Goal: Task Accomplishment & Management: Manage account settings

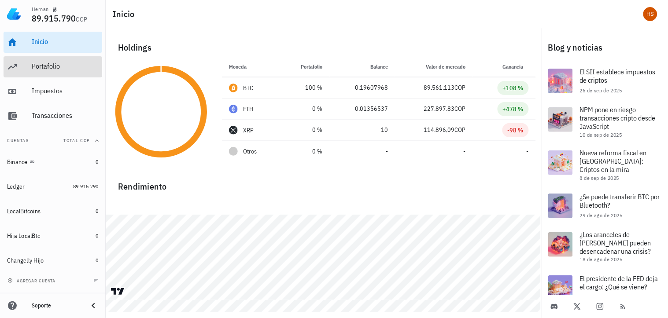
click at [46, 64] on div "Portafolio" at bounding box center [65, 66] width 67 height 8
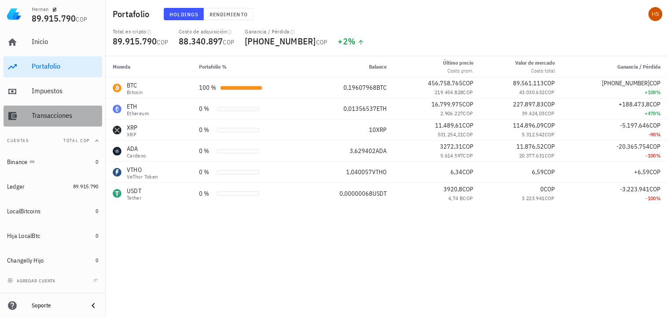
click at [47, 116] on div "Transacciones" at bounding box center [65, 115] width 67 height 8
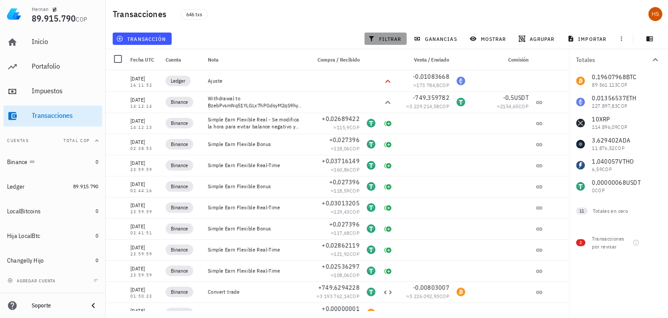
click at [387, 36] on span "filtrar" at bounding box center [386, 38] width 32 height 7
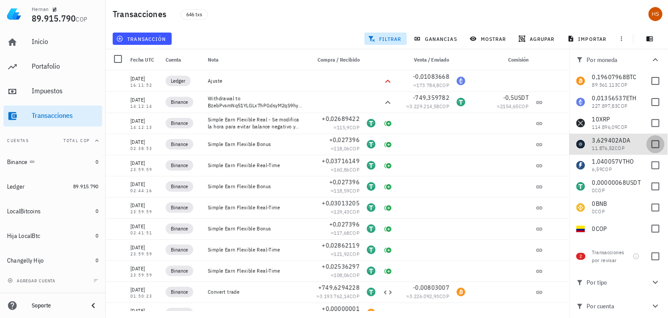
click at [650, 147] on div at bounding box center [655, 144] width 15 height 15
checkbox input "true"
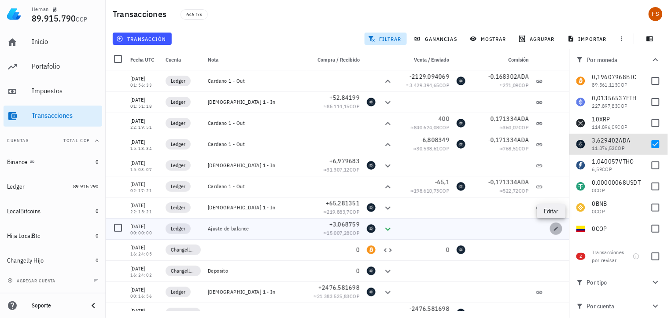
click at [553, 228] on icon "button" at bounding box center [555, 228] width 5 height 5
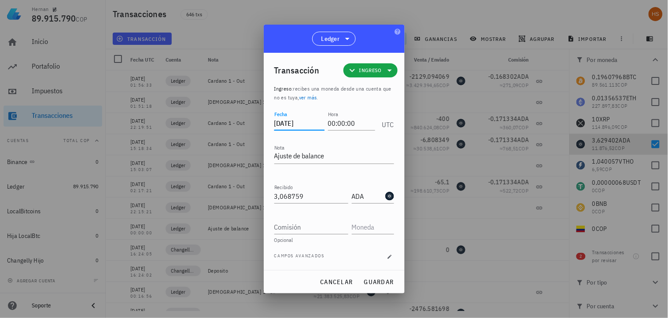
click at [285, 126] on input "2021-12-20" at bounding box center [299, 123] width 50 height 14
click at [382, 276] on button "guardar" at bounding box center [378, 282] width 37 height 16
type input "2021-12-20"
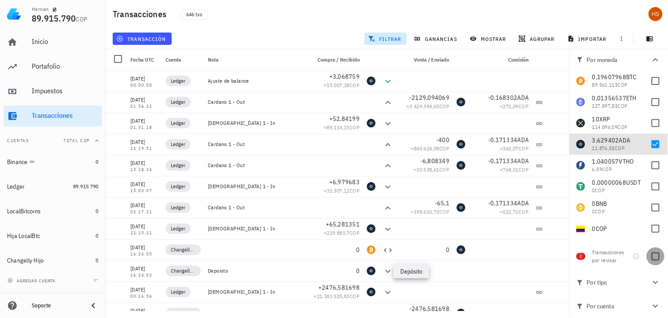
click at [658, 257] on div at bounding box center [655, 256] width 15 height 15
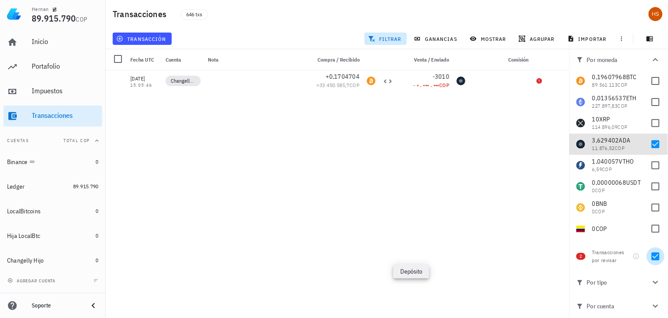
click at [650, 258] on div at bounding box center [655, 256] width 15 height 15
checkbox input "false"
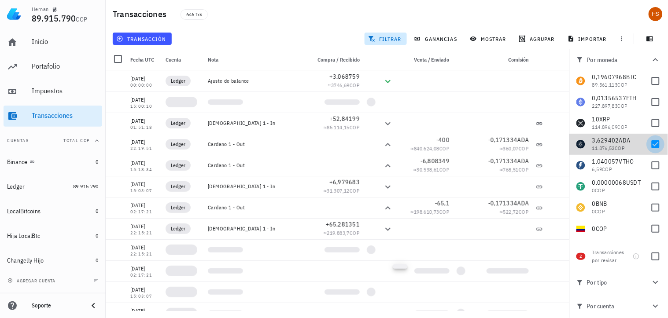
click at [650, 143] on div at bounding box center [655, 144] width 15 height 15
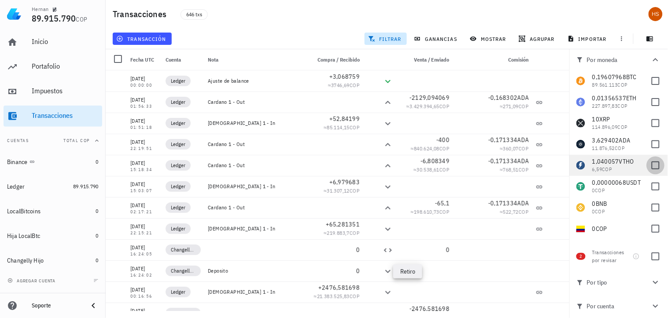
checkbox input "false"
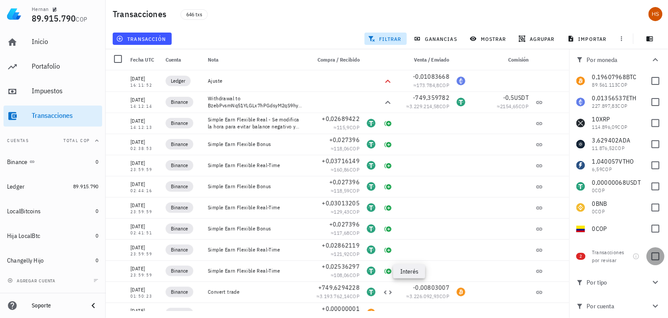
click at [659, 256] on div at bounding box center [655, 256] width 15 height 15
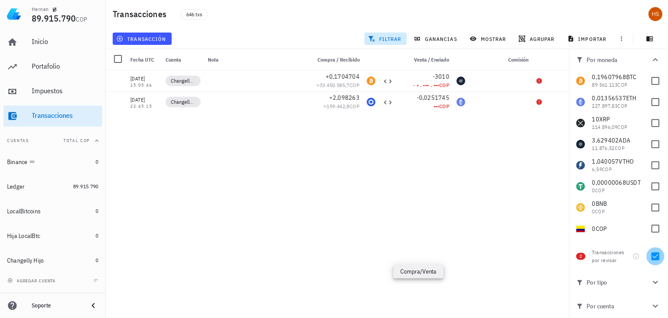
click at [654, 258] on div at bounding box center [655, 256] width 15 height 15
checkbox input "false"
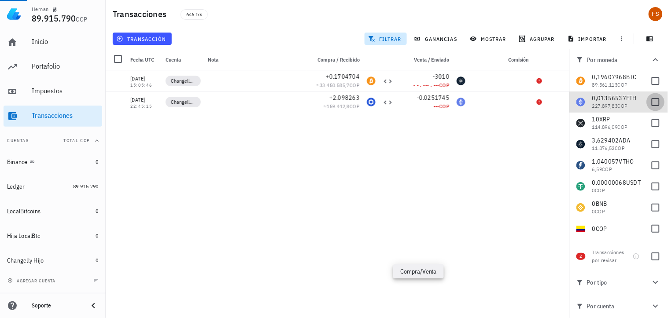
click at [650, 106] on div at bounding box center [655, 102] width 15 height 15
checkbox input "true"
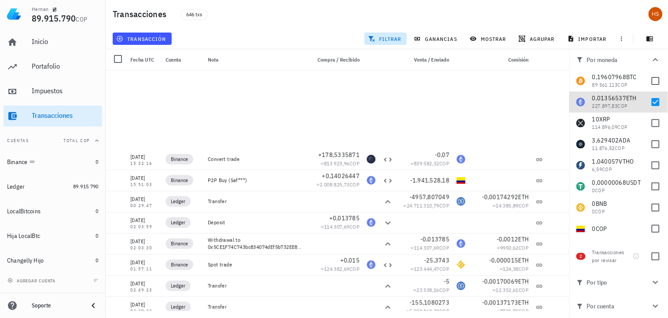
scroll to position [293, 0]
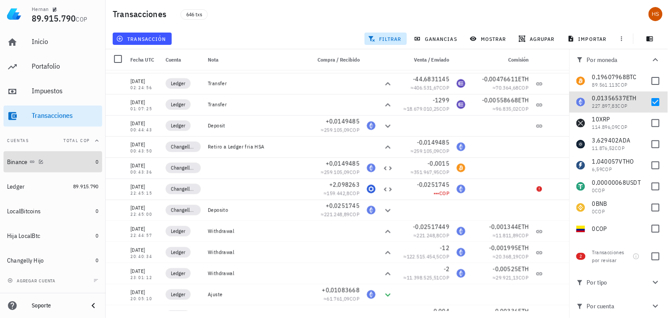
click at [21, 162] on div "Binance" at bounding box center [17, 162] width 21 height 7
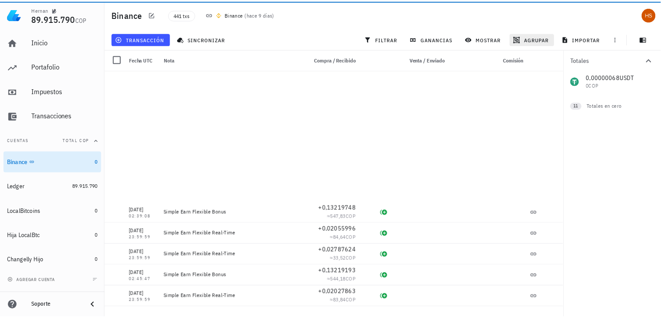
scroll to position [3767, 0]
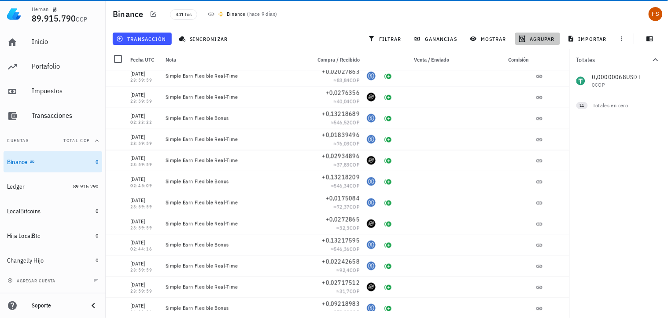
click at [539, 37] on span "agrupar" at bounding box center [537, 38] width 34 height 7
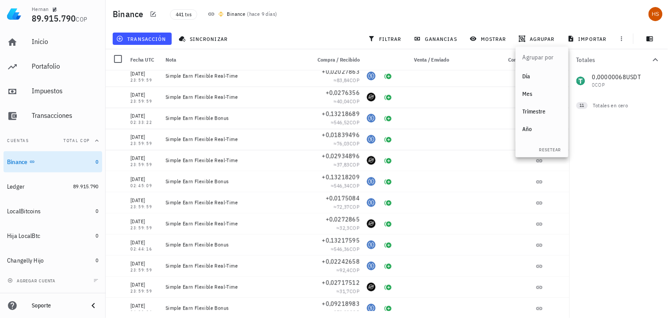
click at [530, 131] on div "Año" at bounding box center [542, 129] width 39 height 7
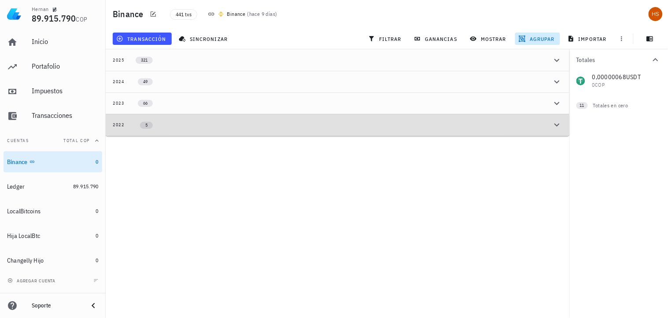
click at [121, 122] on div "2022" at bounding box center [119, 125] width 12 height 7
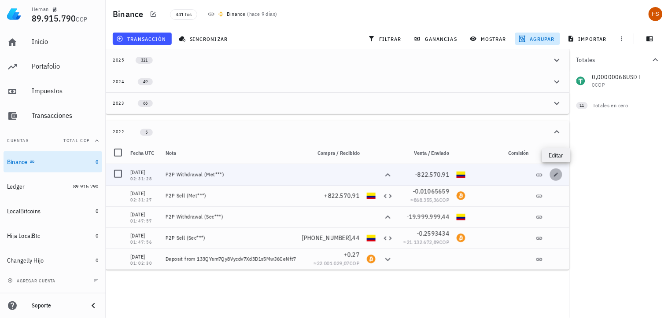
click at [555, 172] on icon "button" at bounding box center [555, 174] width 5 height 5
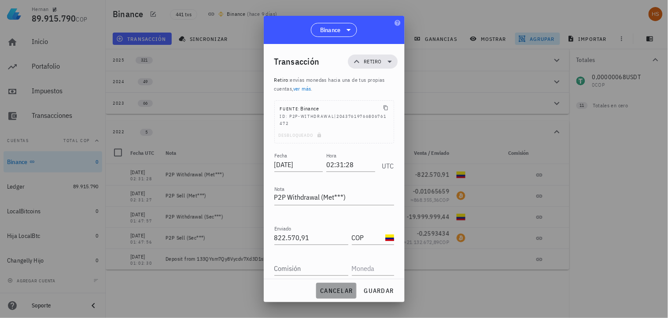
click at [329, 291] on span "cancelar" at bounding box center [336, 291] width 33 height 8
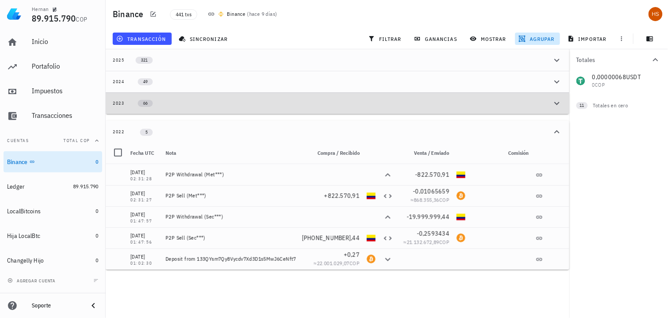
click at [116, 103] on div "2023" at bounding box center [119, 103] width 12 height 7
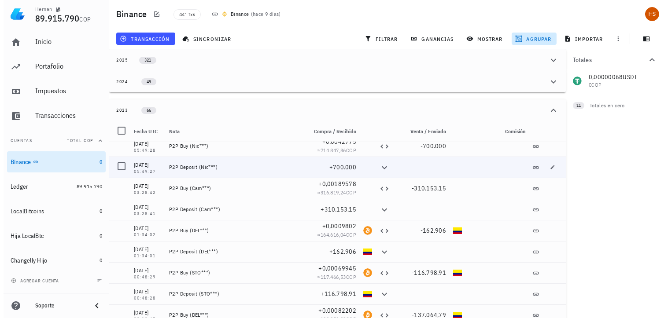
scroll to position [0, 0]
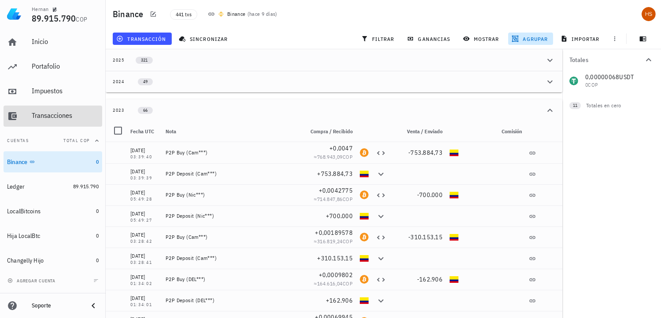
click at [64, 118] on div "Transacciones" at bounding box center [65, 115] width 67 height 8
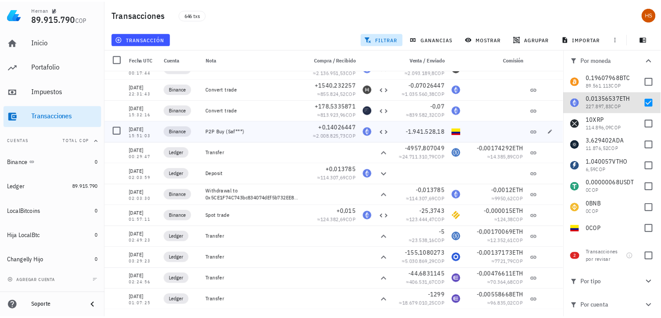
scroll to position [49, 0]
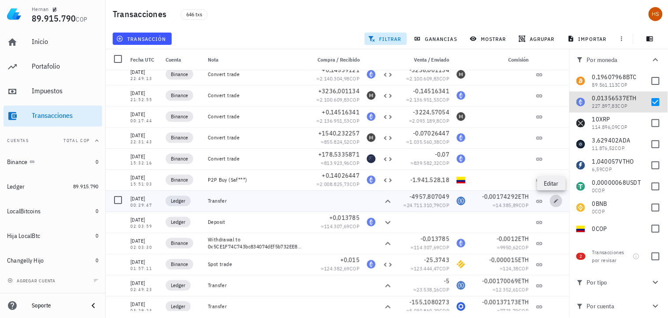
click at [550, 200] on span "button" at bounding box center [556, 201] width 12 height 5
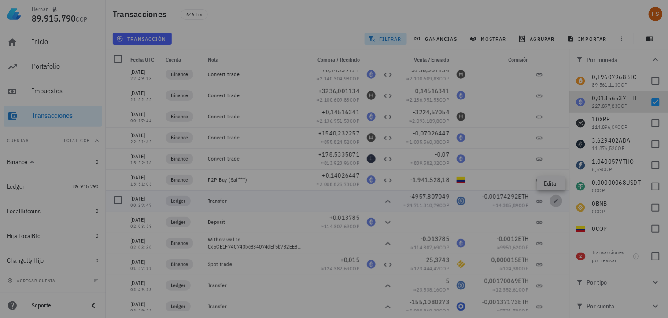
type input "2023-02-17"
type input "00:29:47"
type textarea "Transfer"
type input "4.957,807049"
type input "USDC"
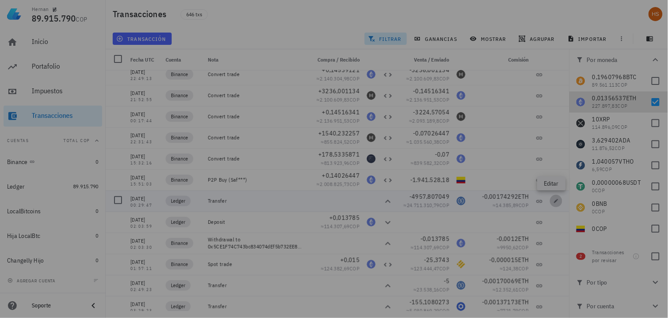
type input "0,00174291945"
type input "ETH"
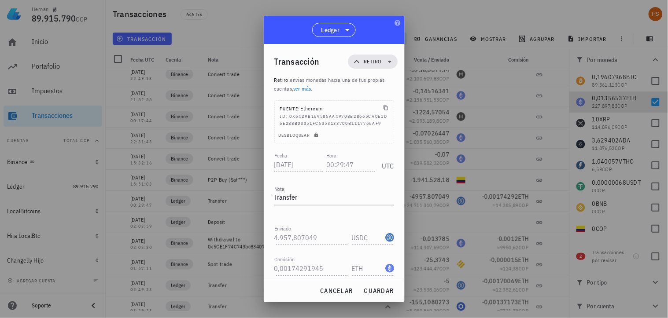
click at [542, 200] on div at bounding box center [334, 159] width 668 height 318
click at [327, 292] on span "cancelar" at bounding box center [336, 291] width 33 height 8
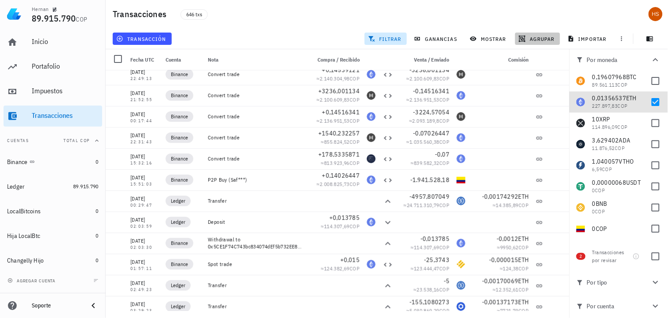
click at [540, 38] on span "agrupar" at bounding box center [537, 38] width 34 height 7
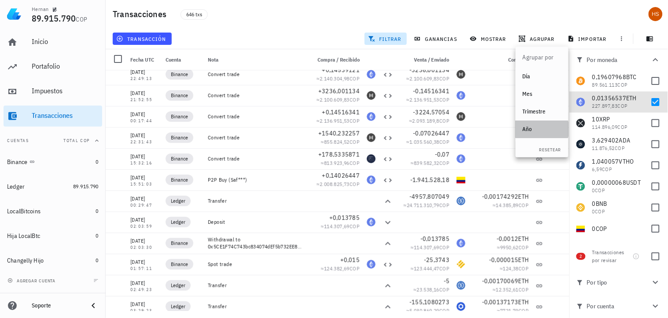
click at [529, 127] on div "Año" at bounding box center [542, 129] width 39 height 7
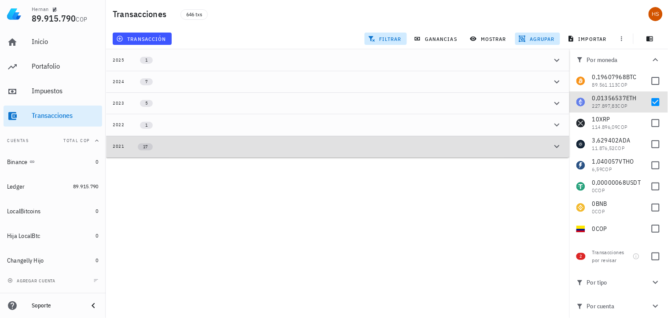
click at [115, 144] on div "2021" at bounding box center [119, 146] width 12 height 7
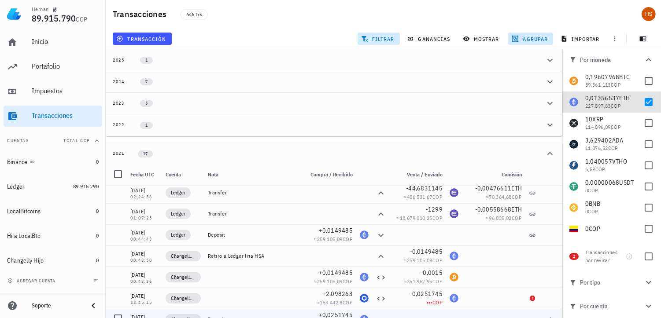
scroll to position [0, 0]
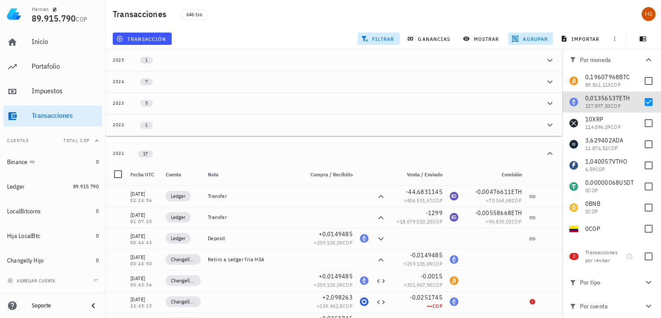
click at [139, 124] on div "1" at bounding box center [141, 124] width 32 height 7
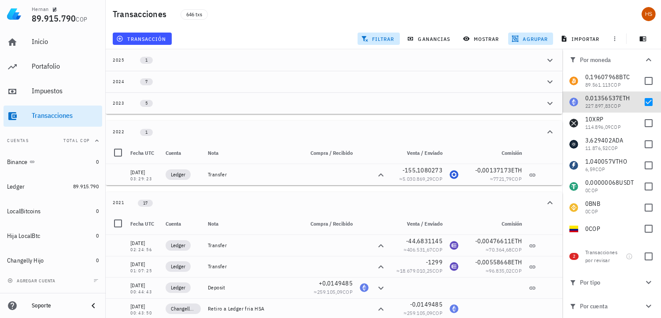
click at [121, 129] on div "2022" at bounding box center [119, 132] width 12 height 7
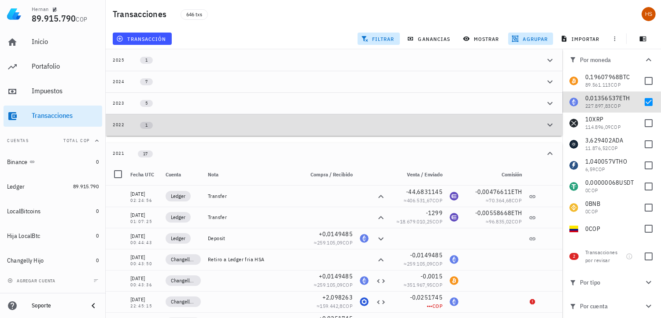
click at [121, 126] on div "2022" at bounding box center [119, 125] width 12 height 7
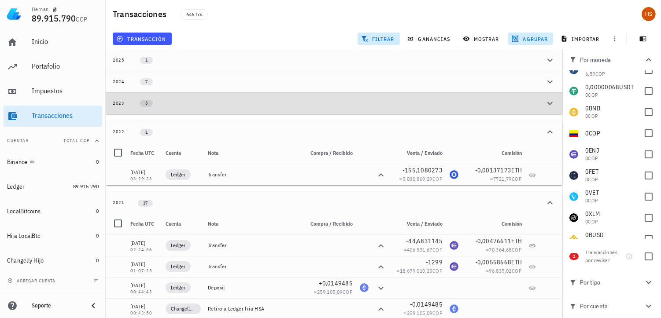
click at [114, 100] on div "2023" at bounding box center [119, 103] width 12 height 7
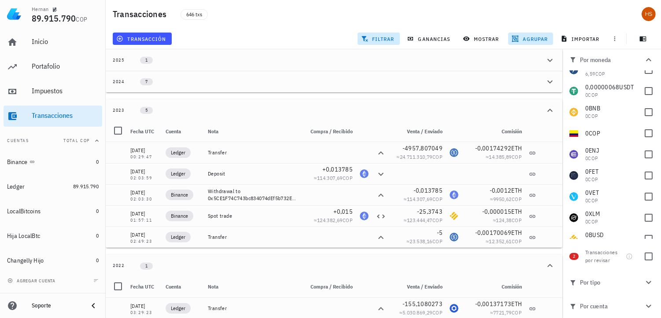
click at [117, 80] on div "2024" at bounding box center [119, 81] width 12 height 7
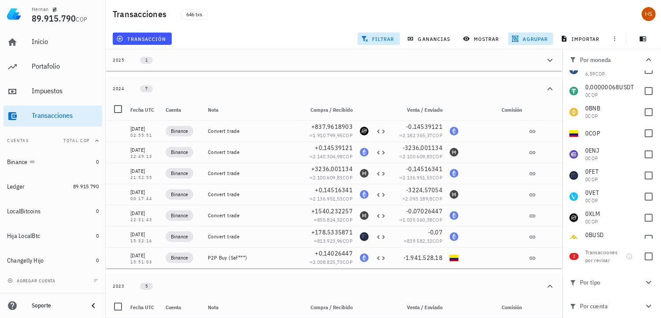
click at [118, 57] on div "2025" at bounding box center [119, 60] width 12 height 7
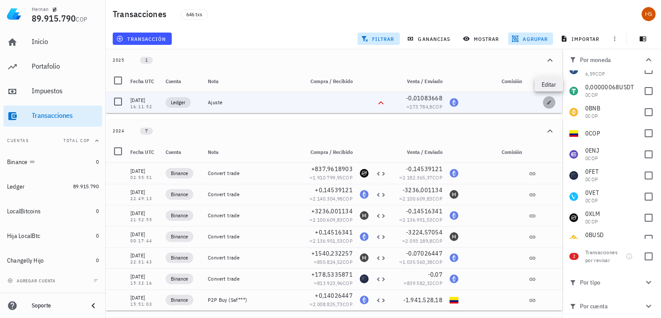
click at [544, 101] on span "button" at bounding box center [549, 102] width 12 height 5
type input "2025-09-25"
type input "16:11:52"
type textarea "Ajuste"
type input "0,01083668"
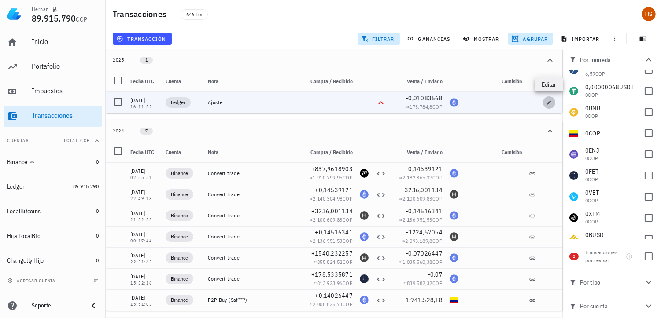
type input "ETH"
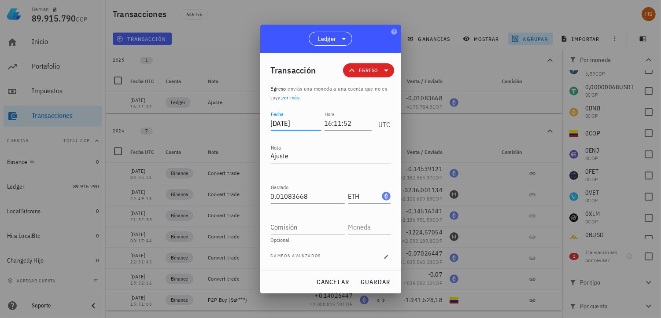
click at [286, 119] on input "2025-09-25" at bounding box center [296, 123] width 50 height 14
drag, startPoint x: 309, startPoint y: 121, endPoint x: 284, endPoint y: 125, distance: 25.8
click at [284, 125] on input "2020-09-05" at bounding box center [296, 123] width 50 height 14
click at [369, 274] on button "guardar" at bounding box center [375, 282] width 37 height 16
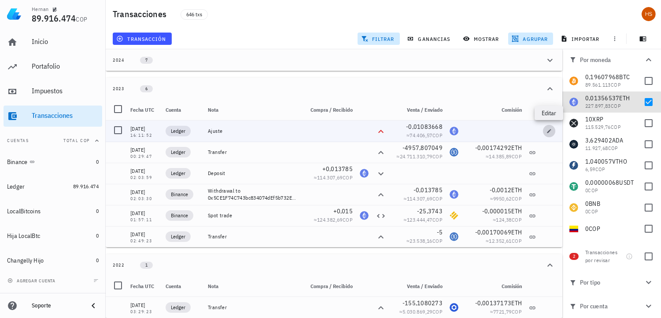
drag, startPoint x: 548, startPoint y: 129, endPoint x: 537, endPoint y: 133, distance: 11.3
click at [548, 129] on icon "button" at bounding box center [548, 131] width 5 height 5
type input "2023-03-10"
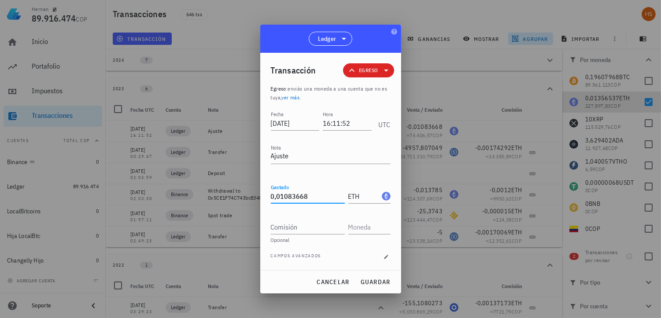
drag, startPoint x: 307, startPoint y: 198, endPoint x: 294, endPoint y: 195, distance: 13.0
click at [294, 195] on input "0,01083668" at bounding box center [308, 196] width 74 height 14
click at [372, 279] on span "guardar" at bounding box center [375, 282] width 30 height 8
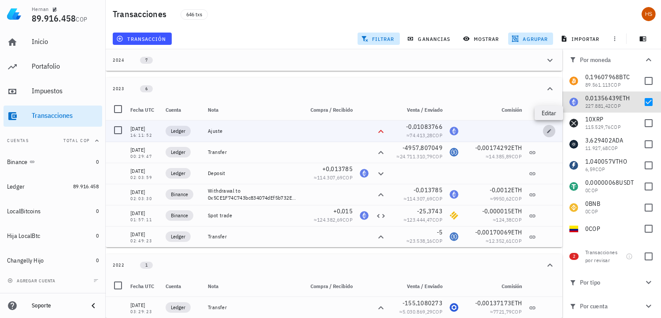
click at [548, 130] on icon "button" at bounding box center [548, 131] width 5 height 5
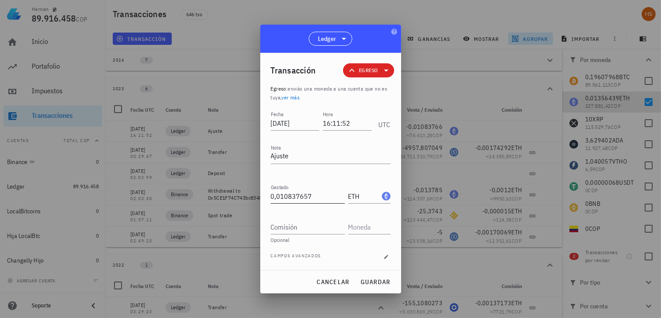
click at [311, 196] on input "0,010837657" at bounding box center [308, 196] width 74 height 14
drag, startPoint x: 310, startPoint y: 196, endPoint x: 304, endPoint y: 198, distance: 6.4
click at [304, 198] on input "0,010837657" at bounding box center [308, 196] width 74 height 14
click at [380, 282] on span "guardar" at bounding box center [375, 282] width 30 height 8
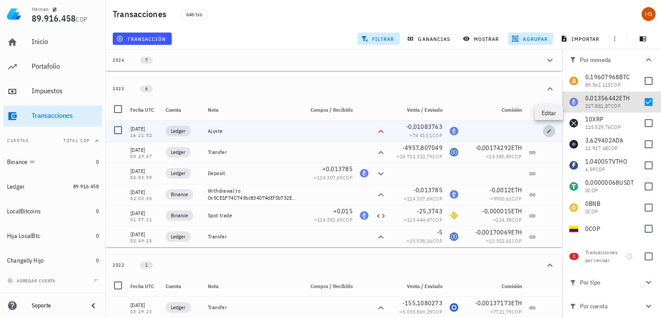
click at [547, 130] on icon "button" at bounding box center [548, 131] width 5 height 5
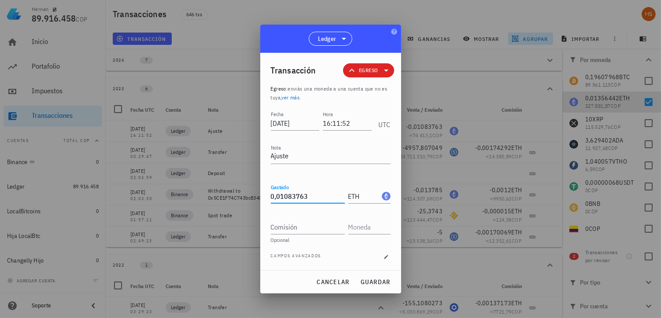
drag, startPoint x: 309, startPoint y: 198, endPoint x: 302, endPoint y: 197, distance: 7.2
click at [302, 197] on input "0,01083763" at bounding box center [308, 196] width 74 height 14
click at [375, 284] on span "guardar" at bounding box center [375, 282] width 30 height 8
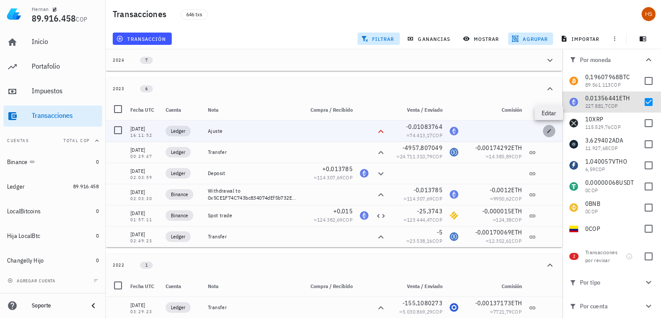
click at [550, 130] on icon "button" at bounding box center [548, 131] width 5 height 5
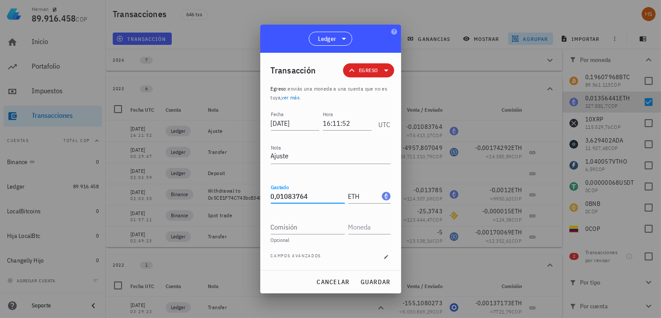
drag, startPoint x: 308, startPoint y: 195, endPoint x: 304, endPoint y: 190, distance: 6.6
click at [304, 190] on input "0,01083764" at bounding box center [308, 196] width 74 height 14
click at [365, 280] on span "guardar" at bounding box center [375, 282] width 30 height 8
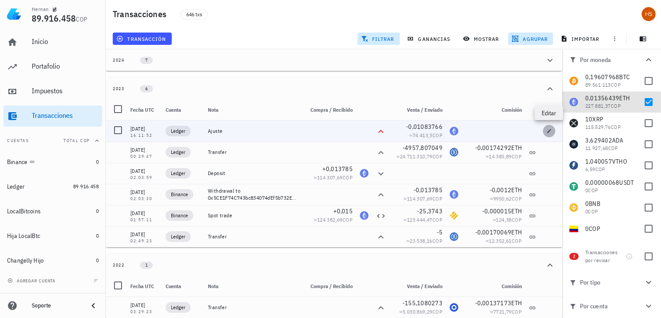
click at [547, 129] on icon "button" at bounding box center [548, 131] width 5 height 5
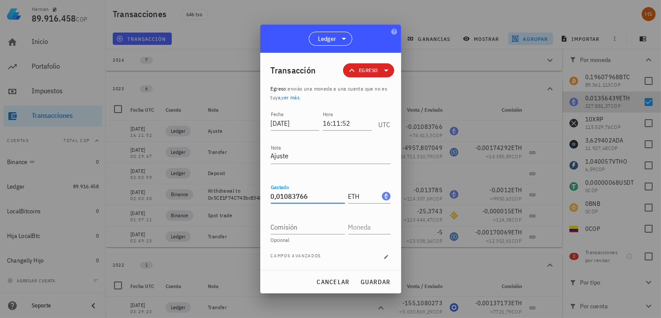
click at [318, 199] on input "0,01083766" at bounding box center [308, 196] width 74 height 14
click at [386, 285] on span "guardar" at bounding box center [375, 282] width 30 height 8
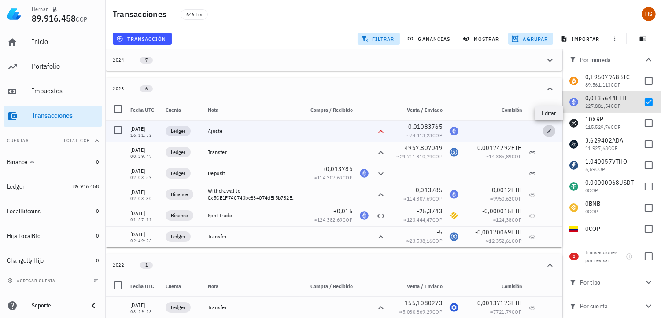
click at [550, 129] on icon "button" at bounding box center [549, 131] width 4 height 4
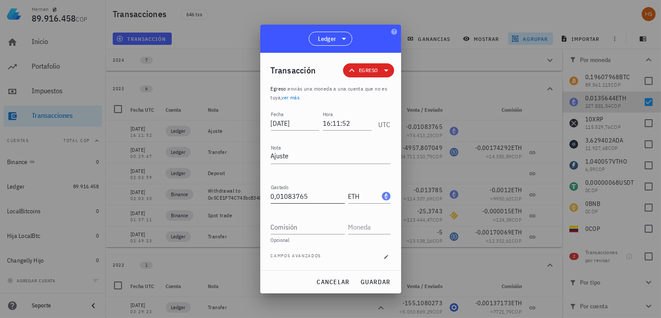
click at [310, 195] on input "0,01083765" at bounding box center [308, 196] width 74 height 14
click at [366, 278] on span "guardar" at bounding box center [375, 282] width 30 height 8
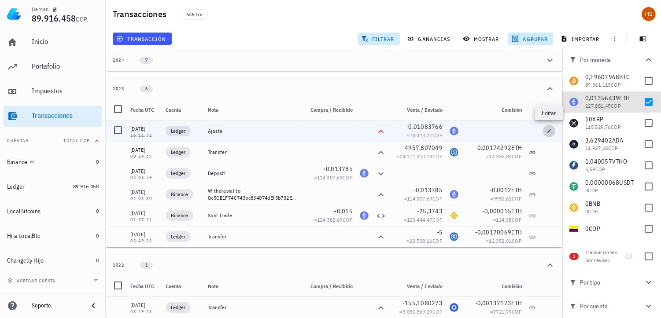
click at [548, 129] on icon "button" at bounding box center [548, 131] width 5 height 5
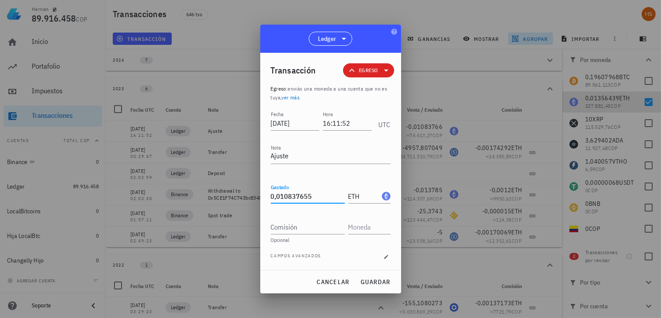
click at [320, 199] on input "0,010837655" at bounding box center [308, 196] width 74 height 14
click at [367, 282] on span "guardar" at bounding box center [375, 282] width 30 height 8
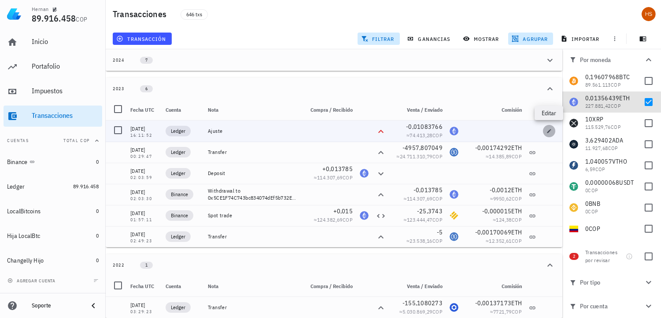
click at [548, 131] on icon "button" at bounding box center [549, 131] width 4 height 4
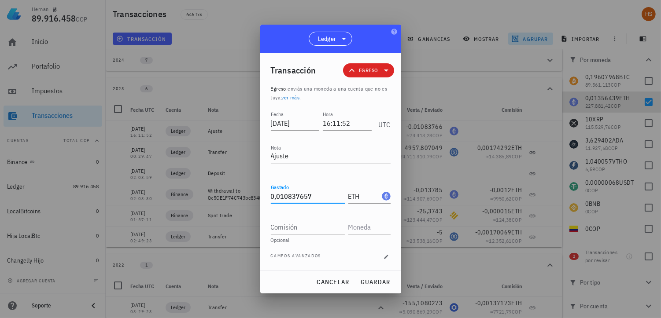
click at [306, 195] on input "0,010837657" at bounding box center [308, 196] width 74 height 14
click at [371, 279] on span "guardar" at bounding box center [375, 282] width 30 height 8
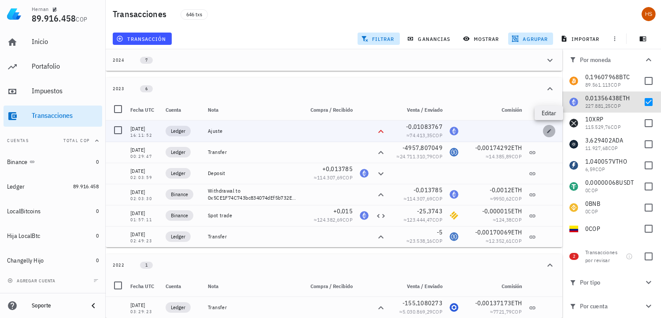
click at [547, 129] on icon "button" at bounding box center [548, 131] width 5 height 5
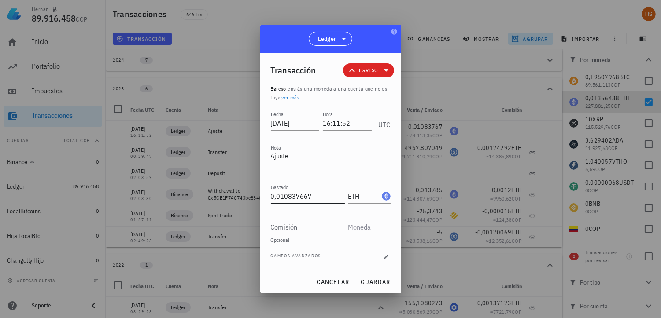
click at [304, 195] on input "0,010837667" at bounding box center [308, 196] width 74 height 14
click at [373, 277] on button "guardar" at bounding box center [375, 282] width 37 height 16
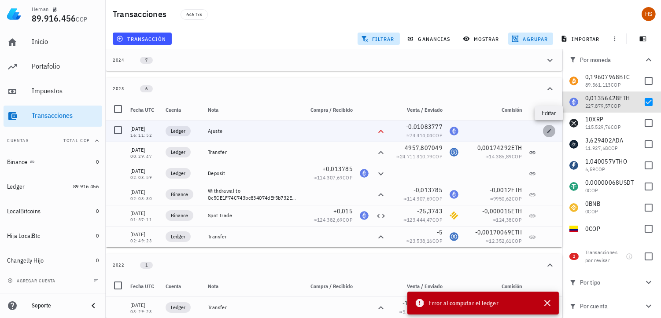
click at [550, 133] on button "button" at bounding box center [549, 131] width 12 height 12
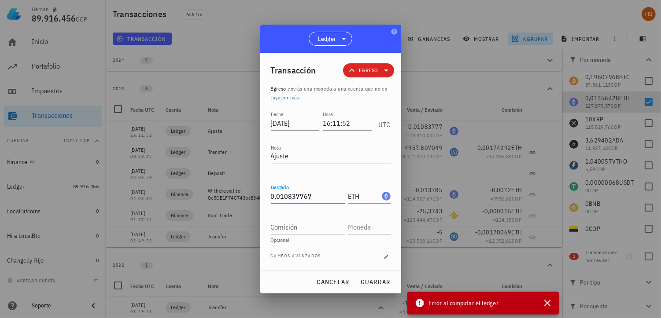
click at [311, 196] on input "0,010837767" at bounding box center [308, 196] width 74 height 14
click at [304, 199] on input "0,010837767" at bounding box center [308, 196] width 74 height 14
click at [384, 280] on span "guardar" at bounding box center [375, 282] width 30 height 8
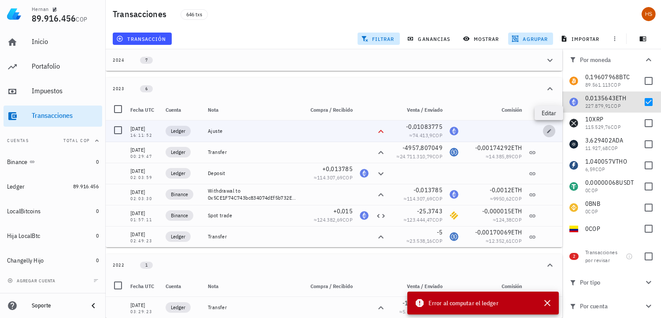
click at [546, 132] on span "button" at bounding box center [549, 131] width 12 height 5
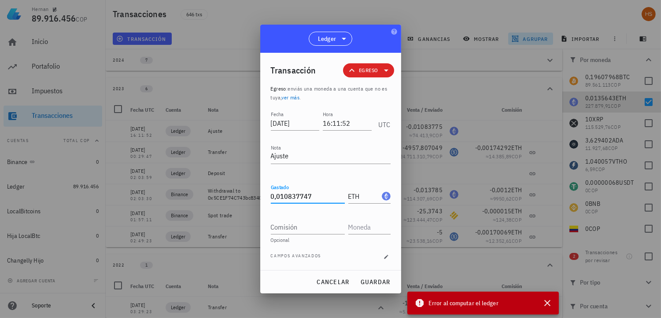
click at [301, 196] on input "0,010837747" at bounding box center [308, 196] width 74 height 14
click at [380, 284] on span "guardar" at bounding box center [375, 282] width 30 height 8
type input "0,010837747"
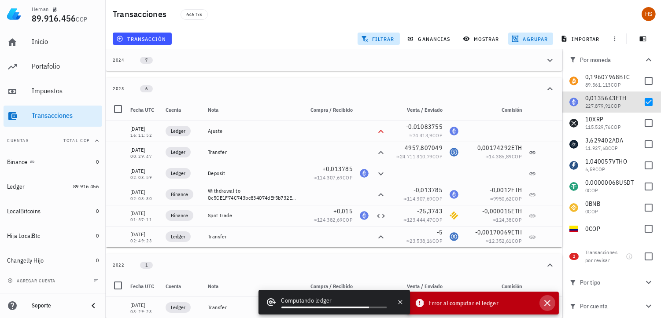
click at [545, 301] on icon "button" at bounding box center [547, 303] width 11 height 11
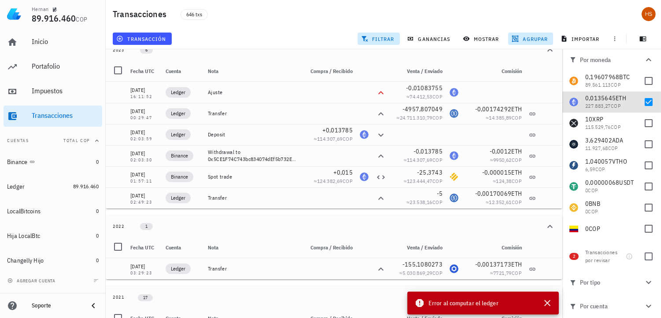
scroll to position [59, 0]
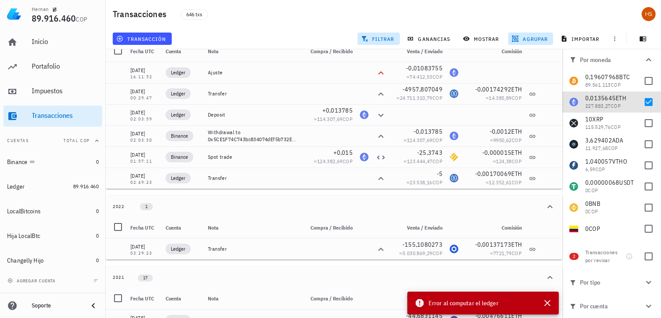
click at [648, 307] on icon "button" at bounding box center [648, 306] width 11 height 11
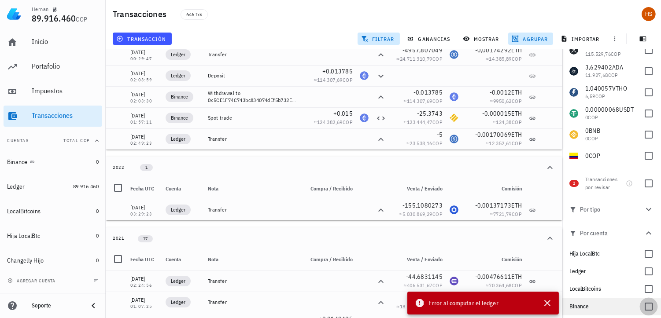
scroll to position [91, 0]
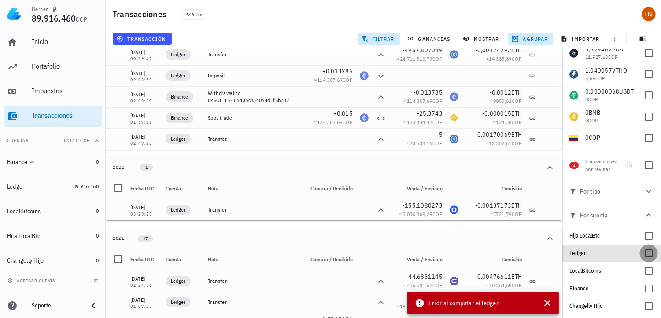
click at [641, 254] on div at bounding box center [648, 253] width 15 height 15
checkbox input "true"
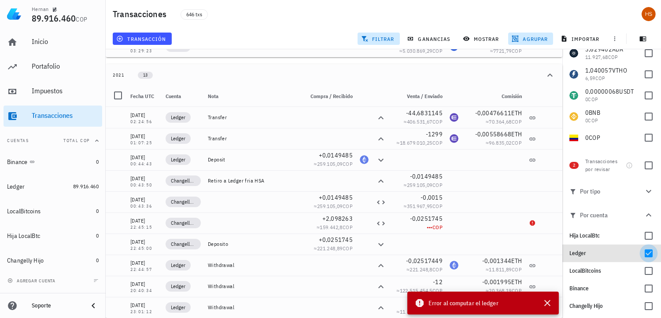
scroll to position [76, 0]
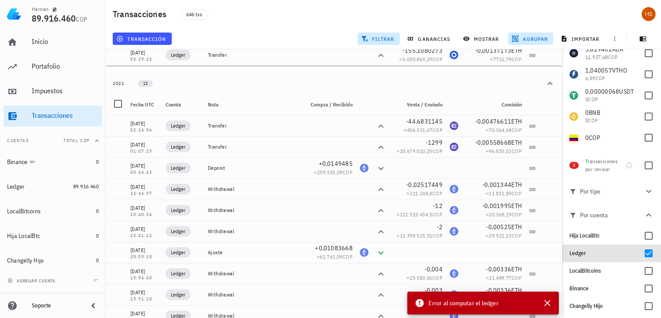
click at [643, 190] on icon "button" at bounding box center [648, 191] width 11 height 11
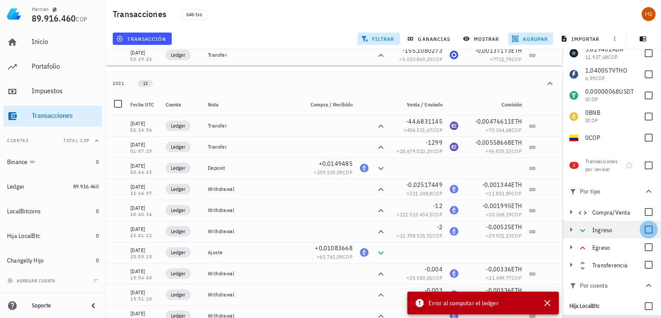
click at [641, 228] on div at bounding box center [648, 229] width 15 height 15
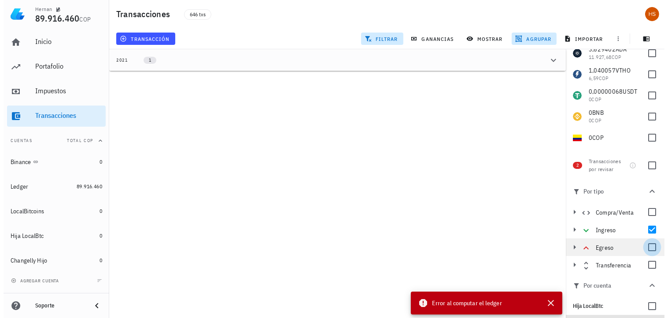
scroll to position [0, 0]
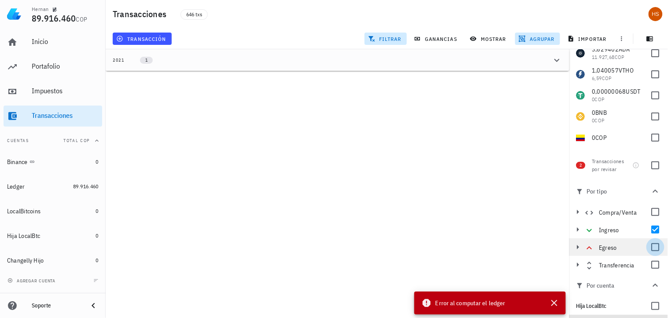
click at [648, 248] on div at bounding box center [655, 247] width 15 height 15
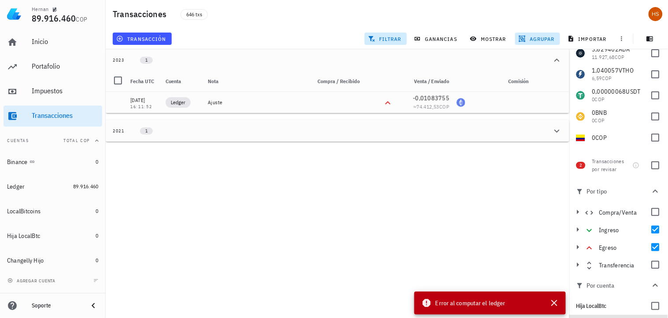
click at [557, 129] on icon "button" at bounding box center [557, 131] width 11 height 11
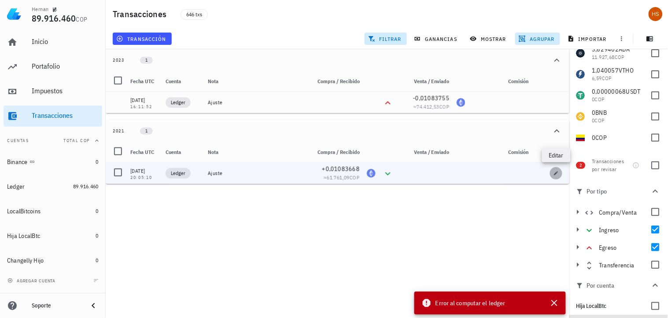
click at [553, 173] on icon "button" at bounding box center [555, 173] width 5 height 5
type input "2021-03-24"
type input "20:05:10"
type input "0,01083668"
type input "ETH"
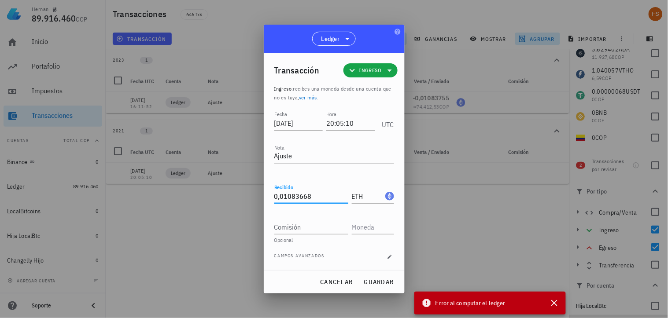
drag, startPoint x: 320, startPoint y: 196, endPoint x: 269, endPoint y: 192, distance: 50.4
click at [269, 192] on div "Transacción Ingreso Ingreso : recibes una moneda desde una cuenta que no es tuy…" at bounding box center [334, 161] width 141 height 217
click at [331, 280] on span "cancelar" at bounding box center [336, 282] width 33 height 8
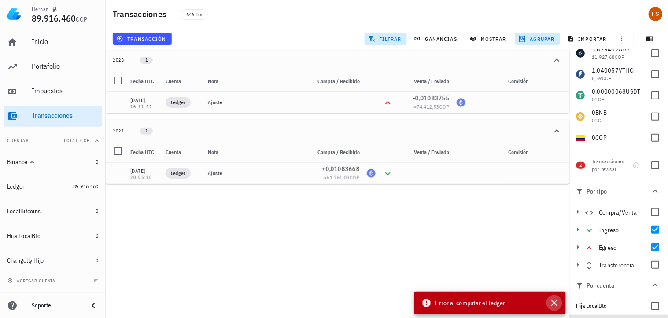
click at [554, 306] on icon "button" at bounding box center [554, 303] width 11 height 11
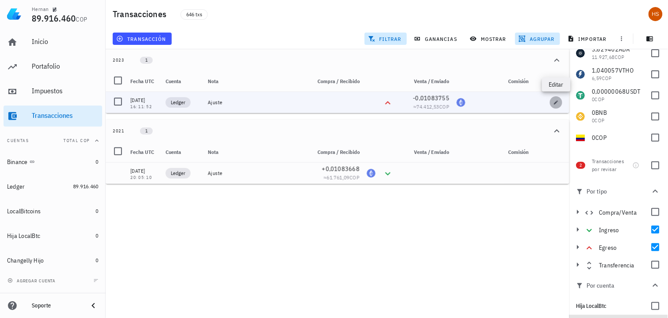
click at [554, 103] on icon "button" at bounding box center [555, 102] width 5 height 5
type input "2023-03-10"
type input "16:11:52"
type input "0,010837547"
type input "ETH"
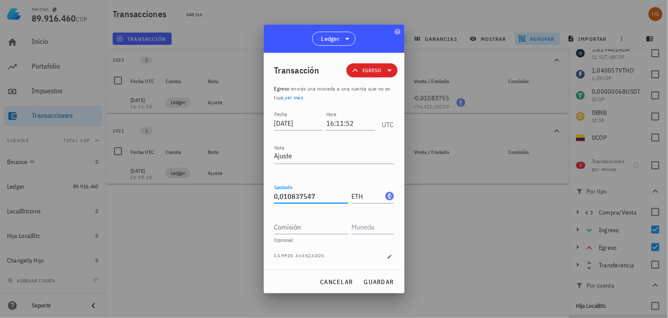
drag, startPoint x: 315, startPoint y: 195, endPoint x: 269, endPoint y: 195, distance: 46.2
click at [269, 195] on div "Transacción Egreso Egreso : enviás una moneda a una cuenta que no es tuya, ver …" at bounding box center [334, 161] width 141 height 217
paste input "668"
click at [382, 280] on span "guardar" at bounding box center [379, 282] width 30 height 8
type input "0,010837547"
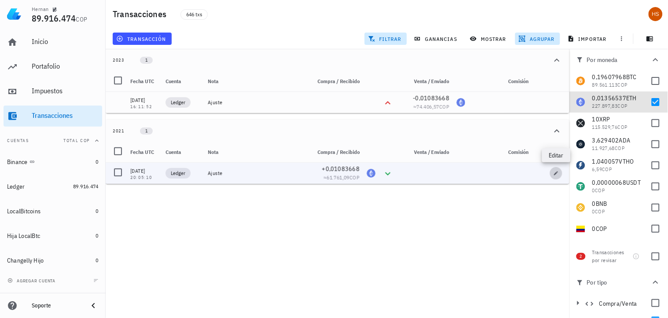
click at [554, 173] on icon "button" at bounding box center [555, 173] width 5 height 5
type input "2021-03-24"
type input "20:05:10"
type input "0,01083668"
type input "ETH"
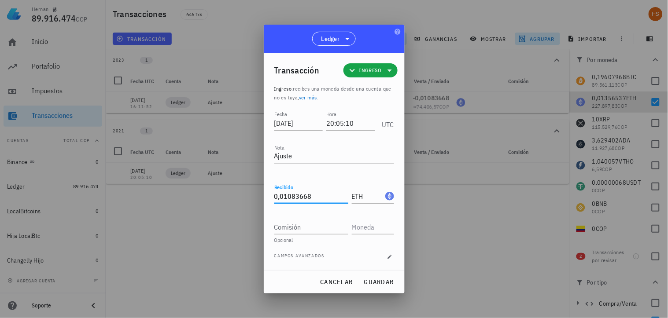
click at [311, 199] on input "0,01083668" at bounding box center [311, 196] width 74 height 14
click at [388, 284] on span "guardar" at bounding box center [379, 282] width 30 height 8
type input "0,01083668"
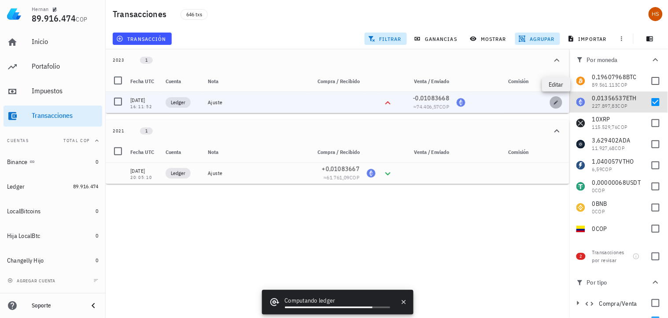
click at [556, 100] on icon "button" at bounding box center [555, 102] width 5 height 5
type input "2023-03-10"
type input "16:11:52"
type input "0,01083668"
type input "ETH"
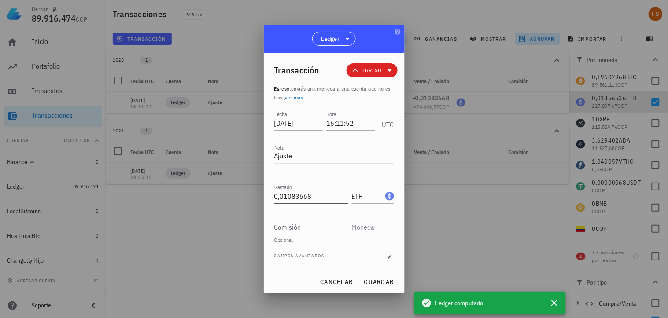
click at [310, 192] on input "0,01083668" at bounding box center [311, 196] width 74 height 14
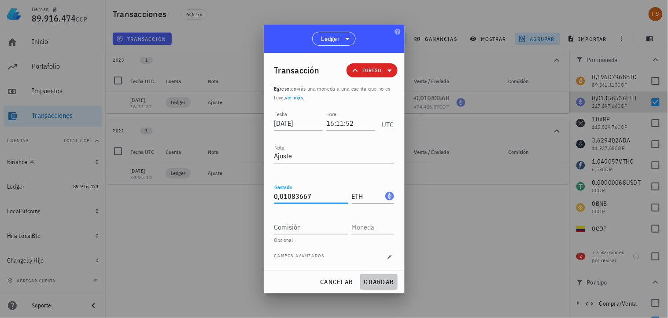
click at [374, 276] on button "guardar" at bounding box center [378, 282] width 37 height 16
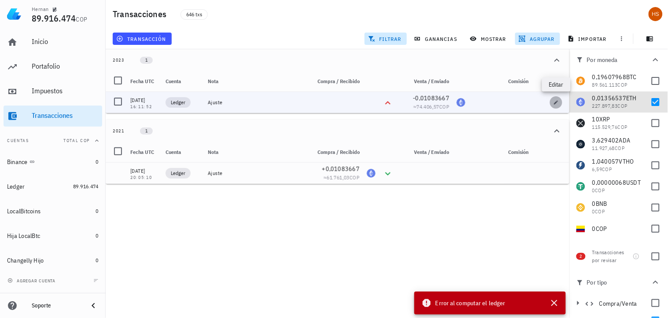
click at [557, 101] on icon "button" at bounding box center [556, 103] width 4 height 4
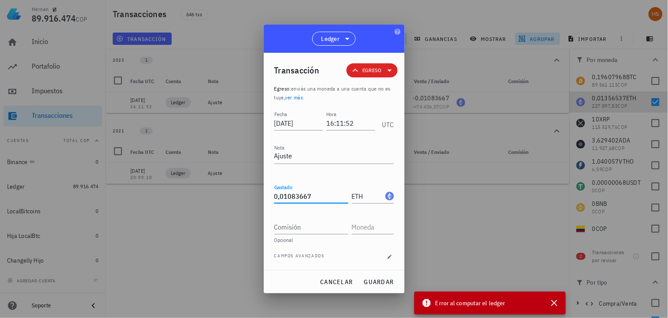
click at [315, 192] on input "0,01083667" at bounding box center [311, 196] width 74 height 14
click at [378, 282] on span "guardar" at bounding box center [379, 282] width 30 height 8
type input "0,01083667"
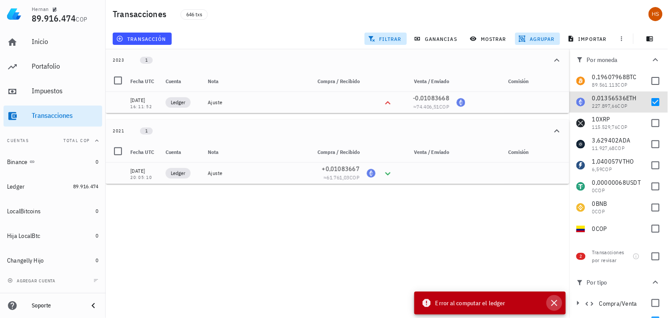
click at [551, 304] on icon "button" at bounding box center [554, 303] width 11 height 11
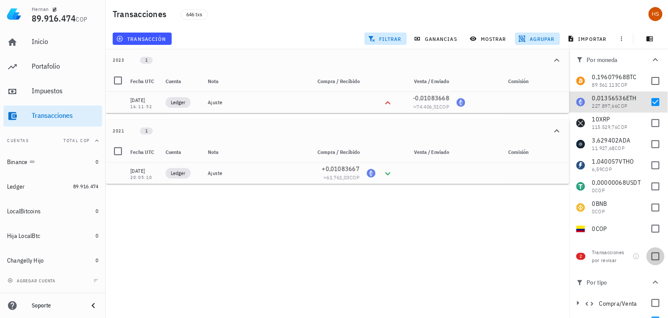
click at [650, 256] on div at bounding box center [655, 256] width 15 height 15
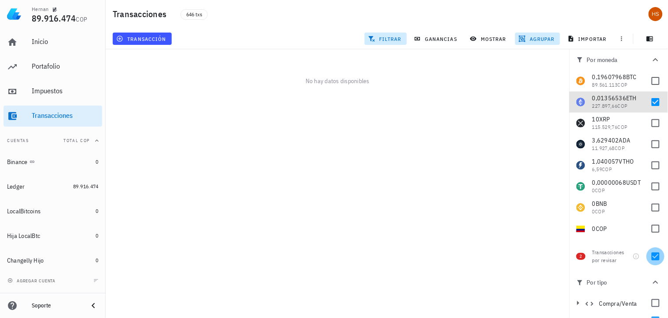
click at [648, 258] on div at bounding box center [655, 256] width 15 height 15
checkbox input "false"
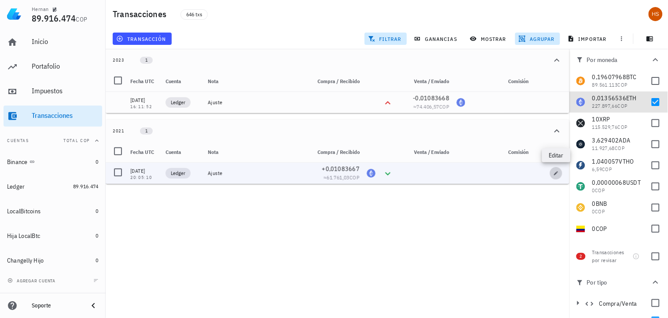
click at [551, 171] on span "button" at bounding box center [556, 173] width 12 height 5
type input "2021-03-24"
type input "20:05:10"
type input "0,01083667"
type input "ETH"
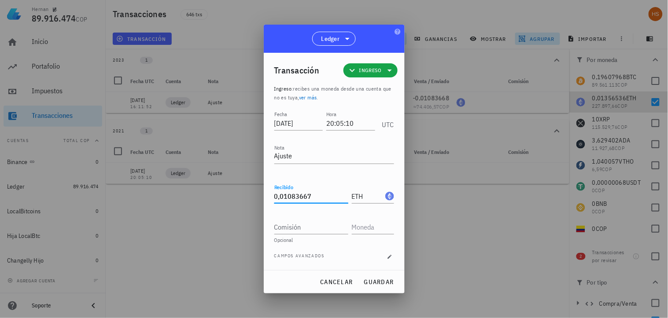
click at [313, 200] on input "0,01083667" at bounding box center [311, 196] width 74 height 14
drag, startPoint x: 380, startPoint y: 280, endPoint x: 317, endPoint y: 193, distance: 107.0
click at [318, 195] on div "Ledger Transacción Ingreso Ingreso : recibes una moneda desde una cuenta que no…" at bounding box center [334, 159] width 141 height 269
click at [317, 193] on input "0,0108366" at bounding box center [311, 196] width 74 height 14
click at [387, 284] on span "guardar" at bounding box center [379, 282] width 30 height 8
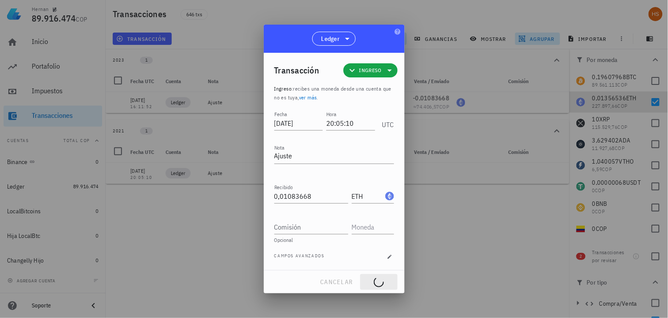
type input "0,01083667"
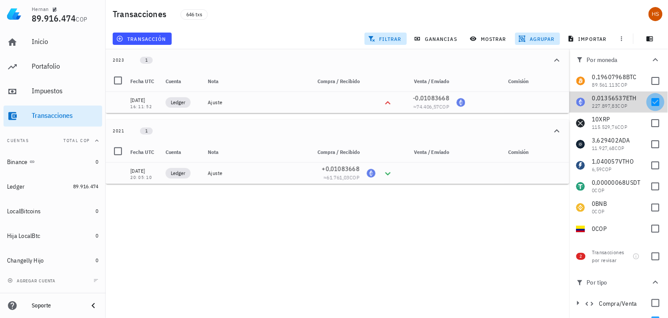
click at [648, 105] on div at bounding box center [655, 102] width 15 height 15
checkbox input "false"
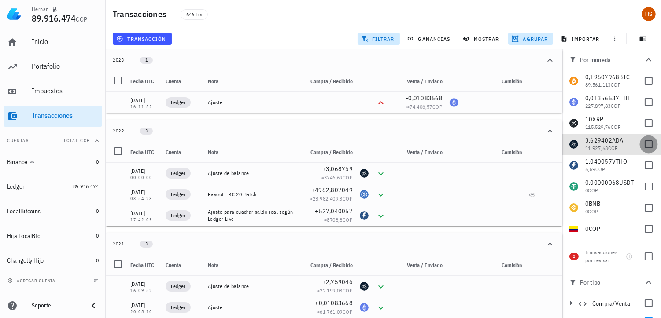
click at [641, 141] on div at bounding box center [648, 144] width 15 height 15
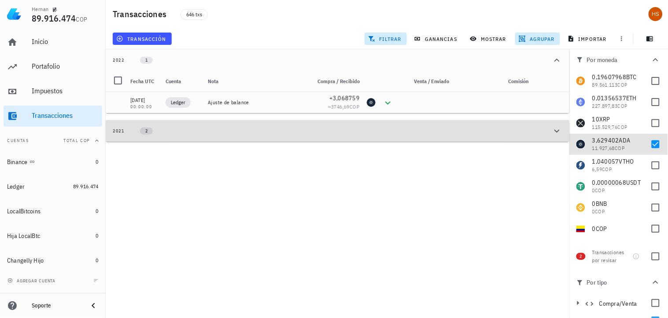
click at [114, 129] on div "2021" at bounding box center [119, 131] width 12 height 7
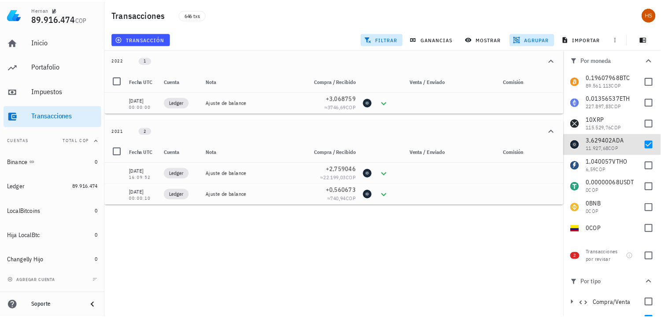
scroll to position [49, 0]
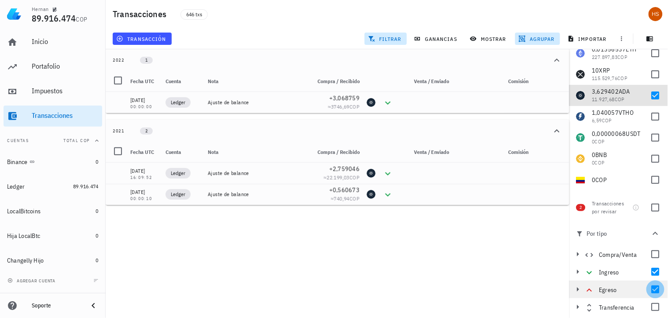
click at [649, 288] on div at bounding box center [655, 289] width 15 height 15
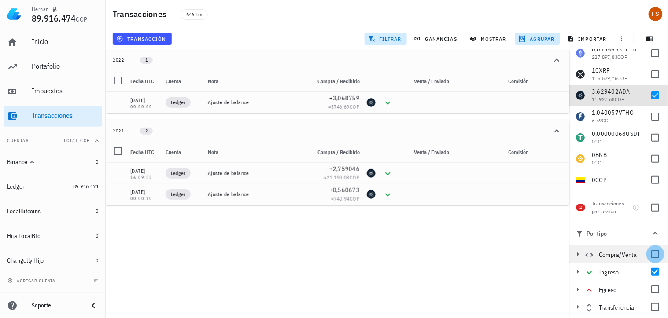
click at [653, 254] on div at bounding box center [655, 254] width 15 height 15
click at [648, 96] on div at bounding box center [655, 95] width 15 height 15
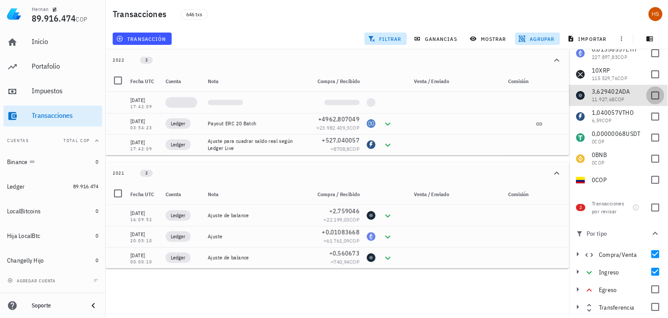
click at [648, 95] on div at bounding box center [655, 95] width 15 height 15
checkbox input "true"
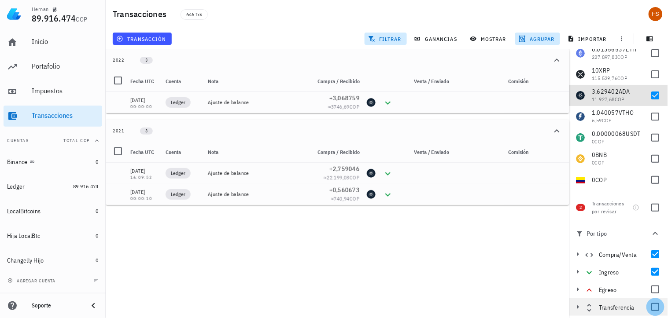
click at [653, 308] on div at bounding box center [655, 307] width 15 height 15
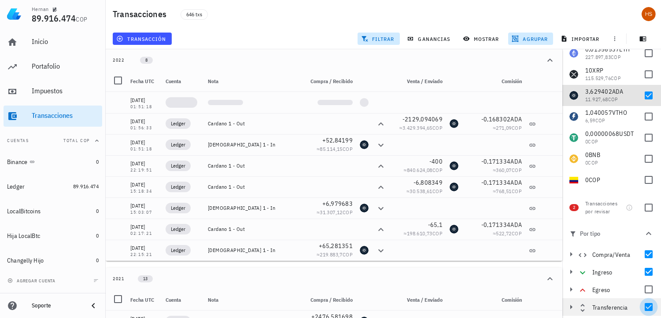
click at [644, 305] on div at bounding box center [648, 307] width 15 height 15
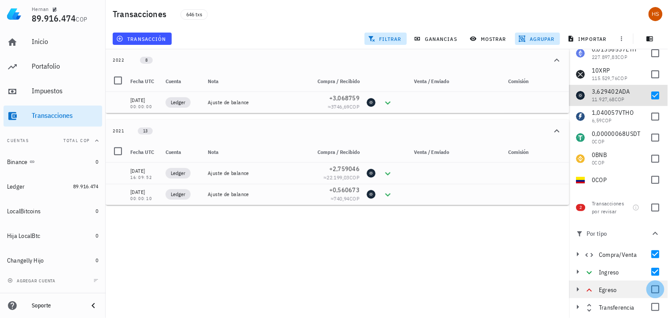
click at [648, 291] on div at bounding box center [655, 289] width 15 height 15
click at [652, 289] on div at bounding box center [655, 289] width 15 height 15
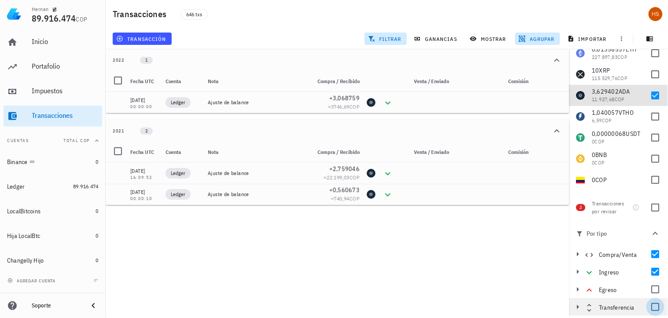
click at [651, 305] on div at bounding box center [655, 307] width 15 height 15
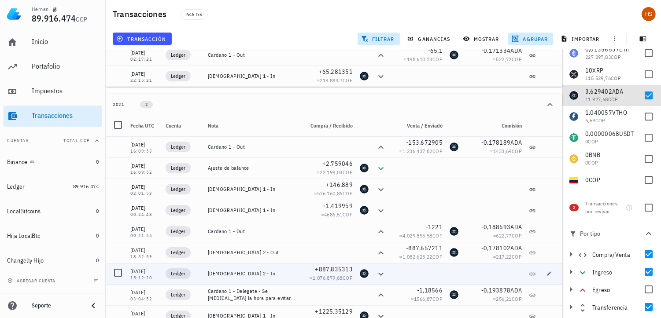
scroll to position [203, 0]
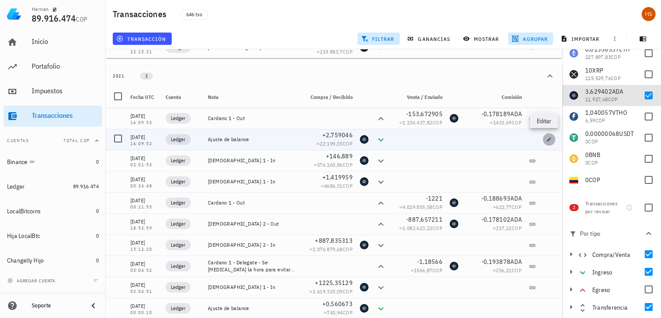
click at [547, 140] on icon "button" at bounding box center [549, 140] width 4 height 4
type input "[DATE]"
type input "16:09:52"
type textarea "Ajuste de balance"
type input "2,759046"
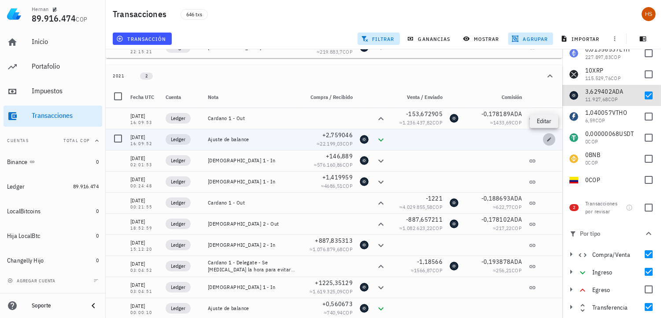
type input "ADA"
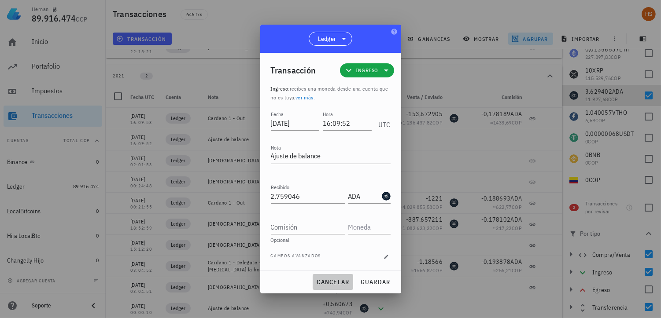
click at [334, 284] on span "cancelar" at bounding box center [332, 282] width 33 height 8
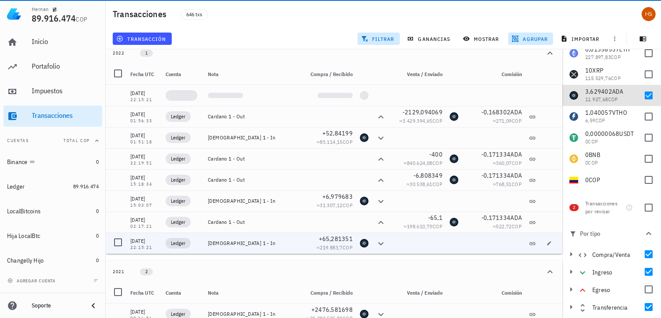
scroll to position [0, 0]
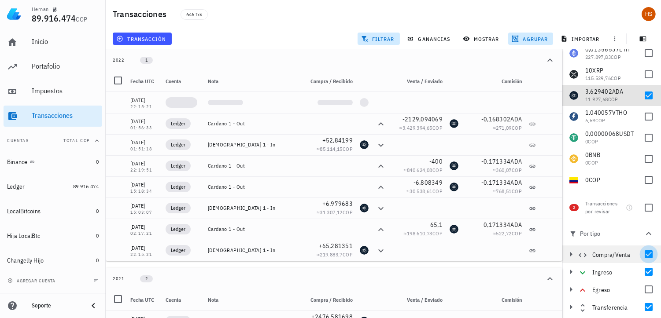
click at [644, 256] on div at bounding box center [648, 254] width 15 height 15
click at [646, 274] on div at bounding box center [648, 272] width 15 height 15
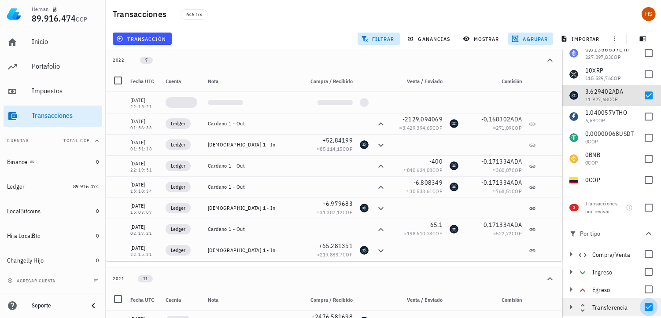
click at [645, 302] on div at bounding box center [648, 307] width 15 height 15
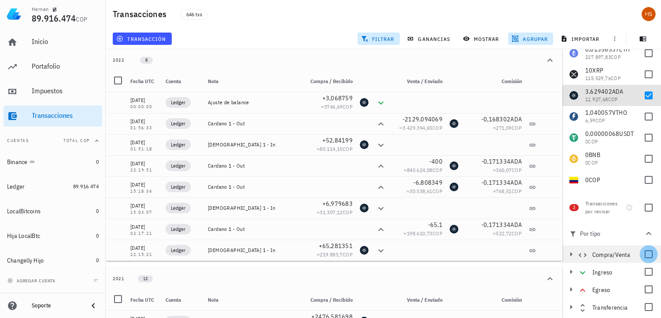
click at [646, 258] on div at bounding box center [648, 254] width 15 height 15
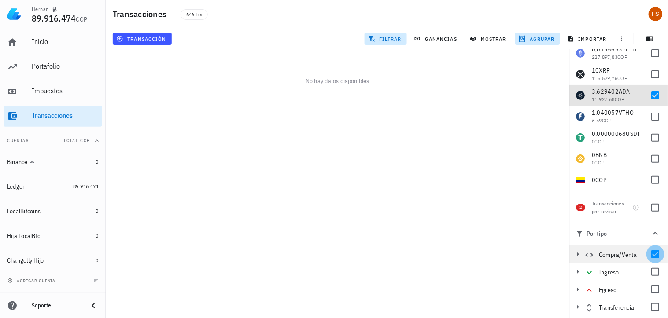
click at [652, 252] on div at bounding box center [655, 254] width 15 height 15
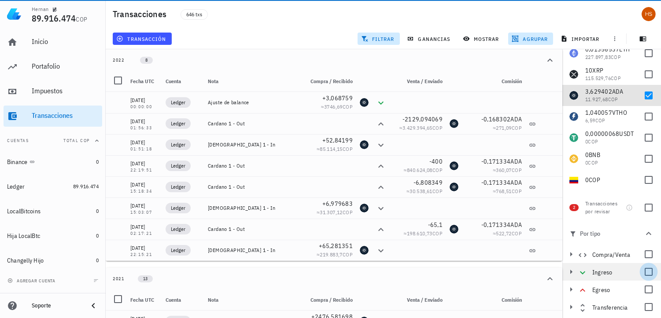
click at [652, 272] on div at bounding box center [648, 272] width 15 height 15
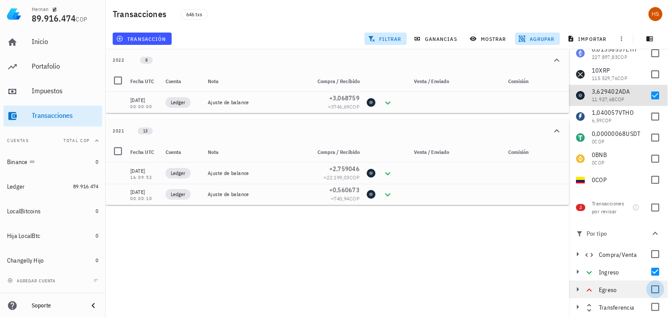
click at [652, 291] on div at bounding box center [655, 289] width 15 height 15
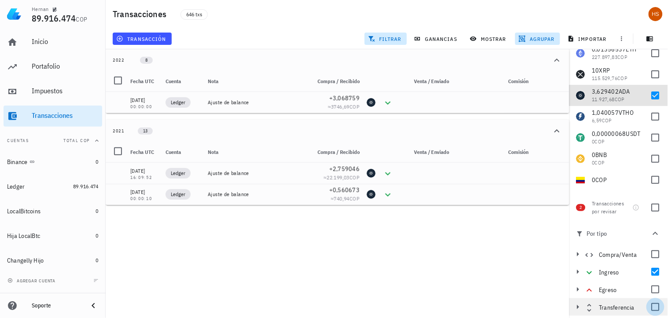
click at [653, 307] on div at bounding box center [655, 307] width 15 height 15
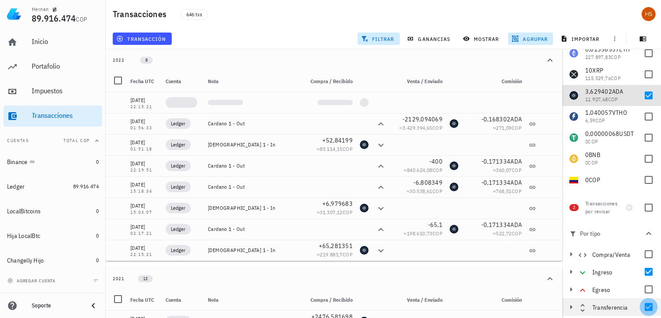
click at [645, 306] on div at bounding box center [648, 307] width 15 height 15
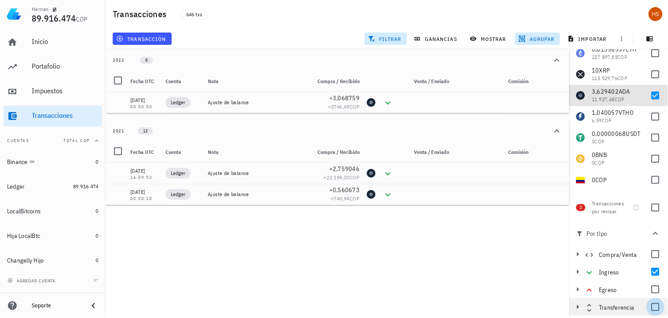
click at [649, 306] on div at bounding box center [655, 307] width 15 height 15
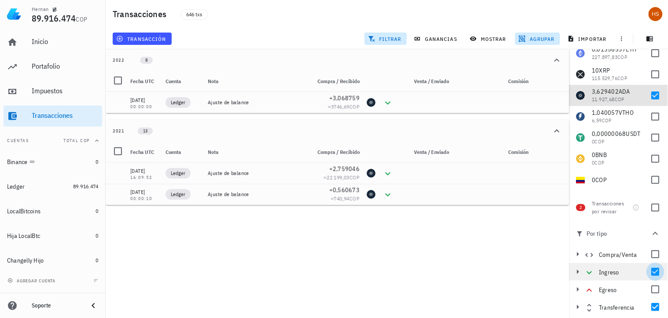
click at [653, 276] on div "Ingreso" at bounding box center [618, 272] width 99 height 18
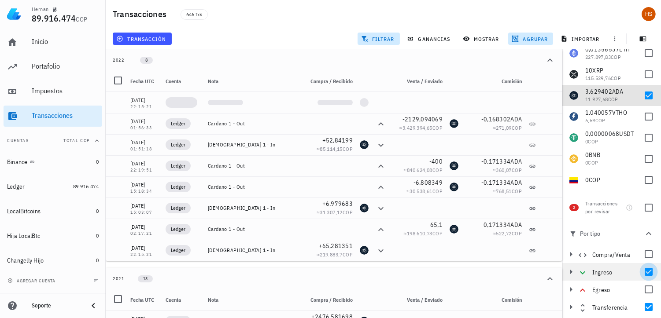
click at [645, 276] on div at bounding box center [648, 272] width 15 height 15
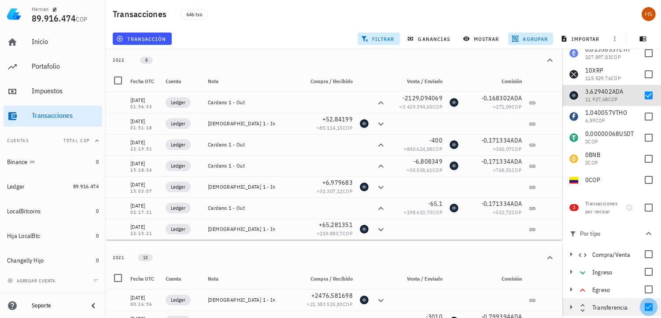
click at [644, 304] on div at bounding box center [648, 307] width 15 height 15
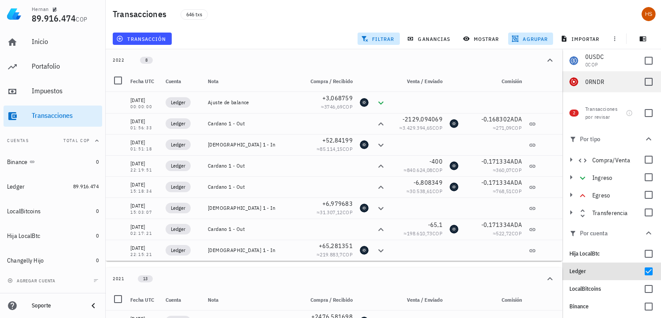
scroll to position [147, 0]
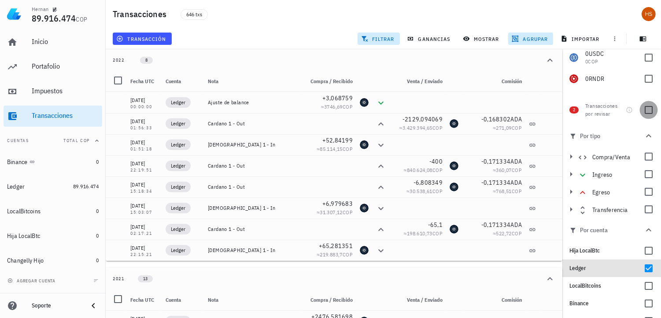
click at [644, 113] on div at bounding box center [648, 110] width 15 height 15
checkbox input "true"
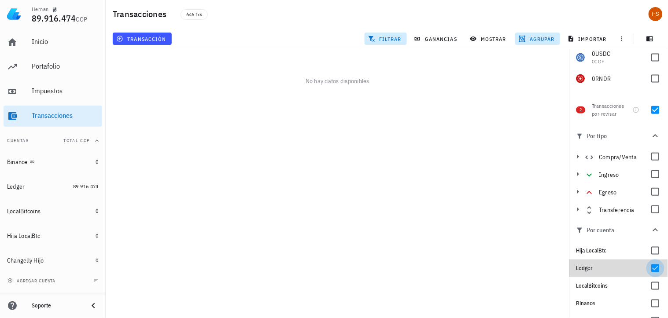
click at [653, 269] on div at bounding box center [655, 268] width 15 height 15
checkbox input "false"
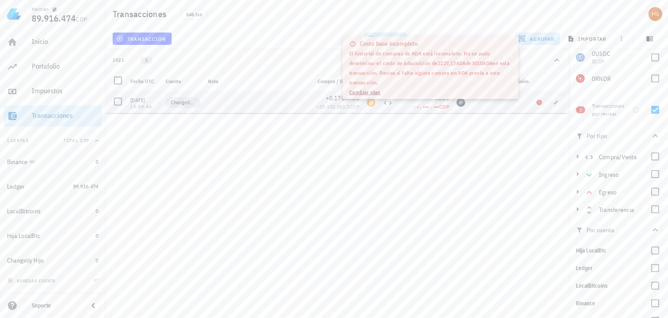
click at [425, 105] on span "- • . ••• . •••" at bounding box center [426, 106] width 26 height 7
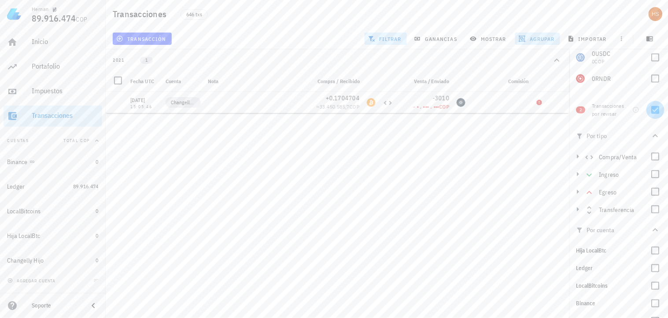
click at [650, 114] on div at bounding box center [655, 110] width 15 height 15
checkbox input "false"
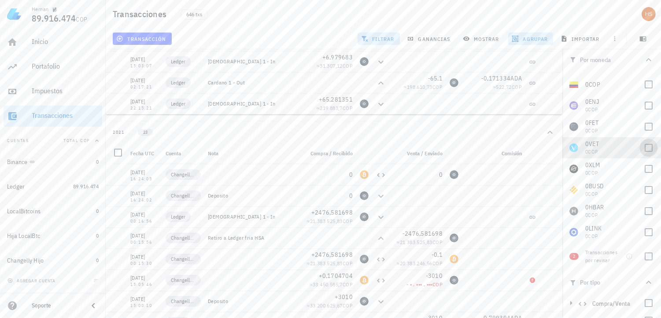
click at [641, 151] on div at bounding box center [648, 147] width 15 height 15
checkbox input "true"
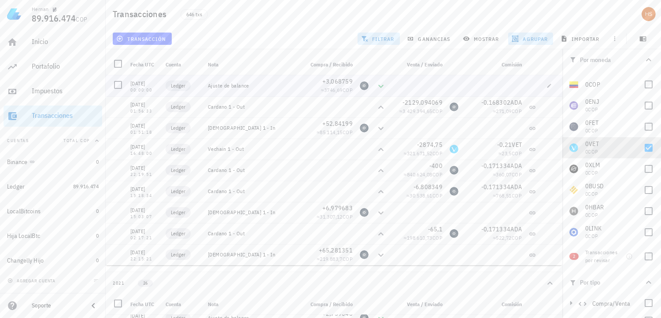
scroll to position [0, 0]
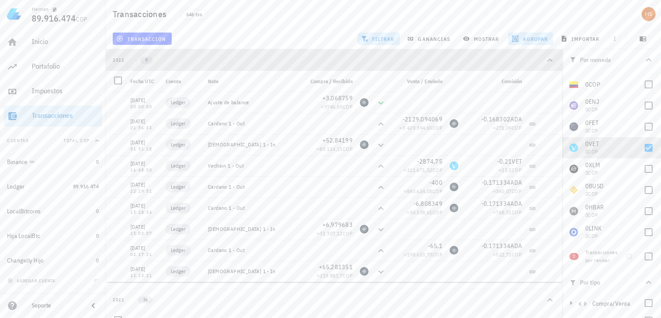
click at [118, 59] on div "2022" at bounding box center [119, 60] width 12 height 7
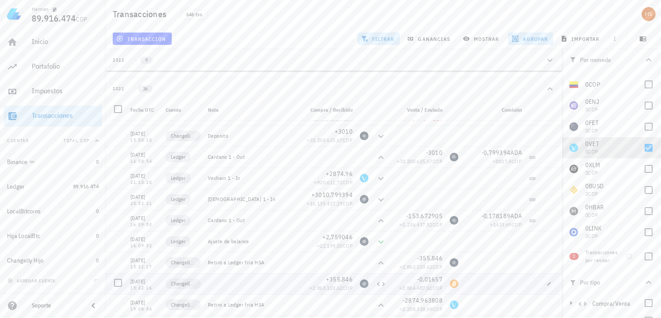
scroll to position [191, 0]
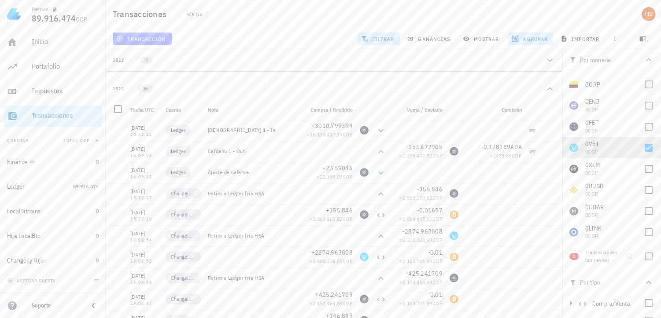
click at [151, 40] on span "transacción" at bounding box center [142, 38] width 48 height 7
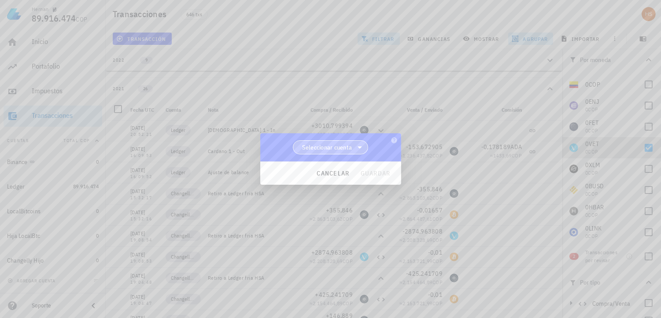
click at [346, 144] on span "Seleccionar cuenta" at bounding box center [327, 147] width 50 height 9
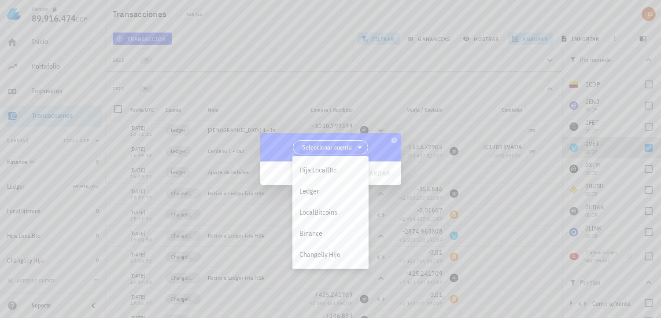
click at [278, 137] on div "Seleccionar cuenta" at bounding box center [330, 147] width 141 height 28
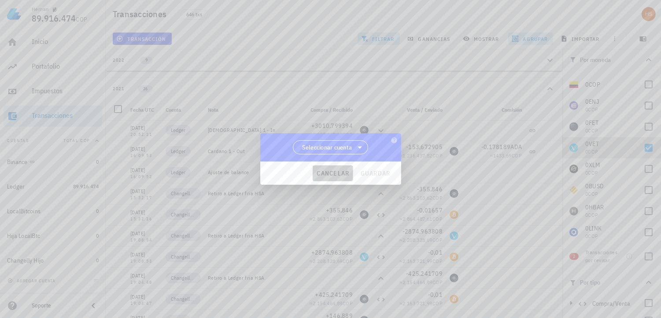
click at [341, 168] on button "cancelar" at bounding box center [333, 174] width 40 height 16
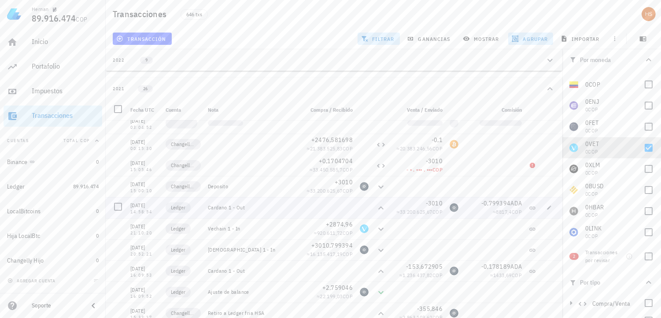
scroll to position [44, 0]
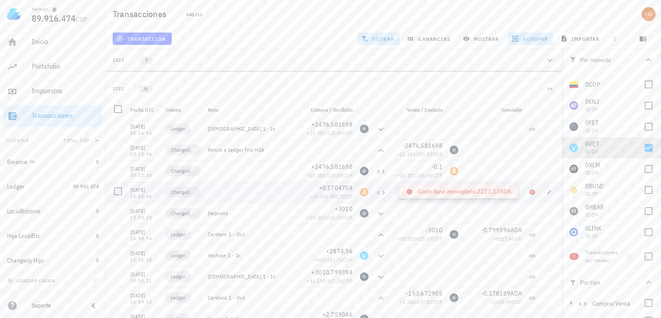
click at [530, 192] on icon at bounding box center [532, 192] width 5 height 5
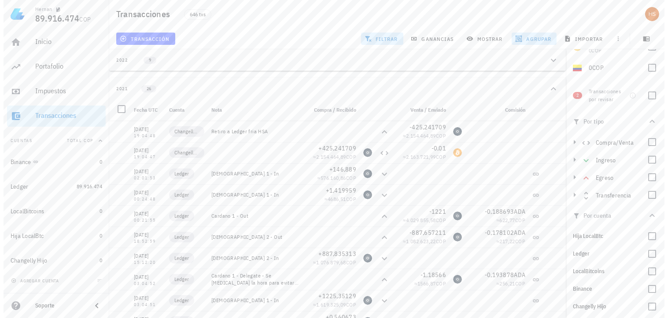
scroll to position [162, 0]
click at [645, 161] on div at bounding box center [648, 159] width 15 height 15
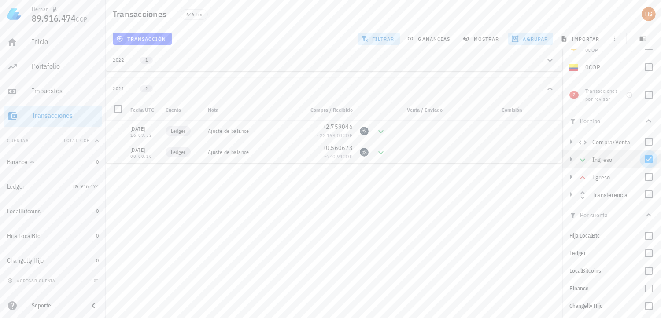
scroll to position [0, 0]
click at [654, 159] on div at bounding box center [655, 159] width 15 height 15
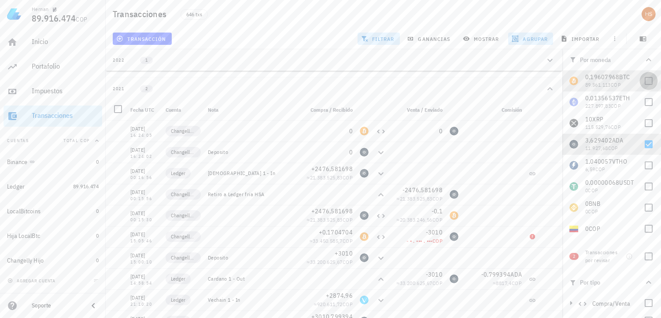
click at [641, 78] on div at bounding box center [648, 81] width 15 height 15
checkbox input "true"
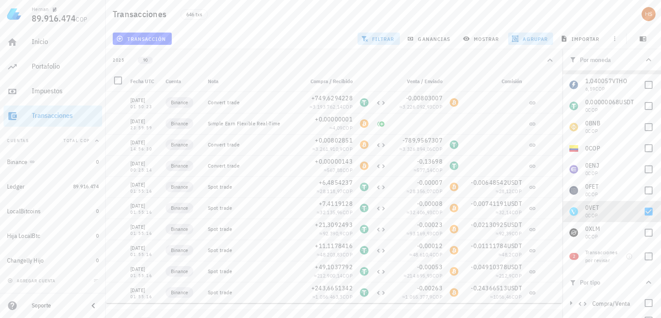
scroll to position [98, 0]
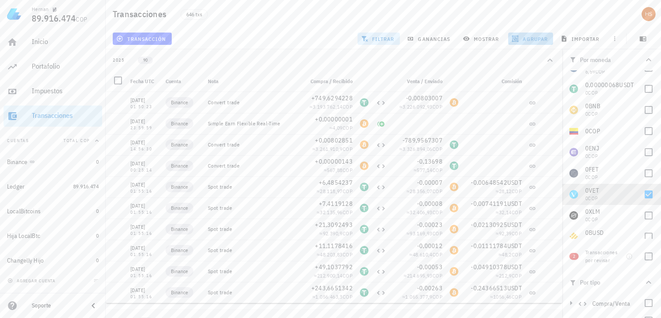
click at [521, 38] on span "agrupar" at bounding box center [530, 38] width 34 height 7
click at [523, 95] on div "Mes" at bounding box center [534, 94] width 39 height 7
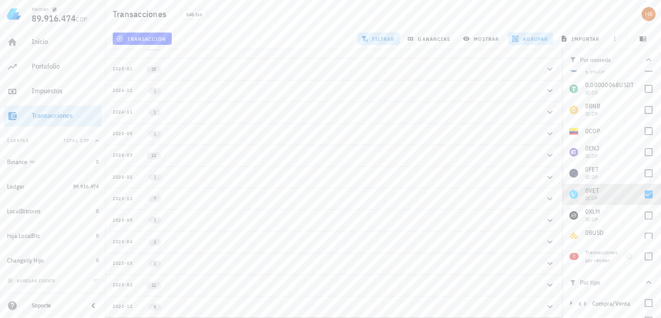
scroll to position [76, 0]
click at [131, 283] on div "2022-12" at bounding box center [123, 286] width 20 height 7
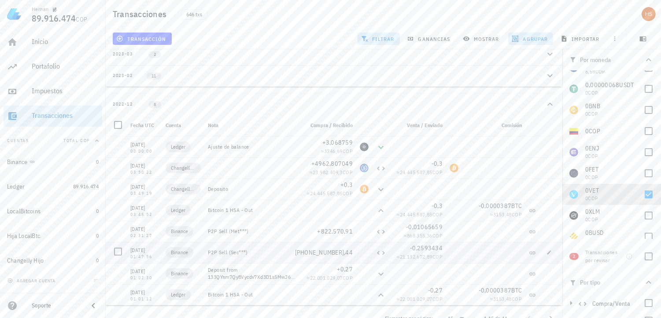
scroll to position [273, 0]
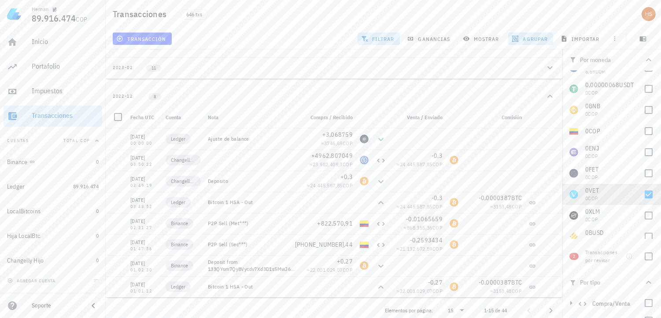
click at [129, 93] on div "2022-12" at bounding box center [123, 96] width 20 height 7
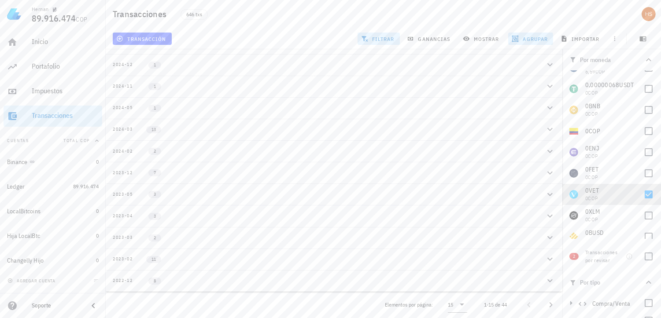
scroll to position [76, 0]
click at [549, 306] on icon "Página siguiente" at bounding box center [551, 311] width 11 height 11
click at [527, 305] on icon "Página anterior" at bounding box center [528, 310] width 11 height 11
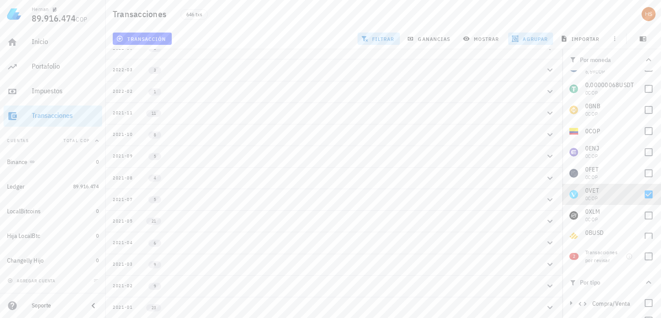
click at [125, 213] on button "2021-05 21" at bounding box center [334, 221] width 457 height 22
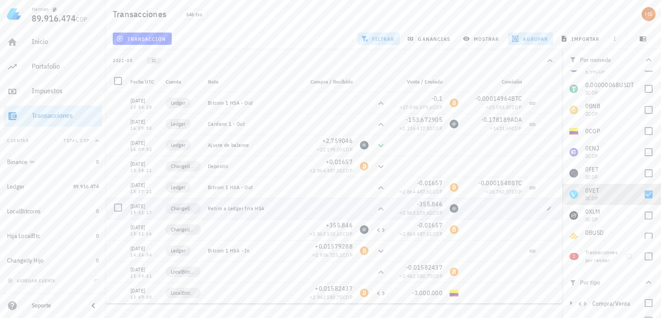
scroll to position [202, 0]
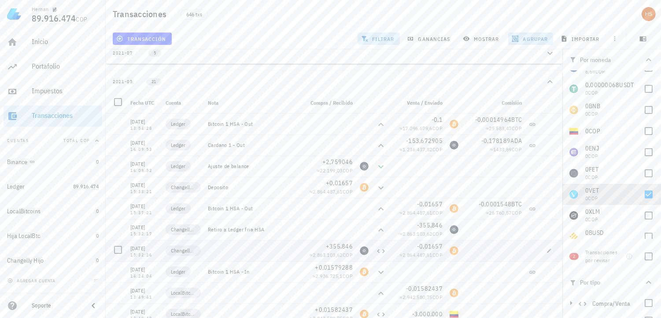
drag, startPoint x: 121, startPoint y: 249, endPoint x: 116, endPoint y: 226, distance: 23.4
click at [121, 249] on div at bounding box center [118, 250] width 15 height 15
click at [116, 225] on div at bounding box center [118, 228] width 15 height 15
drag, startPoint x: 154, startPoint y: 209, endPoint x: 128, endPoint y: 207, distance: 26.5
click at [128, 207] on div "[DATE] 15:37:21" at bounding box center [144, 208] width 35 height 21
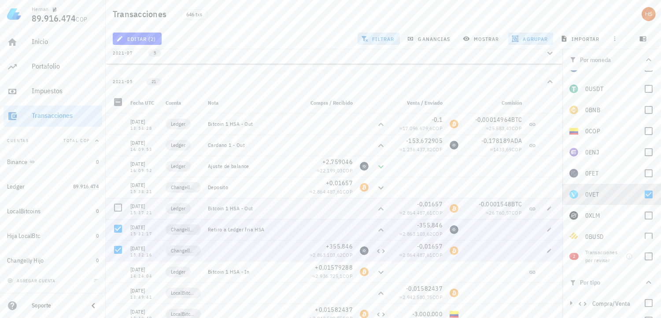
copy div "15:37:21"
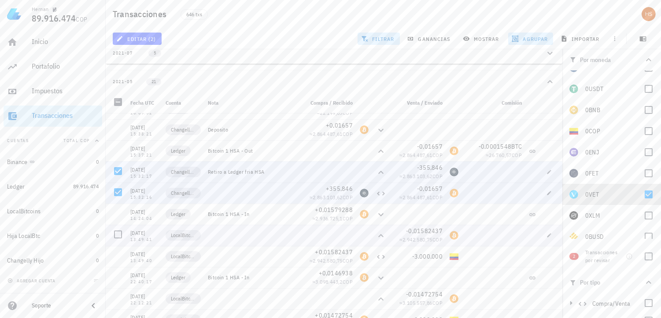
scroll to position [49, 0]
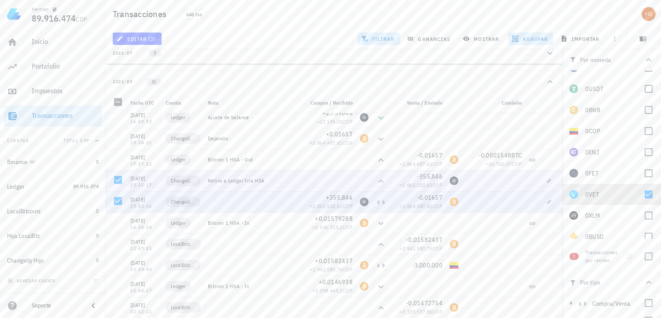
click at [282, 206] on div at bounding box center [252, 202] width 96 height 21
click at [115, 175] on div at bounding box center [118, 180] width 15 height 15
click at [546, 199] on icon "button" at bounding box center [548, 201] width 5 height 5
type input "15:32:16"
type input "355,846"
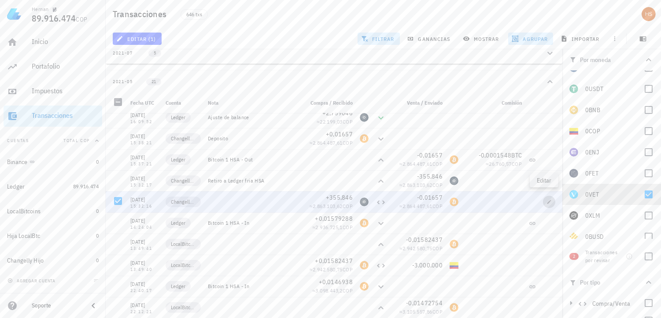
type input "0,01657"
type input "BTC"
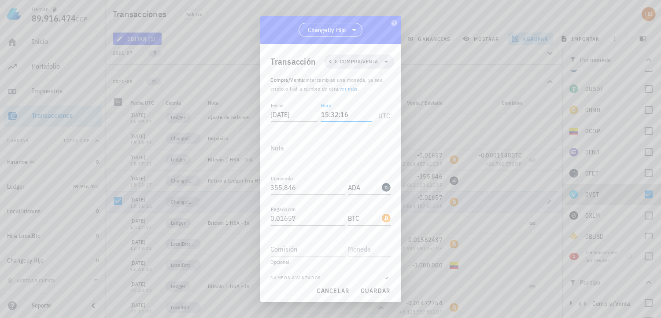
click at [335, 115] on input "15:32:16" at bounding box center [346, 114] width 50 height 14
drag, startPoint x: 354, startPoint y: 116, endPoint x: 339, endPoint y: 112, distance: 15.8
click at [339, 112] on input "15:37:16" at bounding box center [346, 114] width 50 height 14
click at [376, 292] on span "guardar" at bounding box center [375, 291] width 30 height 8
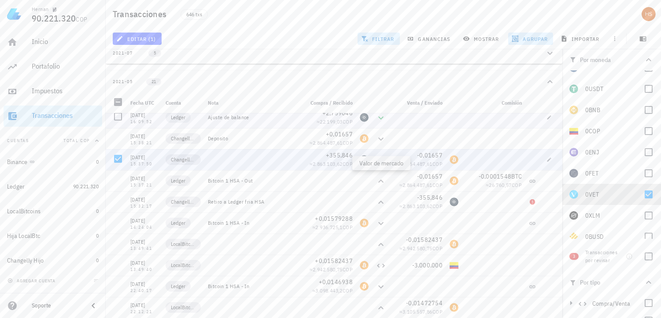
scroll to position [0, 0]
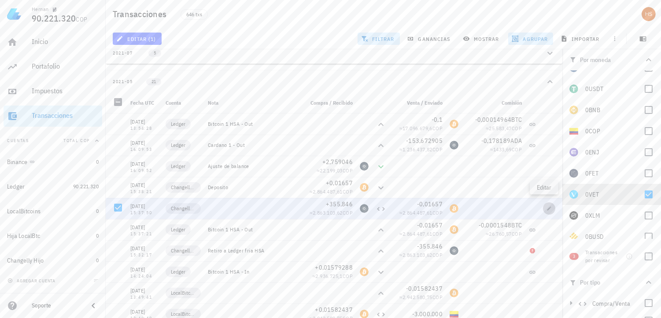
click at [547, 207] on icon "button" at bounding box center [549, 209] width 4 height 4
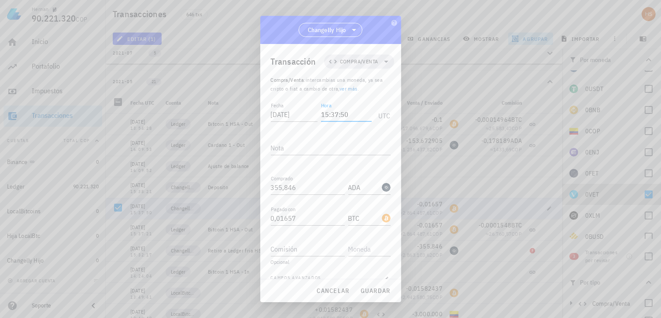
click at [335, 108] on input "15:37:50" at bounding box center [346, 114] width 50 height 14
drag, startPoint x: 347, startPoint y: 114, endPoint x: 340, endPoint y: 115, distance: 6.7
click at [340, 115] on input "15:38:50" at bounding box center [346, 114] width 50 height 14
click at [370, 292] on span "guardar" at bounding box center [375, 291] width 30 height 8
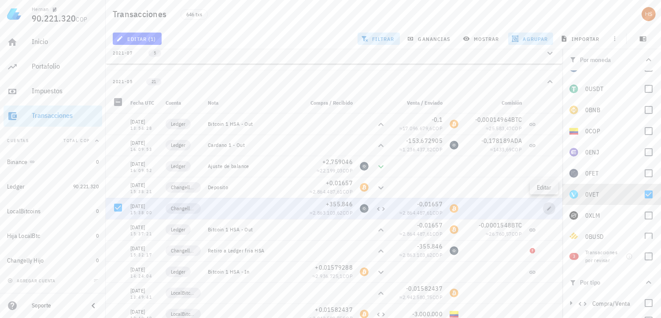
click at [546, 206] on icon "button" at bounding box center [548, 208] width 5 height 5
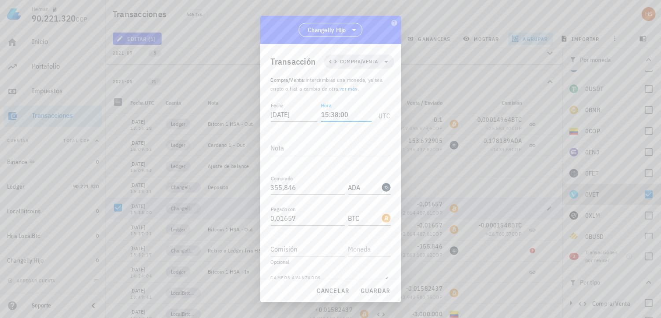
drag, startPoint x: 351, startPoint y: 116, endPoint x: 340, endPoint y: 117, distance: 10.6
click at [340, 117] on input "15:38:00" at bounding box center [346, 114] width 50 height 14
click at [370, 291] on span "guardar" at bounding box center [375, 291] width 30 height 8
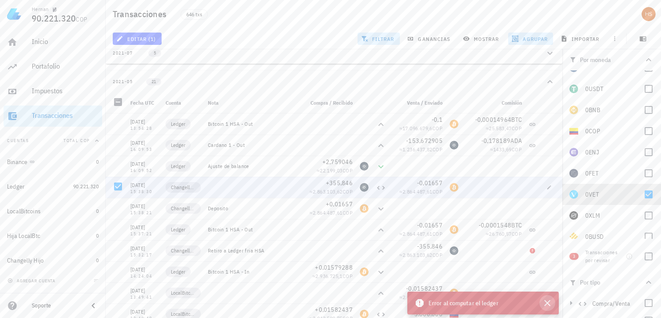
click at [548, 306] on icon "button" at bounding box center [547, 303] width 11 height 11
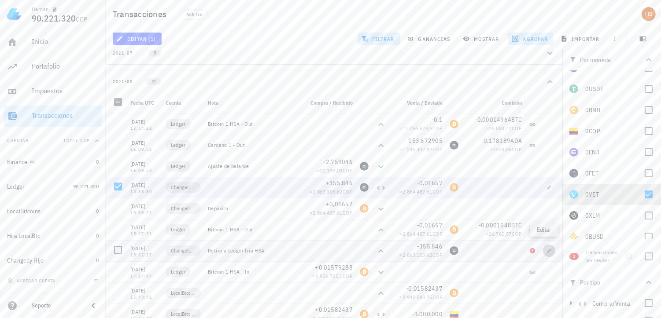
click at [549, 249] on span "button" at bounding box center [549, 250] width 12 height 5
type input "15:32:17"
type textarea "Retiro a Ledger fria HSA"
type input "355,846"
type input "ADA"
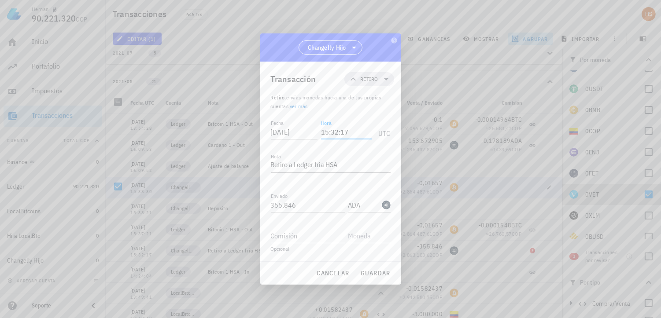
click at [339, 133] on input "15:32:17" at bounding box center [346, 132] width 50 height 14
drag, startPoint x: 360, startPoint y: 131, endPoint x: 343, endPoint y: 135, distance: 16.8
click at [343, 135] on input "15:39:10" at bounding box center [346, 132] width 50 height 14
click at [367, 274] on span "guardar" at bounding box center [375, 273] width 30 height 8
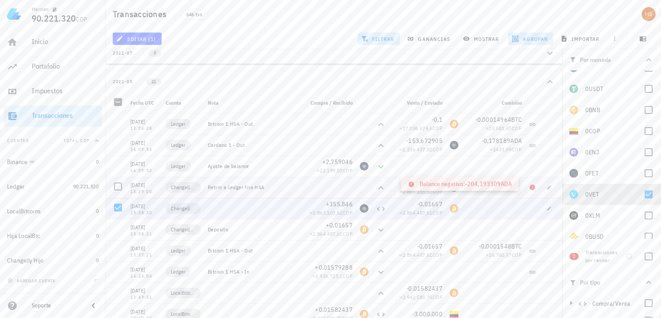
click at [530, 185] on icon at bounding box center [532, 187] width 5 height 5
click at [546, 185] on icon "button" at bounding box center [548, 187] width 5 height 5
type input "15:39:00"
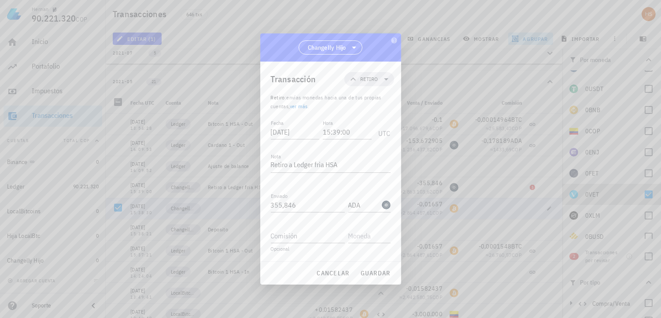
click at [516, 181] on div at bounding box center [330, 159] width 661 height 318
click at [335, 272] on span "cancelar" at bounding box center [332, 273] width 33 height 8
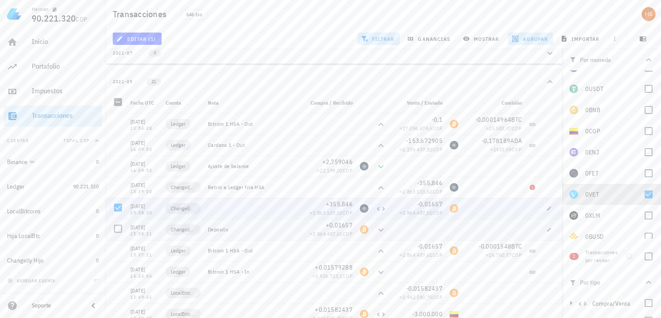
drag, startPoint x: 154, startPoint y: 229, endPoint x: 129, endPoint y: 228, distance: 24.7
click at [129, 228] on div "[DATE] 15:38:21" at bounding box center [144, 229] width 35 height 21
copy div "[DATE] 15:38:21"
click at [153, 232] on div "15:38:21" at bounding box center [144, 234] width 28 height 4
drag, startPoint x: 155, startPoint y: 230, endPoint x: 129, endPoint y: 234, distance: 25.8
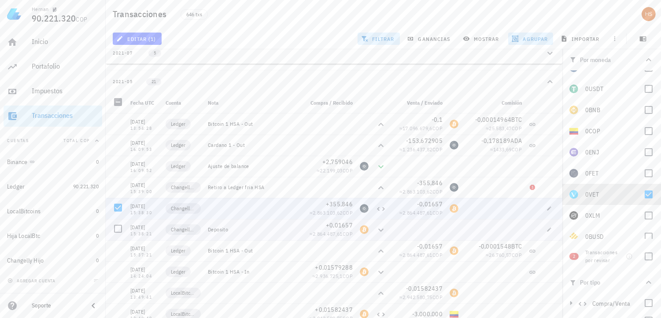
click at [129, 234] on div "[DATE] 15:38:21" at bounding box center [144, 229] width 35 height 21
copy div "15:38:21"
click at [120, 204] on div at bounding box center [118, 207] width 15 height 15
drag, startPoint x: 156, startPoint y: 209, endPoint x: 129, endPoint y: 211, distance: 27.0
click at [129, 211] on div "[DATE] 15:38:30" at bounding box center [144, 208] width 35 height 21
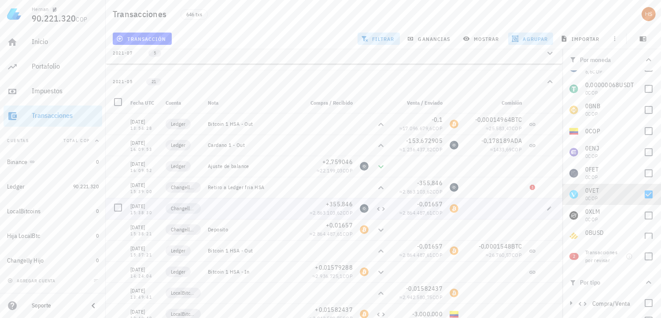
copy div "15:38:30"
drag, startPoint x: 153, startPoint y: 188, endPoint x: 129, endPoint y: 190, distance: 24.3
click at [129, 190] on div "[DATE] 15:39:00" at bounding box center [144, 187] width 35 height 21
copy div "15:39:00"
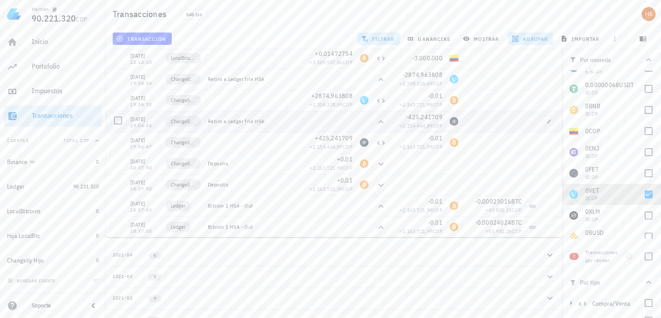
scroll to position [300, 0]
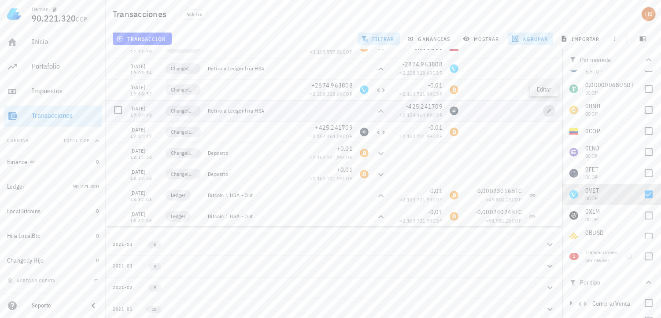
click at [543, 108] on span "button" at bounding box center [549, 110] width 12 height 5
type input "[DATE]"
type input "19:04:48"
type input "425,241709"
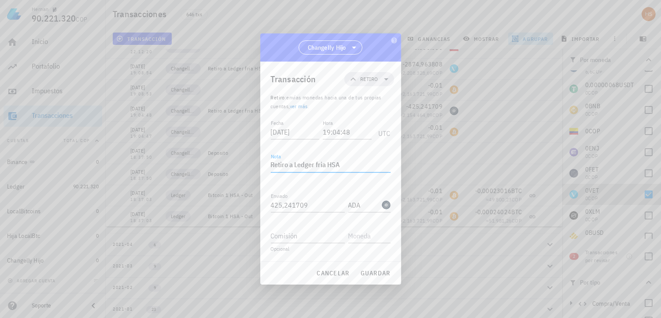
drag, startPoint x: 351, startPoint y: 166, endPoint x: 295, endPoint y: 166, distance: 55.9
click at [295, 166] on textarea "Retiro a Ledger fria HSA" at bounding box center [331, 166] width 120 height 14
click at [378, 267] on button "guardar" at bounding box center [375, 273] width 37 height 16
type textarea "Retiro a Ledger fria HSA"
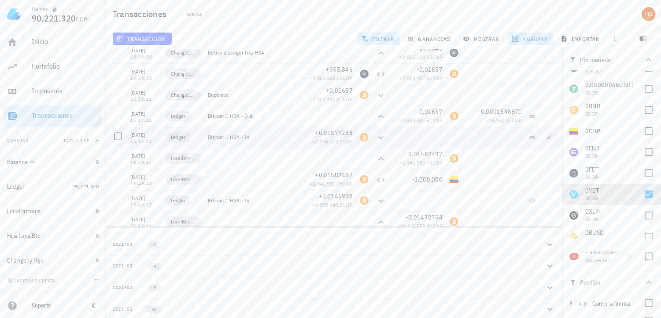
scroll to position [0, 0]
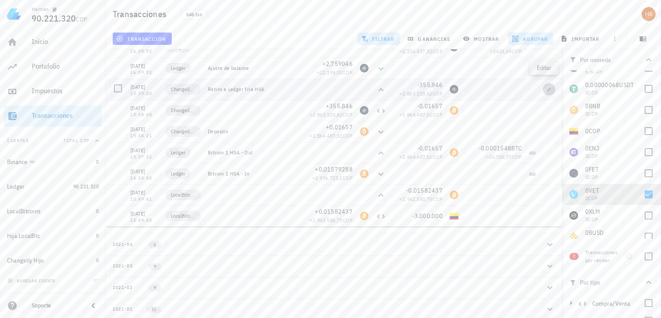
click at [546, 88] on icon "button" at bounding box center [548, 89] width 5 height 5
type input "[DATE]"
type input "15:39:00"
type input "355,846"
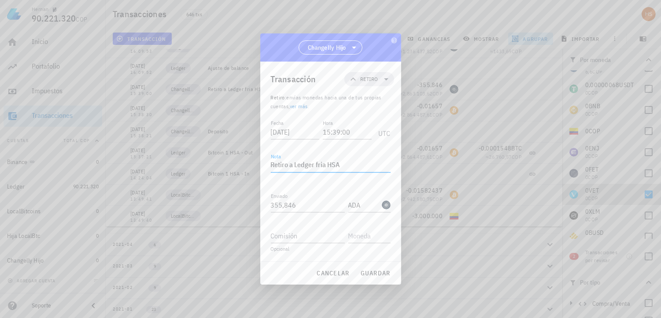
drag, startPoint x: 344, startPoint y: 162, endPoint x: 294, endPoint y: 159, distance: 50.3
click at [294, 159] on textarea "Retiro a Ledger fria HSA" at bounding box center [331, 166] width 120 height 14
click at [382, 277] on button "guardar" at bounding box center [375, 273] width 37 height 16
type textarea "Retiro a Ledger fria HSA"
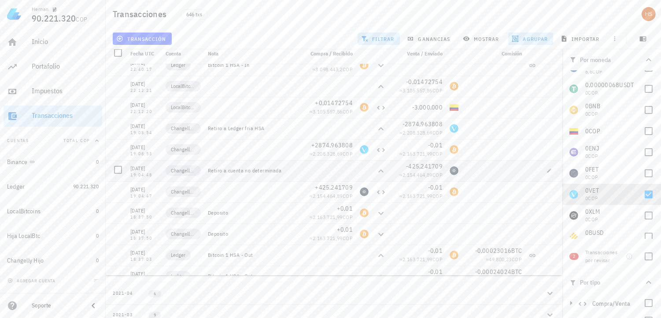
scroll to position [232, 0]
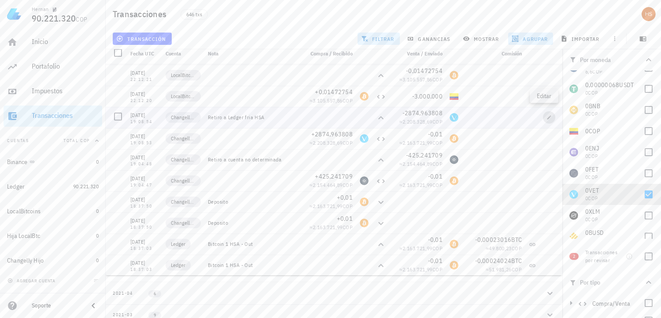
click at [546, 116] on icon "button" at bounding box center [548, 117] width 5 height 5
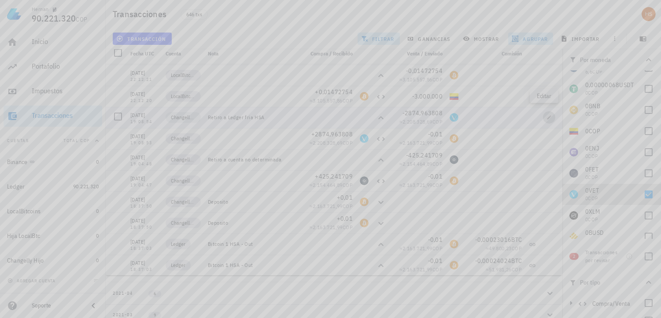
type input "[DATE]"
type input "19:08:54"
type input "2.874,9638084"
type input "VET"
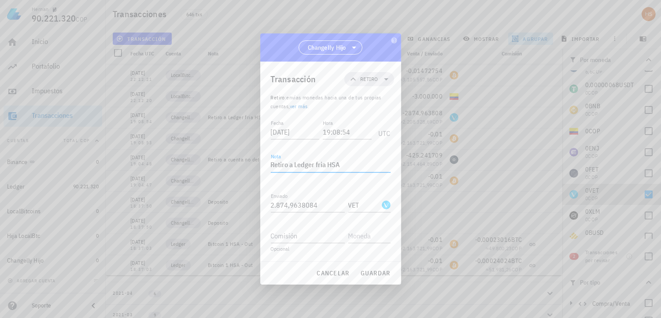
drag, startPoint x: 345, startPoint y: 166, endPoint x: 295, endPoint y: 164, distance: 49.8
click at [295, 164] on textarea "Retiro a Ledger fria HSA" at bounding box center [331, 166] width 120 height 14
click at [382, 275] on span "guardar" at bounding box center [375, 273] width 30 height 8
type textarea "Retiro a Ledger fria HSA"
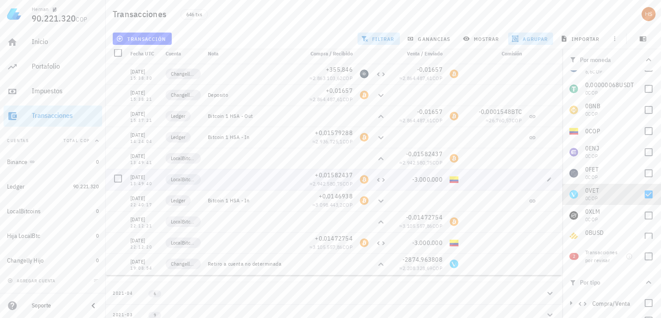
scroll to position [37, 0]
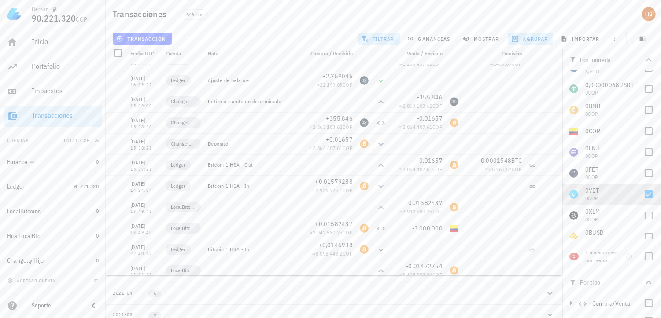
click at [577, 254] on span "2" at bounding box center [573, 256] width 9 height 7
click at [643, 254] on div at bounding box center [648, 256] width 15 height 15
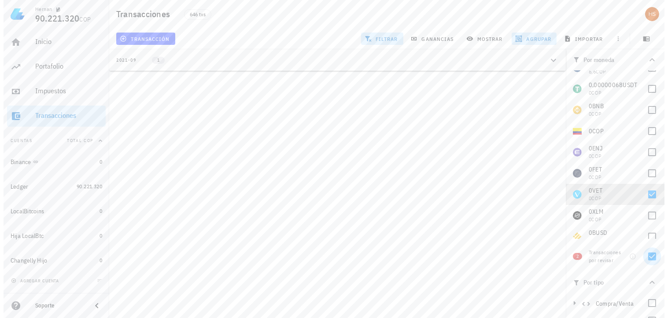
scroll to position [0, 0]
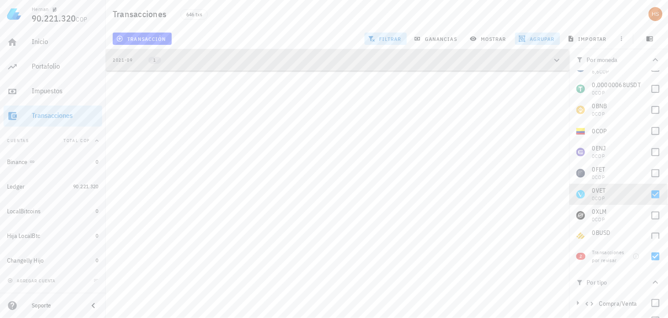
click at [132, 60] on div "2021-09" at bounding box center [123, 60] width 20 height 7
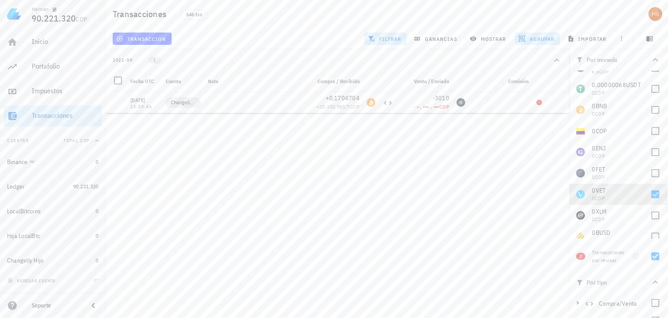
click at [131, 59] on div "2021-09" at bounding box center [123, 60] width 20 height 7
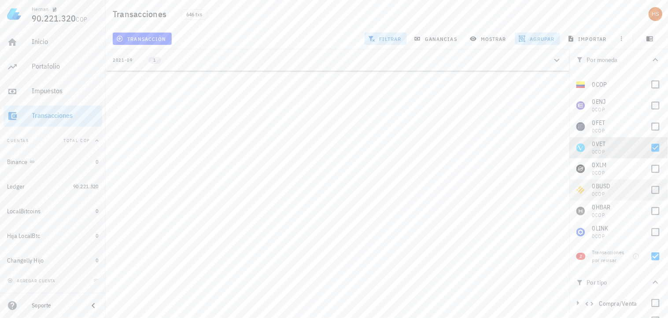
scroll to position [96, 0]
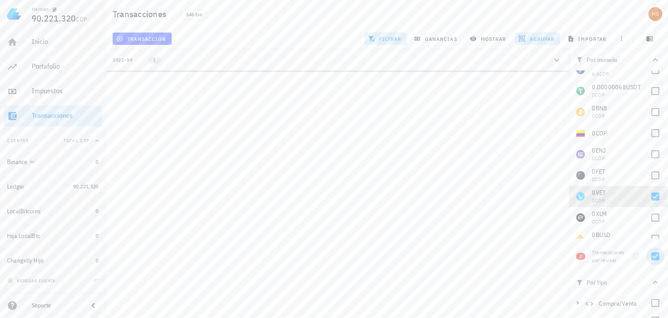
click at [652, 258] on div at bounding box center [655, 256] width 15 height 15
checkbox input "false"
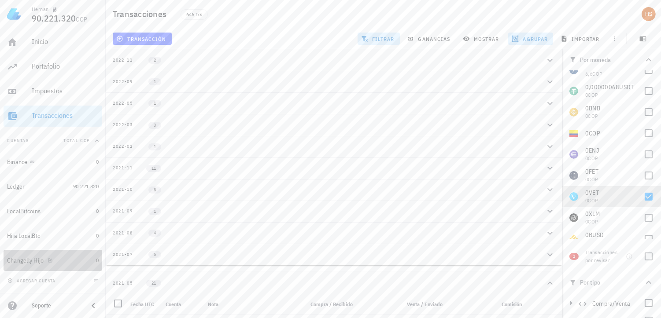
click at [21, 257] on div "Changelly Hijo" at bounding box center [25, 260] width 37 height 7
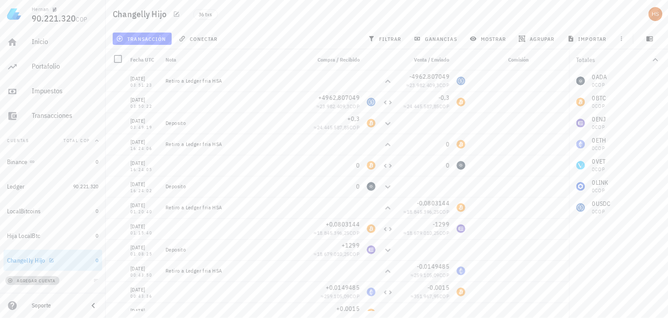
drag, startPoint x: 21, startPoint y: 257, endPoint x: 47, endPoint y: 279, distance: 34.0
click at [47, 279] on span "agregar cuenta" at bounding box center [32, 281] width 46 height 6
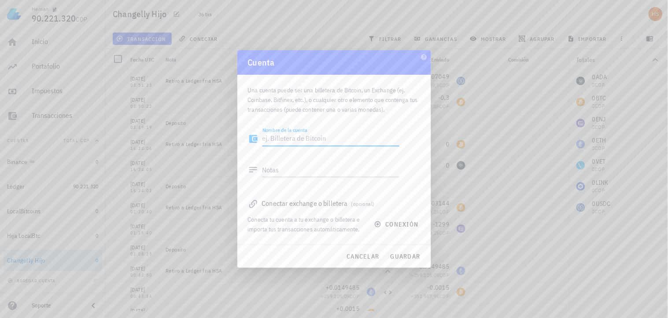
click at [270, 136] on textarea "Nombre de la cuenta" at bounding box center [330, 139] width 137 height 14
type textarea "C"
drag, startPoint x: 276, startPoint y: 138, endPoint x: 250, endPoint y: 134, distance: 26.3
click at [250, 134] on div "Nombre de la cuenta Otra Cuenta" at bounding box center [323, 141] width 151 height 29
click at [302, 138] on textarea "Cuenta" at bounding box center [330, 139] width 137 height 14
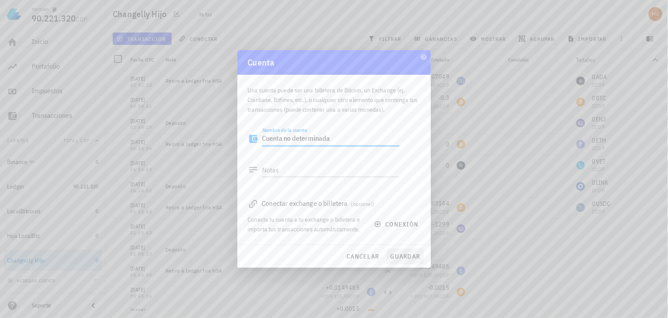
type textarea "Cuenta no determinada"
click at [394, 257] on span "guardar" at bounding box center [405, 257] width 30 height 8
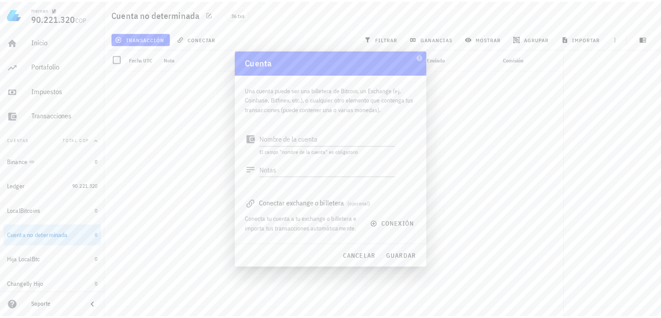
scroll to position [22, 0]
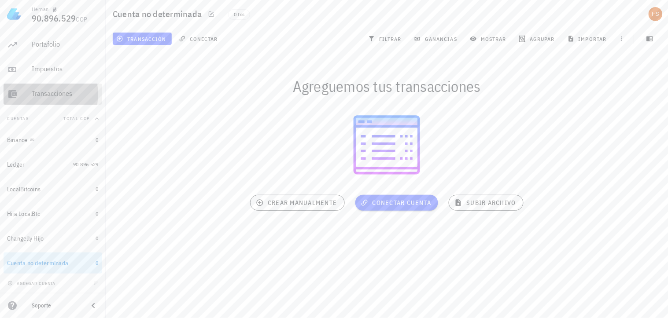
click at [57, 97] on div "Transacciones" at bounding box center [65, 93] width 67 height 8
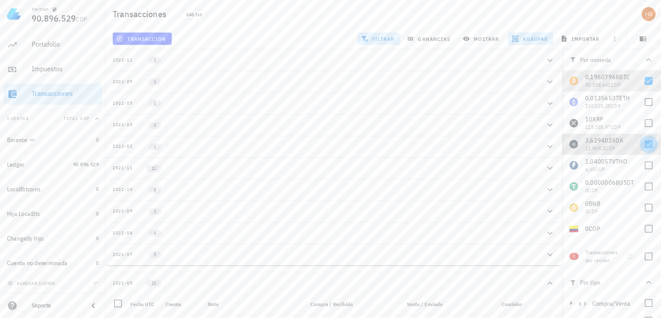
click at [641, 144] on div at bounding box center [648, 144] width 15 height 15
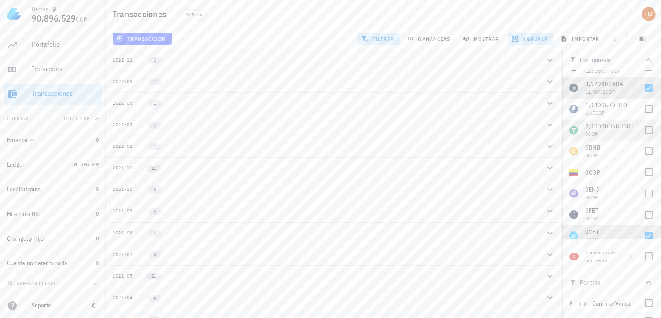
scroll to position [47, 0]
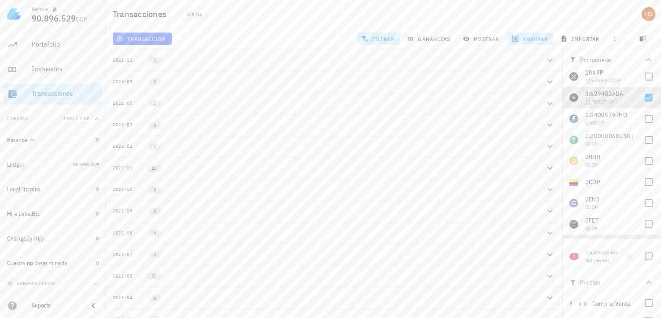
click at [191, 273] on div "2021-05 21" at bounding box center [329, 276] width 432 height 7
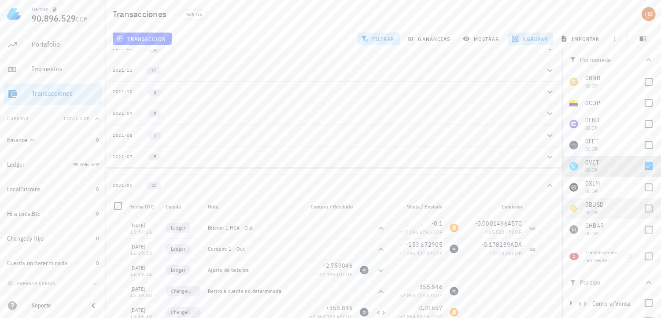
scroll to position [144, 0]
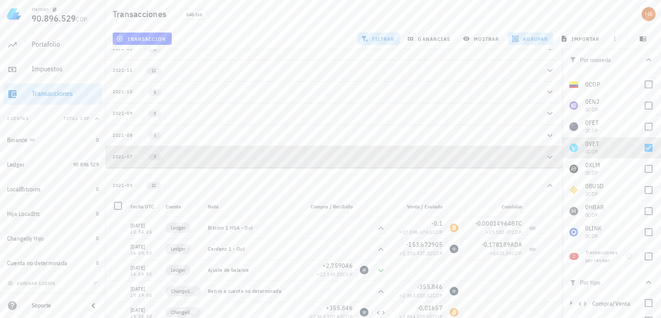
click at [135, 149] on button "2021-07 5" at bounding box center [334, 157] width 457 height 22
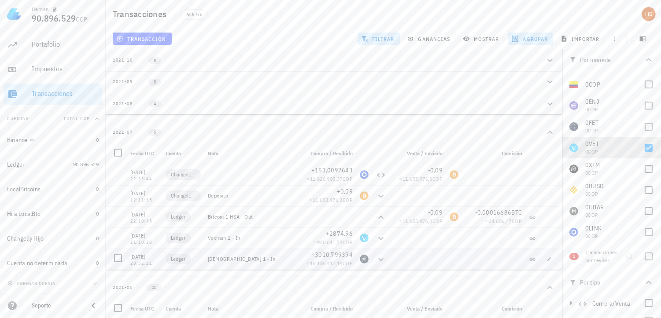
scroll to position [147, 0]
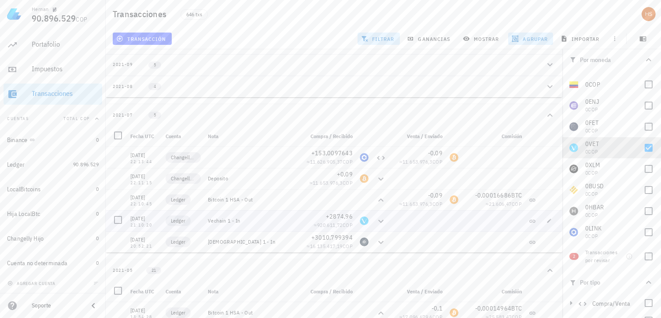
drag, startPoint x: 153, startPoint y: 221, endPoint x: 130, endPoint y: 219, distance: 22.5
click at [130, 223] on div "21:10:20" at bounding box center [144, 225] width 28 height 4
copy div "21:10:20"
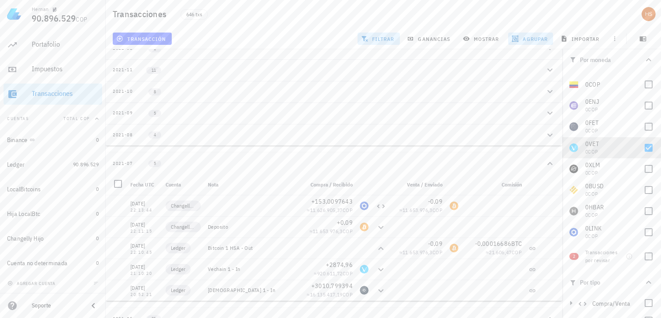
scroll to position [98, 0]
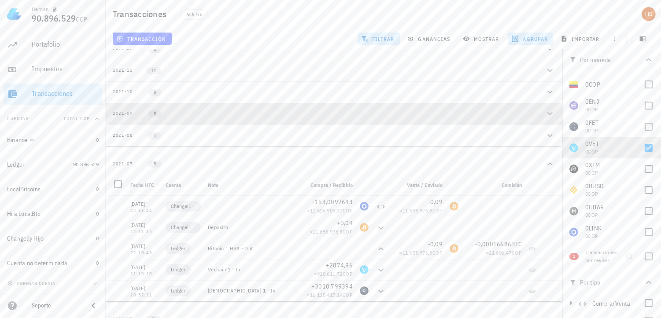
click at [137, 112] on div "5" at bounding box center [149, 113] width 32 height 7
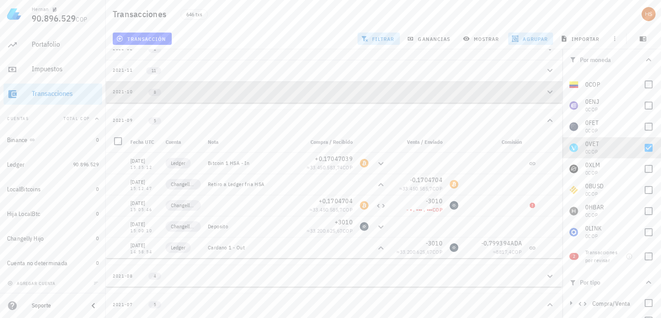
click at [126, 88] on div "2021-10" at bounding box center [123, 91] width 20 height 7
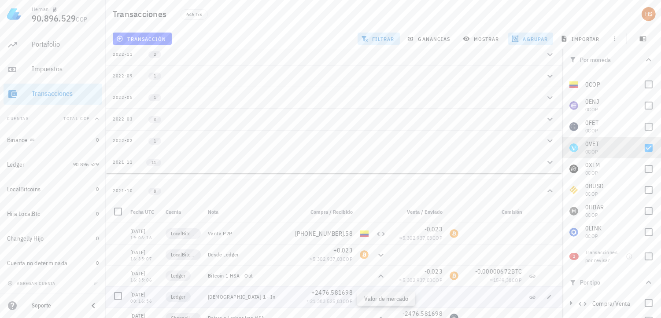
scroll to position [0, 0]
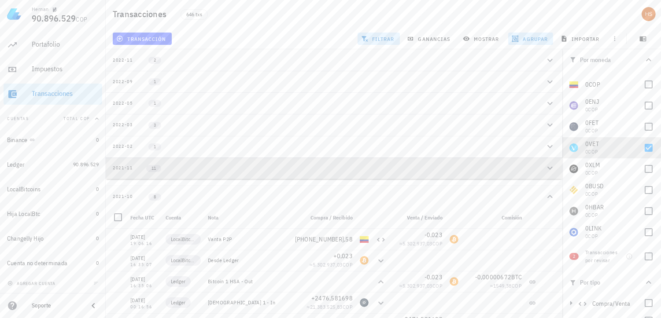
click at [122, 166] on div "2021-11" at bounding box center [123, 168] width 20 height 7
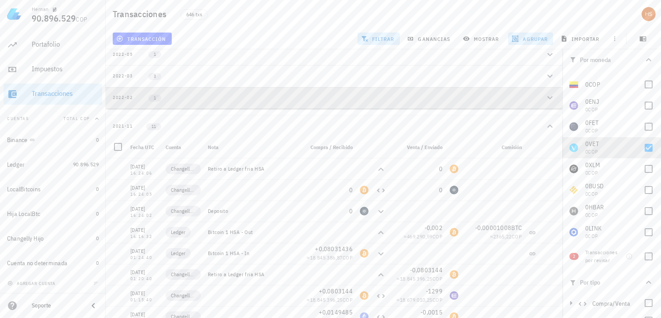
click at [133, 96] on div "2022-02" at bounding box center [123, 97] width 20 height 7
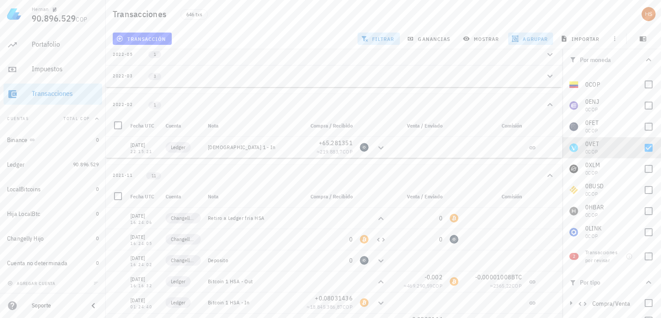
click at [130, 74] on div "2022-03" at bounding box center [123, 76] width 20 height 7
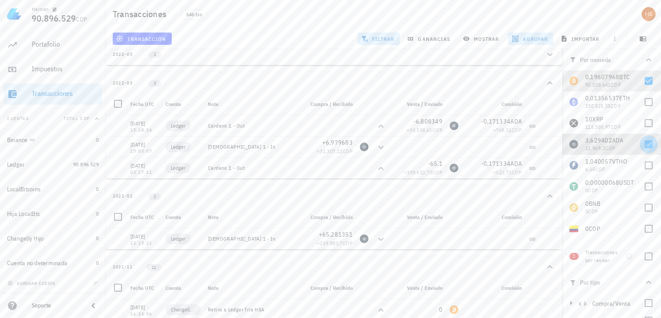
click at [642, 142] on div at bounding box center [648, 144] width 15 height 15
checkbox input "false"
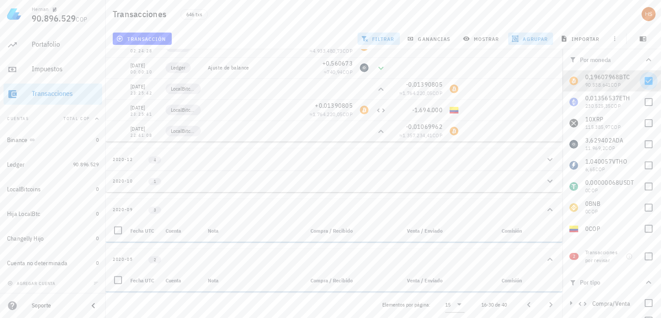
scroll to position [1337, 0]
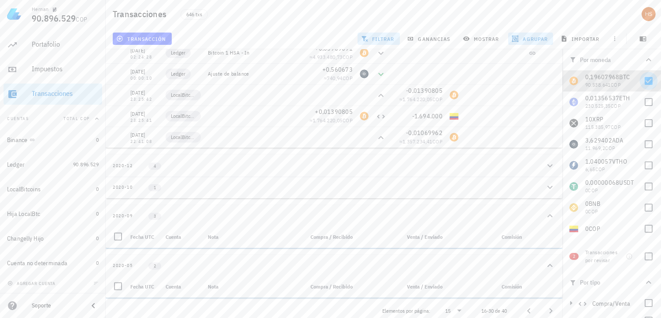
click at [641, 83] on div at bounding box center [648, 81] width 15 height 15
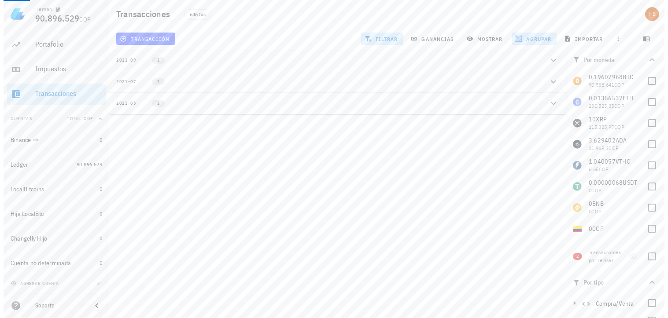
scroll to position [0, 0]
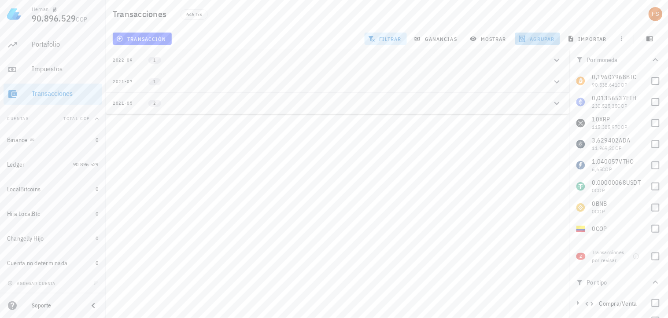
click at [524, 37] on icon "button" at bounding box center [522, 38] width 7 height 7
click at [540, 151] on span "resetear" at bounding box center [550, 150] width 22 height 6
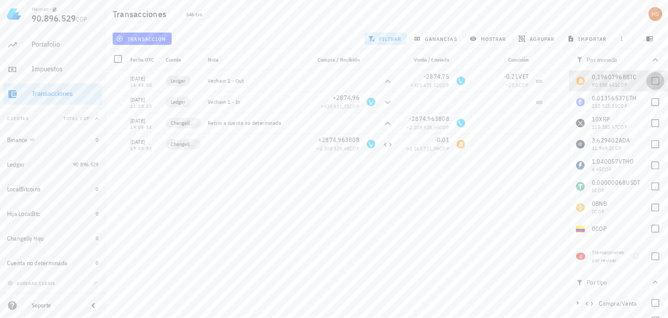
click at [648, 81] on div at bounding box center [655, 81] width 15 height 15
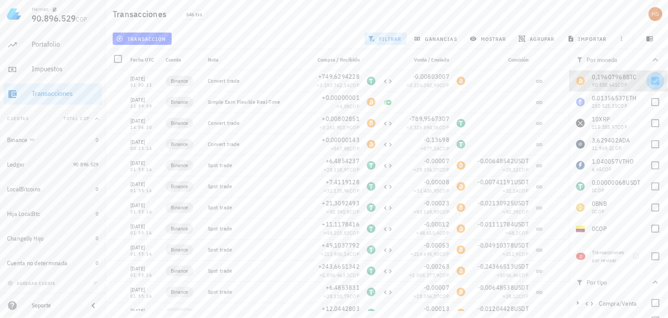
click at [650, 82] on div at bounding box center [655, 81] width 15 height 15
checkbox input "false"
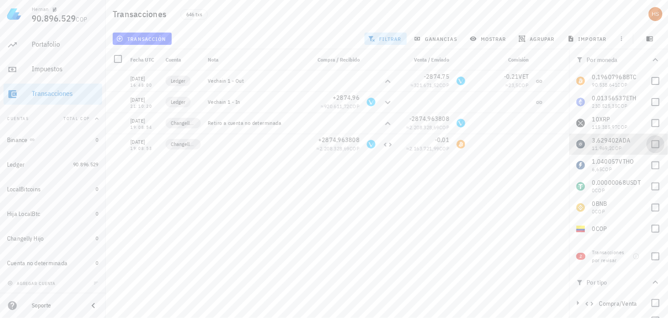
click at [648, 144] on div at bounding box center [655, 144] width 15 height 15
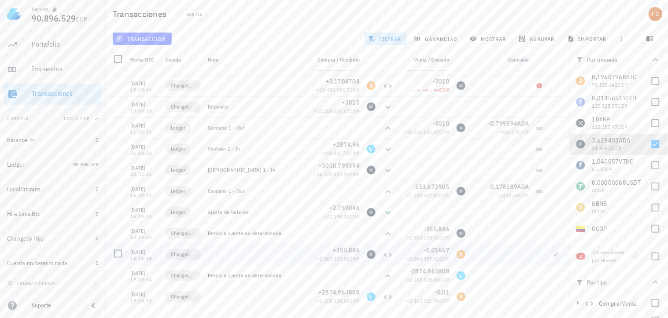
scroll to position [293, 0]
click at [648, 147] on div at bounding box center [655, 144] width 15 height 15
checkbox input "false"
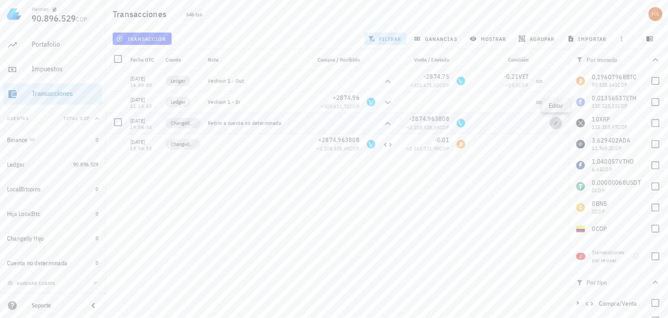
click at [553, 123] on span "button" at bounding box center [556, 123] width 12 height 5
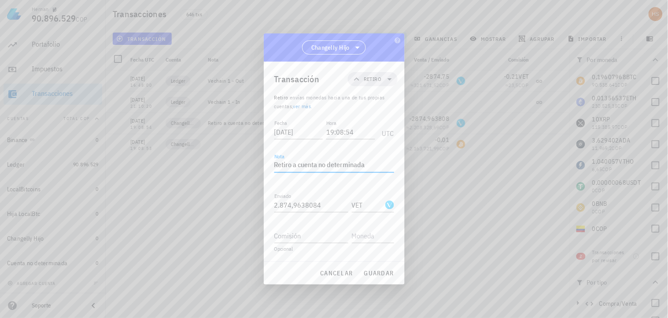
drag, startPoint x: 369, startPoint y: 166, endPoint x: 256, endPoint y: 172, distance: 112.9
click at [256, 172] on div "[PERSON_NAME] 90.896.529 COP Inicio [GEOGRAPHIC_DATA] Impuestos [GEOGRAPHIC_DAT…" at bounding box center [334, 159] width 668 height 318
paste textarea "Ledger fria HSA"
click at [379, 274] on span "guardar" at bounding box center [379, 273] width 30 height 8
type textarea "Retiro a cuenta no determinada"
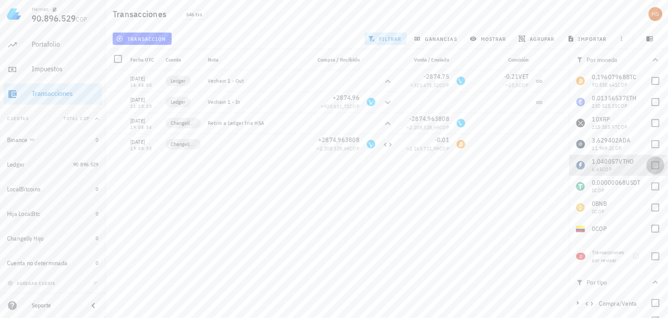
click at [648, 166] on div at bounding box center [655, 165] width 15 height 15
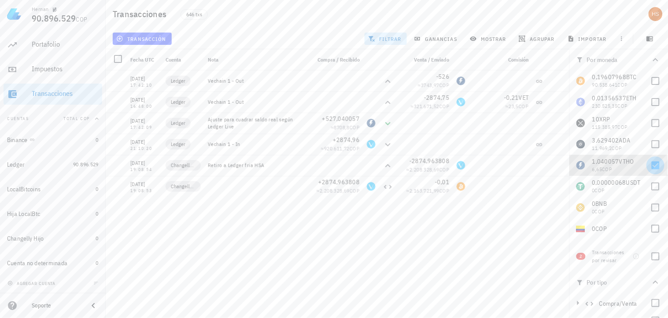
click at [648, 168] on div at bounding box center [655, 165] width 15 height 15
checkbox input "false"
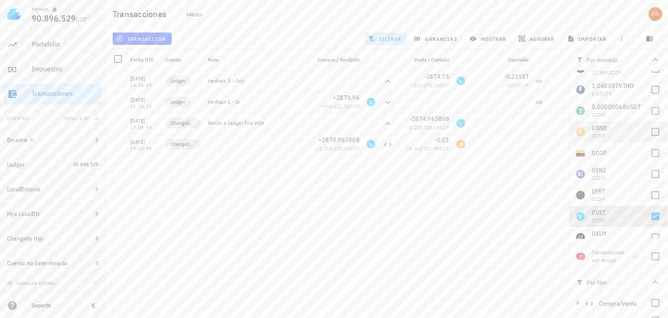
scroll to position [98, 0]
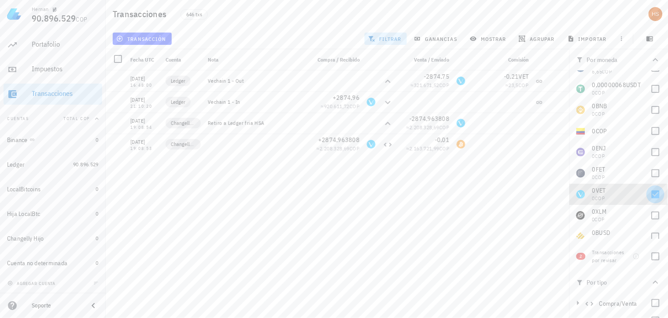
click at [648, 192] on div at bounding box center [655, 194] width 15 height 15
checkbox input "false"
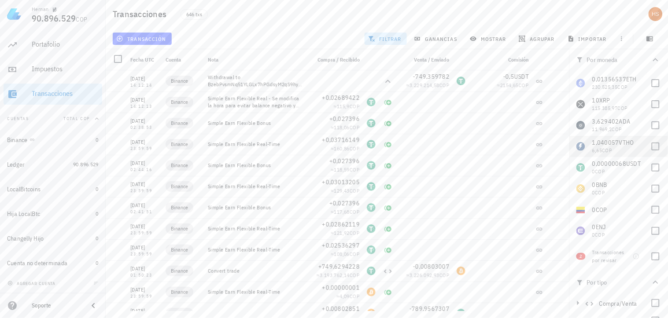
scroll to position [0, 0]
click at [648, 148] on div at bounding box center [655, 144] width 15 height 15
checkbox input "true"
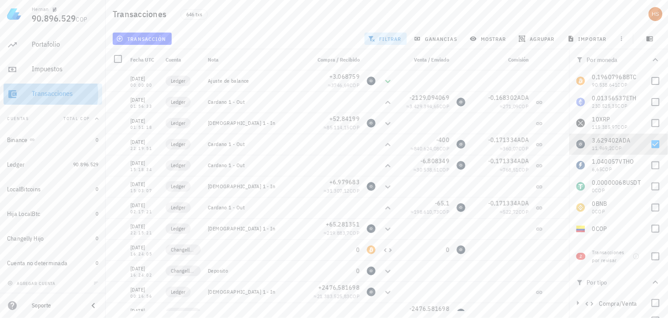
click at [73, 93] on div "Transacciones" at bounding box center [65, 93] width 67 height 8
click at [402, 40] on button "filtrar" at bounding box center [386, 39] width 42 height 12
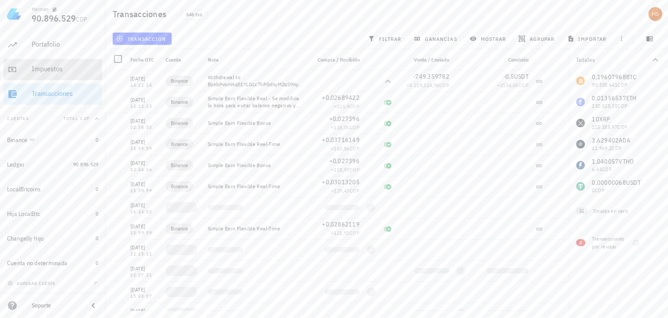
click at [59, 68] on div "Impuestos" at bounding box center [65, 69] width 67 height 8
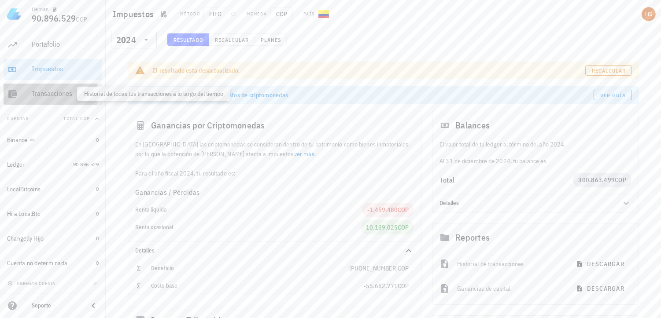
click at [48, 90] on div "Transacciones" at bounding box center [65, 93] width 67 height 8
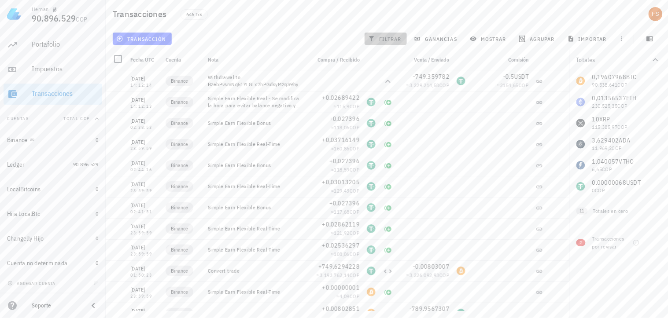
click at [379, 35] on span "filtrar" at bounding box center [386, 38] width 32 height 7
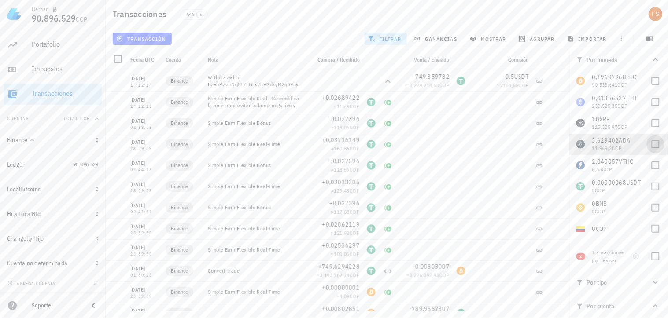
click at [648, 145] on div at bounding box center [655, 144] width 15 height 15
checkbox input "true"
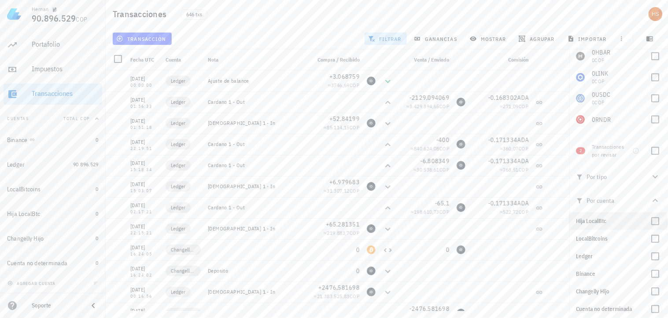
scroll to position [109, 0]
click at [652, 170] on icon "button" at bounding box center [655, 174] width 11 height 11
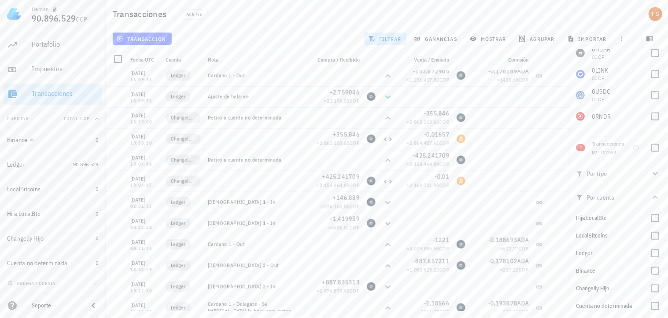
scroll to position [414, 0]
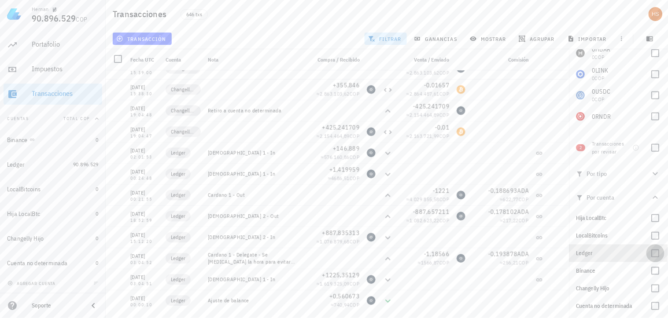
click at [652, 253] on div at bounding box center [655, 253] width 15 height 15
checkbox input "true"
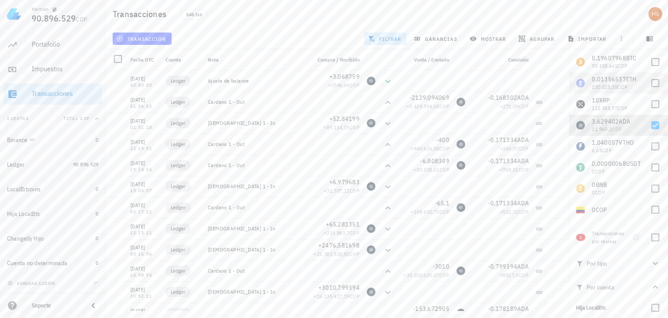
scroll to position [0, 0]
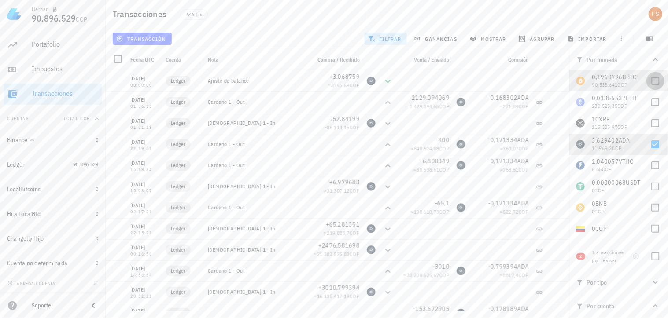
click at [649, 80] on div at bounding box center [655, 81] width 15 height 15
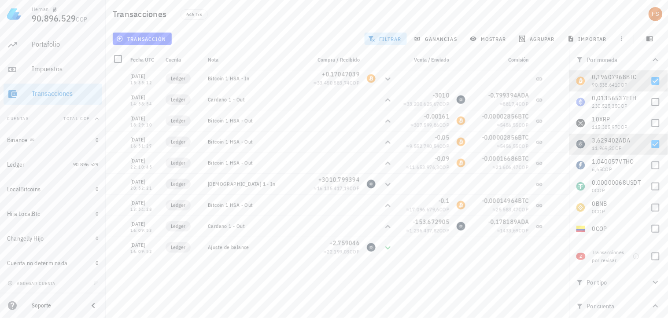
scroll to position [293, 0]
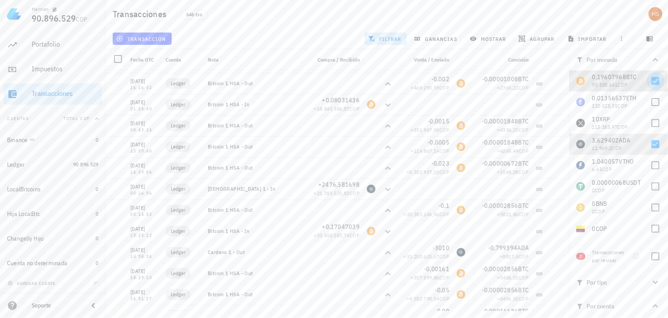
click at [648, 84] on div at bounding box center [655, 81] width 15 height 15
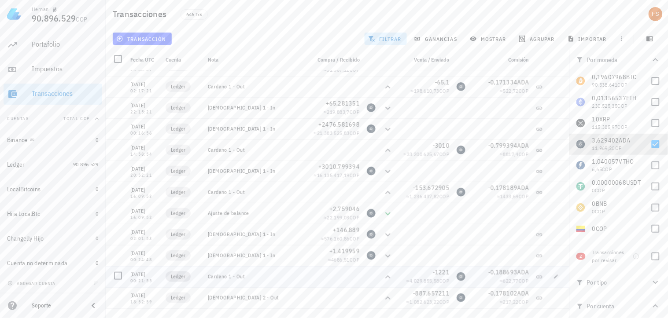
scroll to position [104, 0]
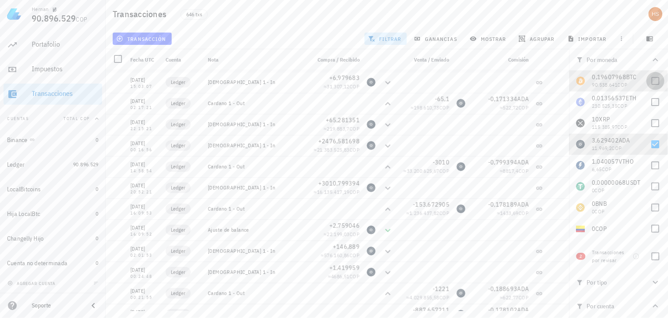
click at [648, 77] on div at bounding box center [655, 81] width 15 height 15
checkbox input "true"
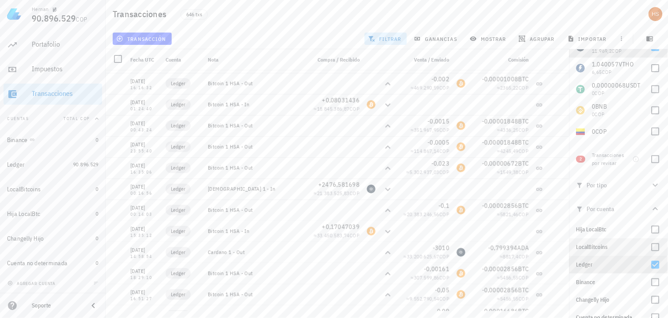
scroll to position [98, 0]
click at [651, 294] on div at bounding box center [655, 299] width 15 height 15
checkbox input "true"
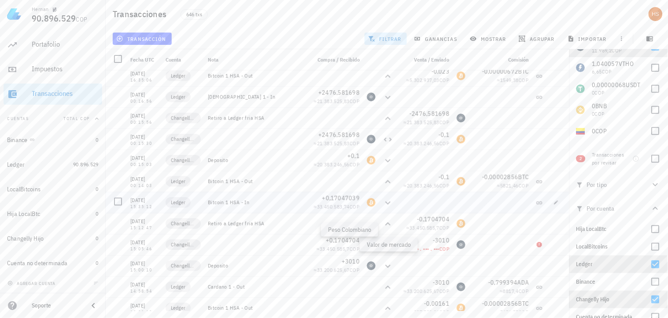
scroll to position [587, 0]
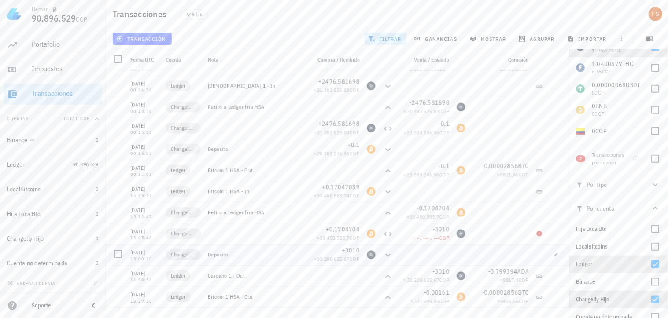
click at [231, 254] on div "Deposito" at bounding box center [256, 254] width 96 height 7
click at [550, 252] on span "button" at bounding box center [556, 254] width 12 height 5
type input "[DATE]"
type input "15:00:10"
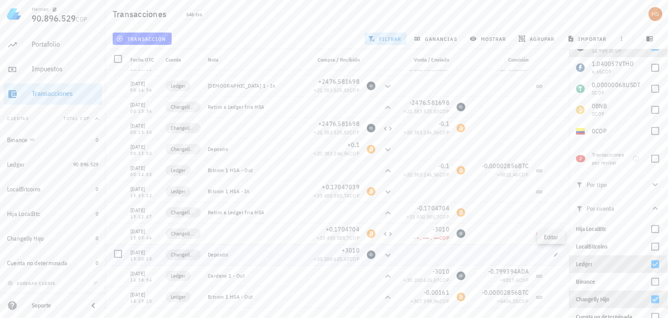
type textarea "Deposito"
type input "3.010"
type input "ADA"
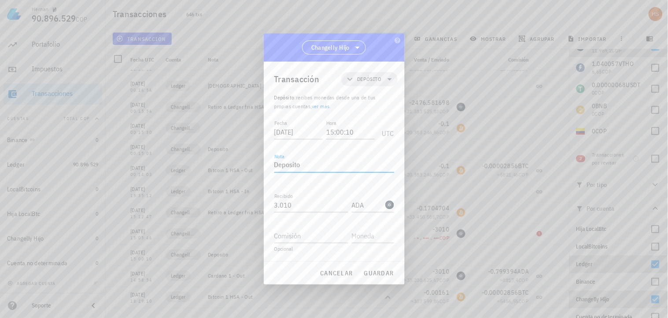
click at [311, 170] on textarea "Deposito" at bounding box center [334, 166] width 120 height 14
click at [390, 78] on icon at bounding box center [389, 79] width 11 height 11
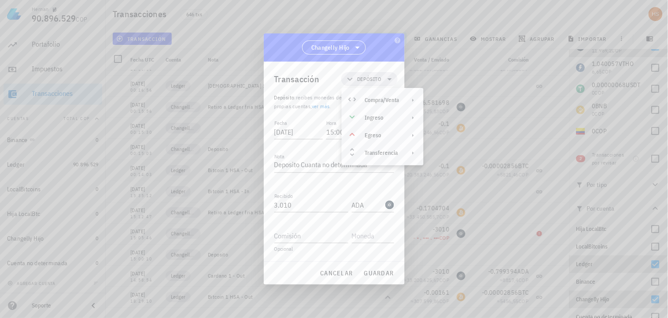
click at [302, 264] on div "cancelar guardar" at bounding box center [334, 273] width 141 height 23
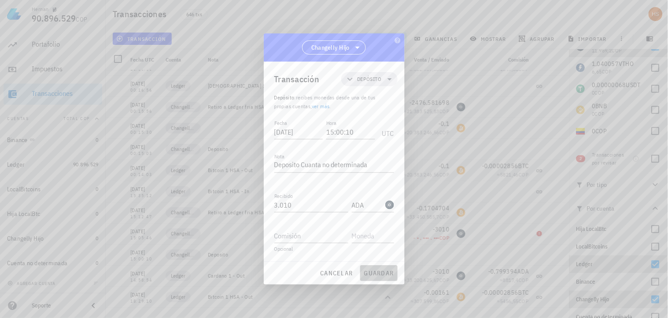
click at [376, 270] on span "guardar" at bounding box center [379, 273] width 30 height 8
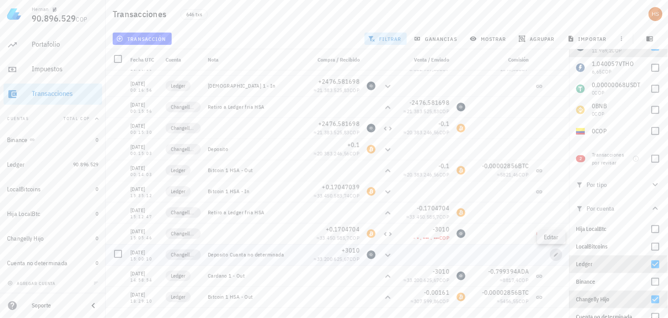
click at [553, 252] on icon "button" at bounding box center [555, 254] width 5 height 5
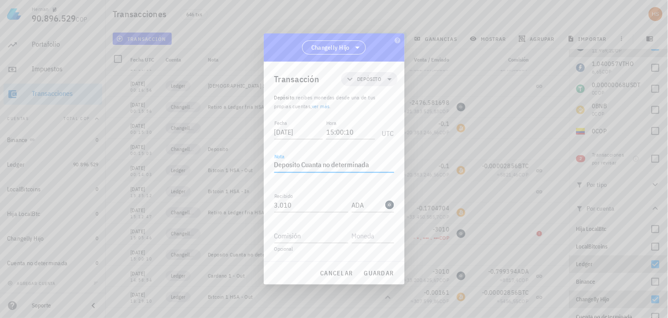
drag, startPoint x: 379, startPoint y: 162, endPoint x: 303, endPoint y: 159, distance: 75.8
click at [303, 159] on textarea "Deposito Cuanta no determinada" at bounding box center [334, 166] width 120 height 14
click at [385, 272] on span "guardar" at bounding box center [379, 273] width 30 height 8
type textarea "Deposito Cuanta no determinada"
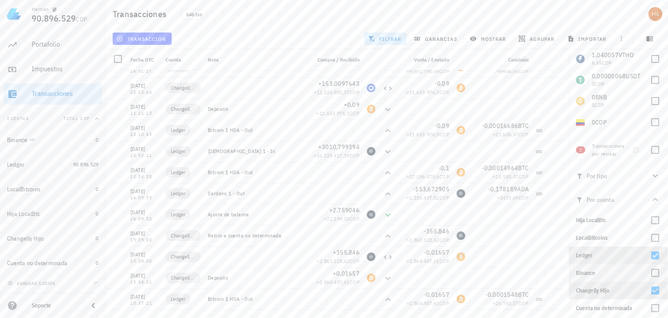
scroll to position [109, 0]
click at [652, 195] on icon "button" at bounding box center [655, 197] width 11 height 11
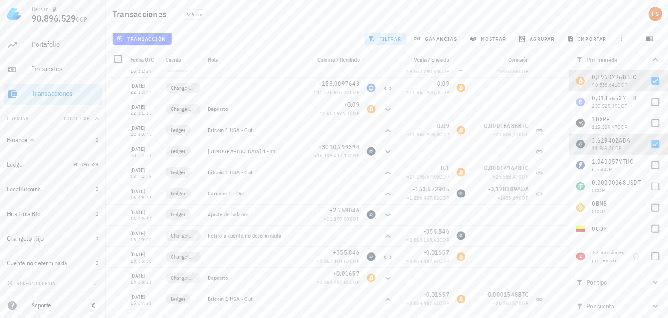
scroll to position [0, 0]
click at [655, 282] on icon "button" at bounding box center [655, 282] width 11 height 11
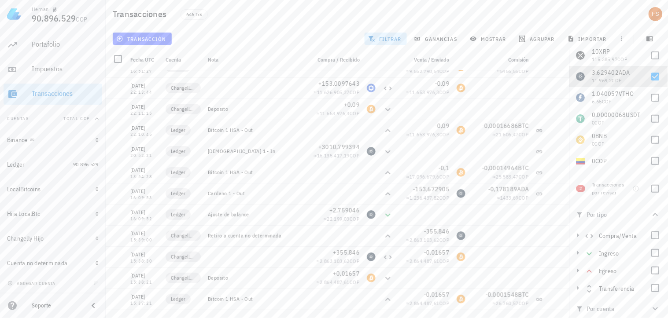
scroll to position [70, 0]
click at [649, 247] on div at bounding box center [655, 250] width 15 height 15
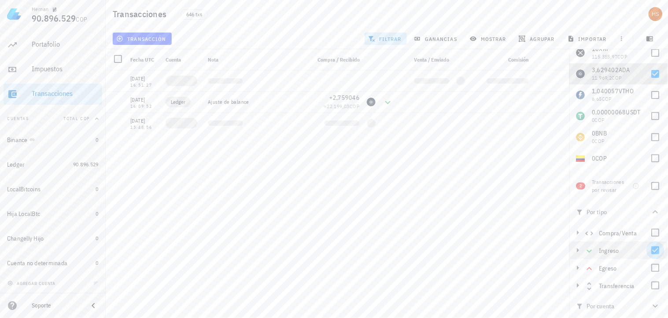
scroll to position [0, 0]
click at [652, 305] on icon "button" at bounding box center [655, 306] width 11 height 11
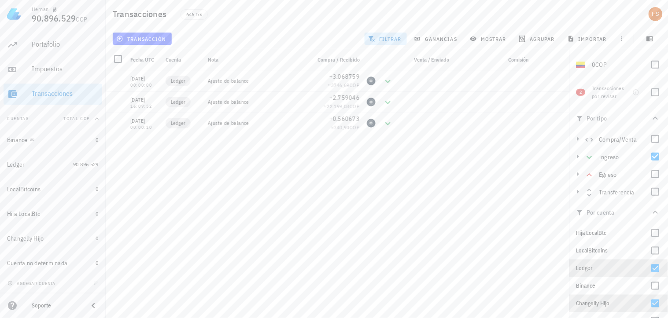
scroll to position [179, 0]
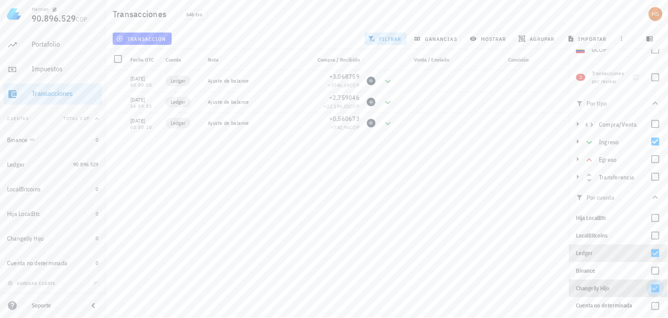
click at [650, 291] on div at bounding box center [655, 288] width 15 height 15
checkbox input "false"
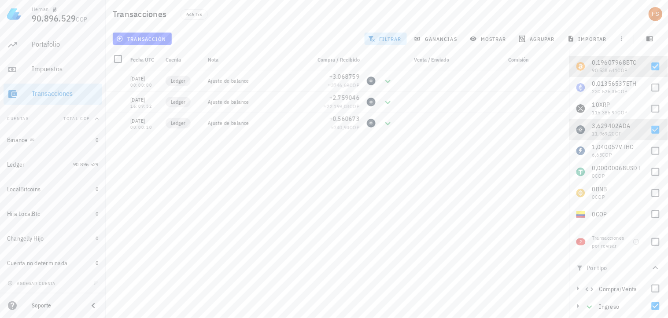
scroll to position [0, 0]
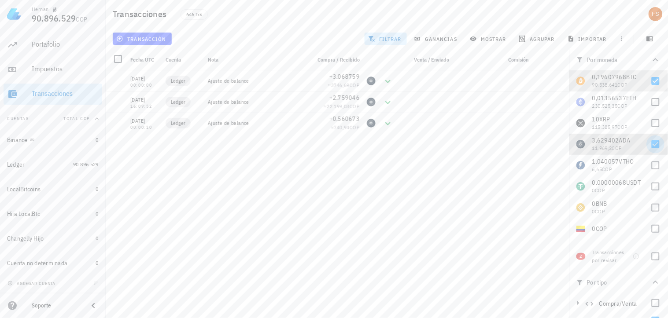
click at [648, 145] on div at bounding box center [655, 144] width 15 height 15
click at [648, 150] on div at bounding box center [655, 144] width 15 height 15
checkbox input "true"
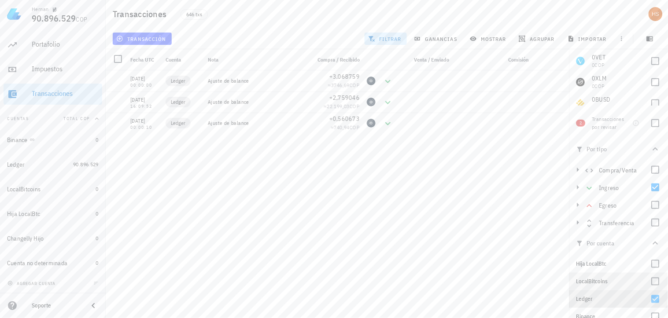
scroll to position [147, 0]
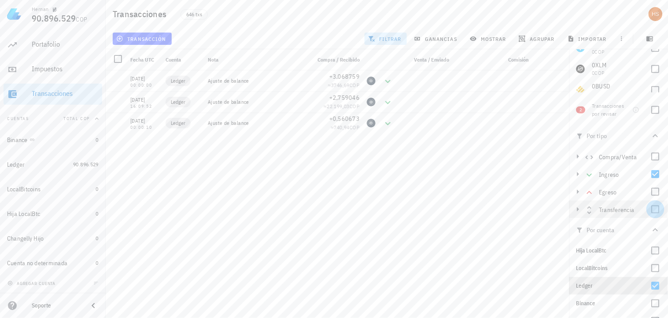
click at [655, 211] on div at bounding box center [655, 209] width 15 height 15
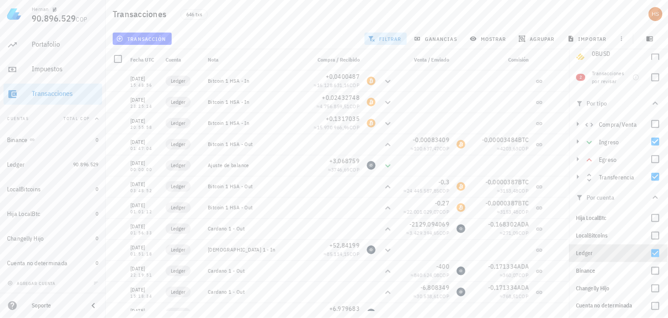
scroll to position [130, 0]
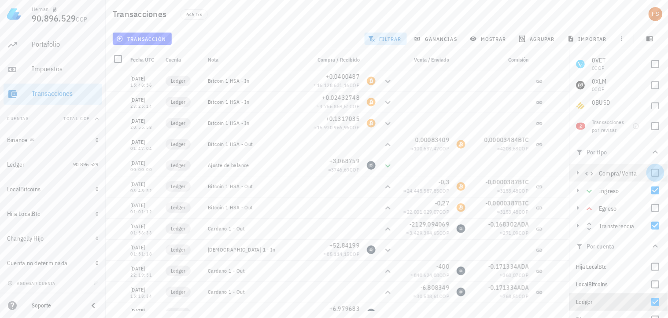
click at [649, 177] on div at bounding box center [655, 173] width 15 height 15
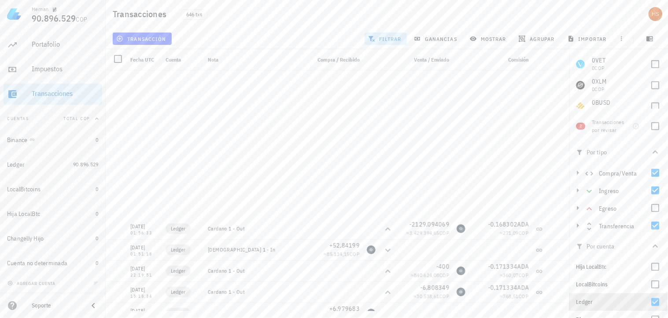
scroll to position [244, 0]
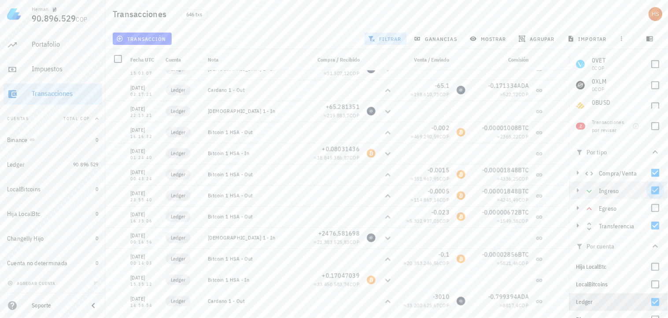
click at [654, 190] on div at bounding box center [655, 190] width 15 height 15
click at [656, 225] on div at bounding box center [655, 225] width 15 height 15
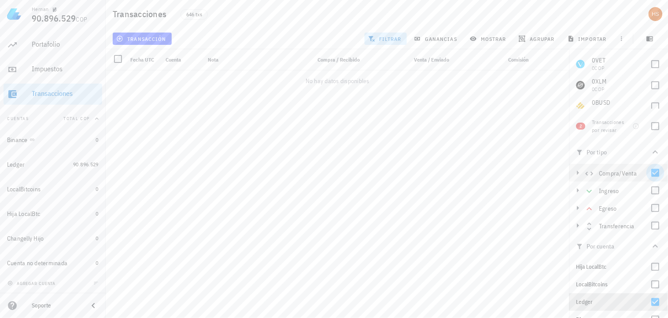
click at [652, 173] on div at bounding box center [655, 173] width 15 height 15
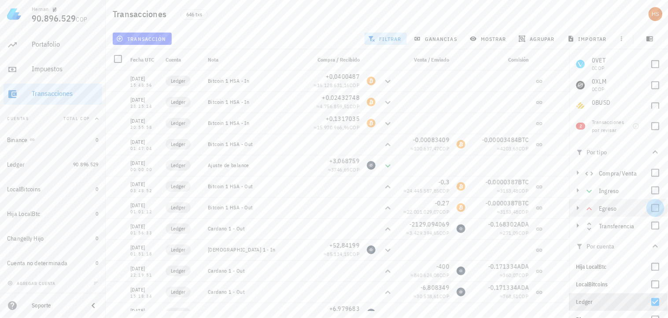
click at [651, 206] on div at bounding box center [655, 208] width 15 height 15
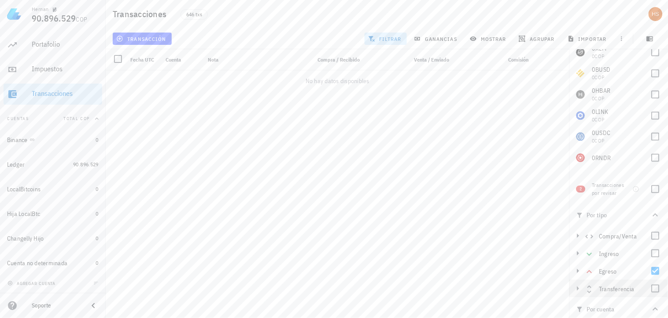
scroll to position [179, 0]
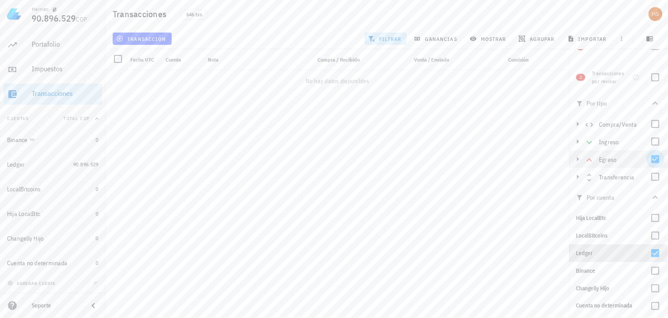
click at [655, 159] on div at bounding box center [655, 159] width 15 height 15
click at [652, 175] on div at bounding box center [655, 177] width 15 height 15
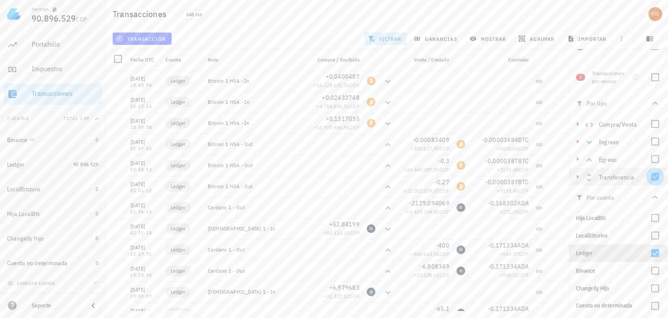
click at [652, 178] on div at bounding box center [655, 177] width 15 height 15
click at [648, 255] on div at bounding box center [655, 253] width 15 height 15
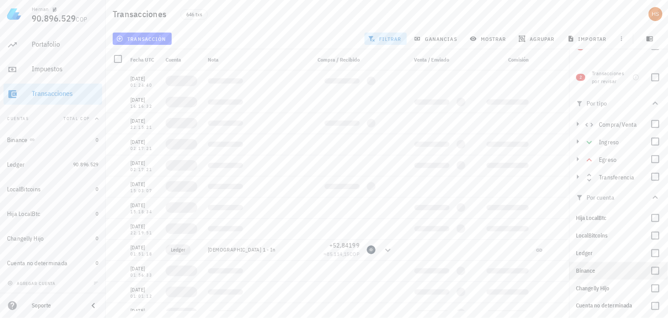
checkbox input "false"
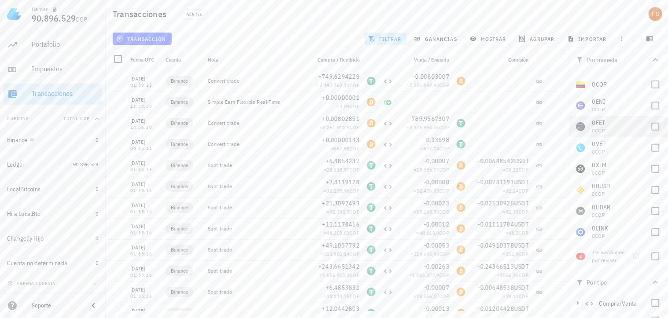
scroll to position [0, 0]
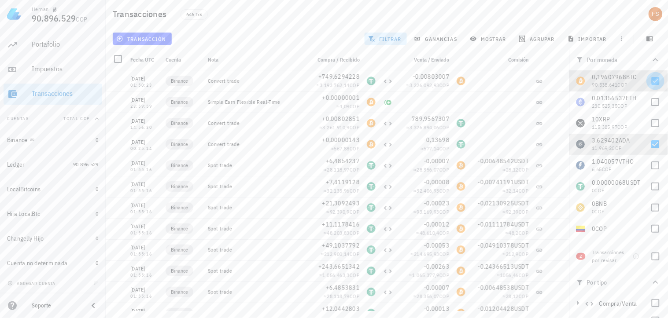
click at [648, 83] on div at bounding box center [655, 81] width 15 height 15
checkbox input "false"
click at [648, 146] on div at bounding box center [655, 144] width 15 height 15
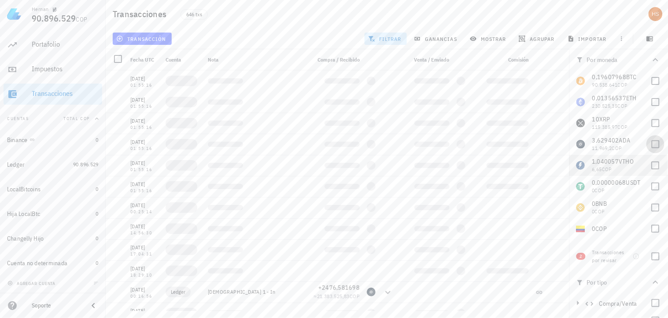
checkbox input "false"
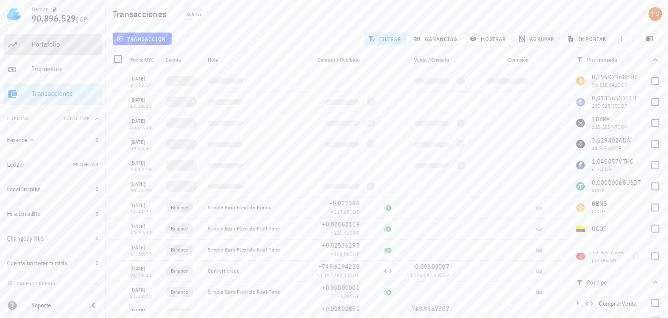
click at [48, 45] on div "Portafolio" at bounding box center [65, 44] width 67 height 8
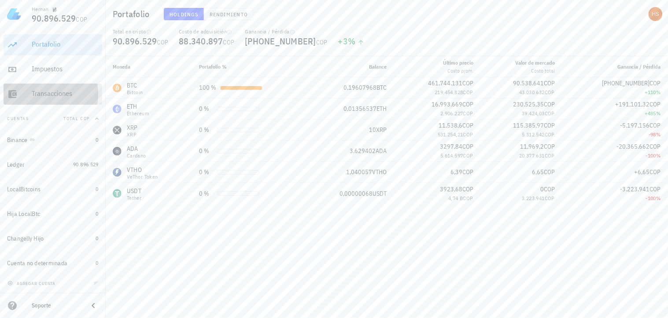
click at [60, 93] on div "Transacciones" at bounding box center [65, 93] width 67 height 8
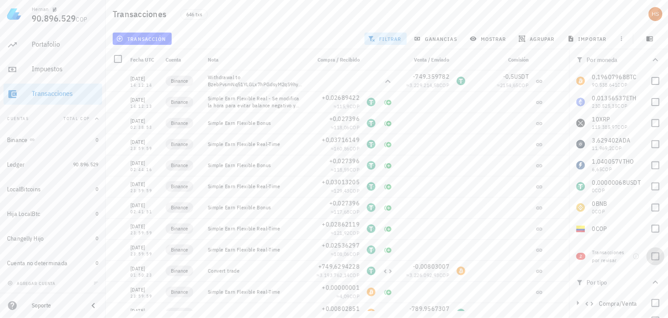
click at [650, 257] on div at bounding box center [655, 256] width 15 height 15
checkbox input "true"
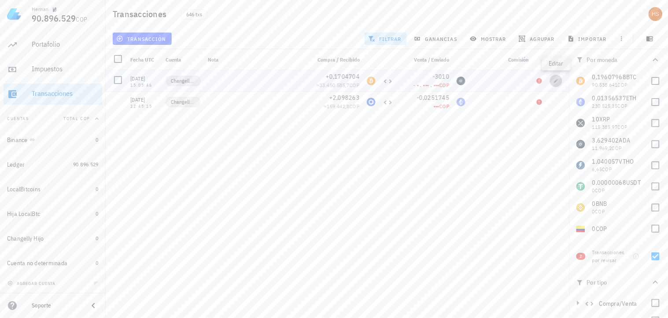
click at [558, 83] on icon "button" at bounding box center [555, 80] width 5 height 5
type input "15:05:46"
type input "0,1704704"
type input "BTC"
type input "3.010"
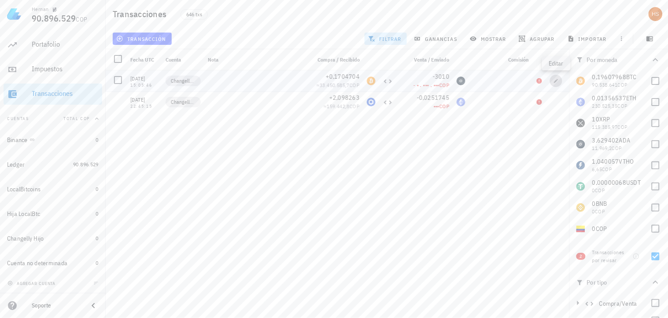
type input "ADA"
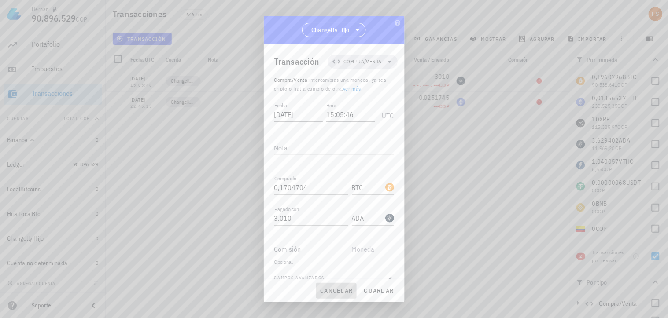
click at [331, 292] on span "cancelar" at bounding box center [336, 291] width 33 height 8
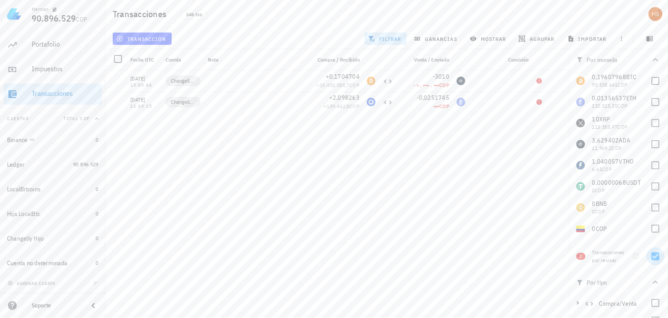
click at [649, 261] on div at bounding box center [655, 256] width 15 height 15
checkbox input "false"
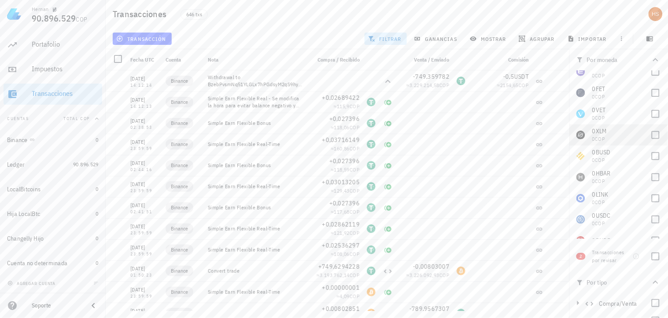
scroll to position [194, 0]
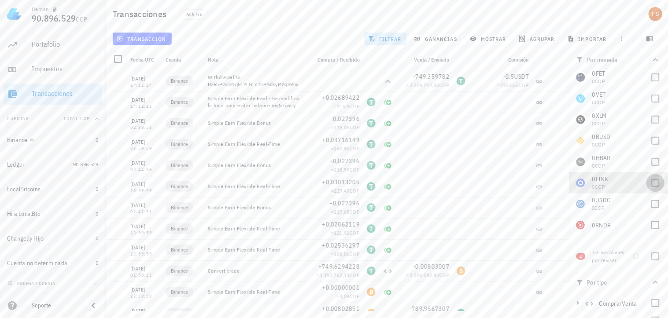
click at [648, 185] on div at bounding box center [655, 183] width 15 height 15
checkbox input "true"
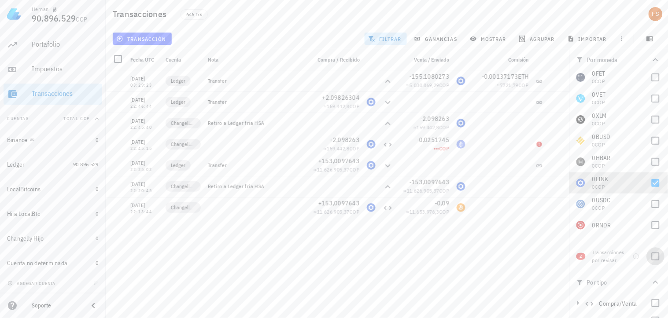
click at [648, 256] on div at bounding box center [655, 256] width 15 height 15
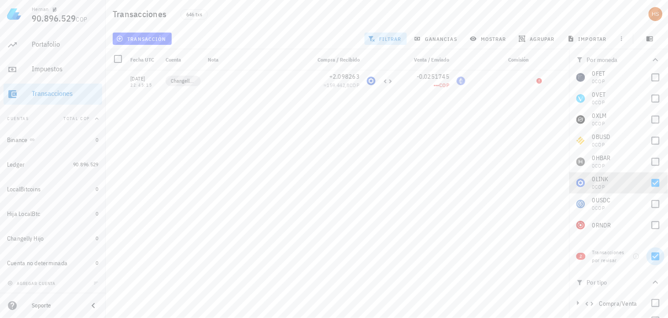
click at [648, 256] on div at bounding box center [655, 256] width 15 height 15
checkbox input "false"
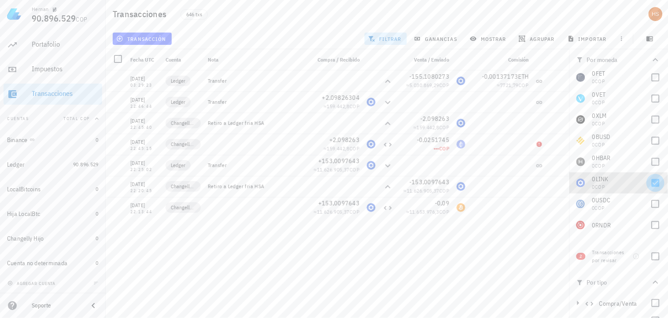
click at [648, 179] on div at bounding box center [655, 183] width 15 height 15
checkbox input "false"
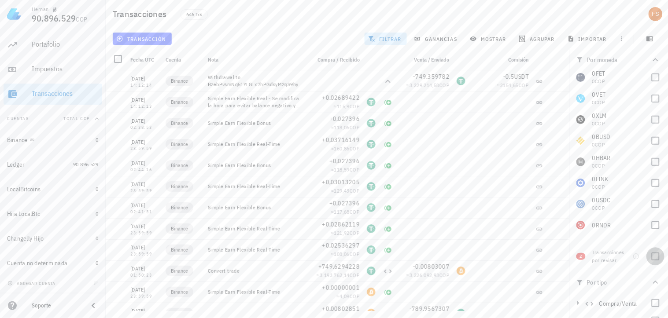
click at [649, 256] on div at bounding box center [655, 256] width 15 height 15
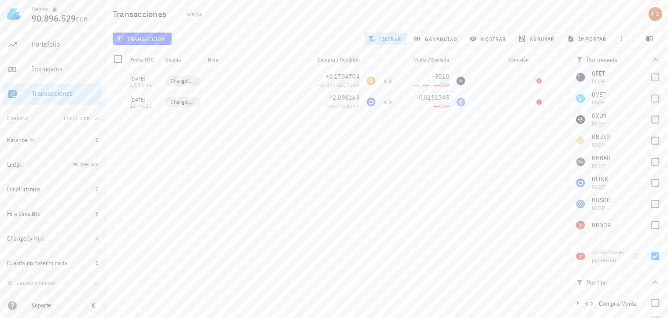
click at [414, 125] on div "09/05/2025 14:12:14 Binance Withdrawal to BzebPvsmNq51YLGLx7hPGdsyM2qS9hya3GdKb…" at bounding box center [338, 190] width 464 height 241
click at [652, 256] on div at bounding box center [655, 256] width 15 height 15
checkbox input "false"
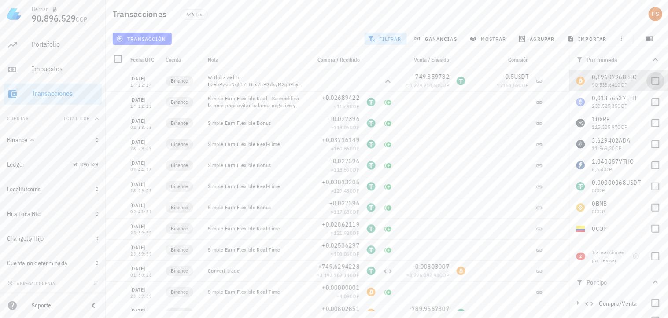
click at [649, 81] on div at bounding box center [655, 81] width 15 height 15
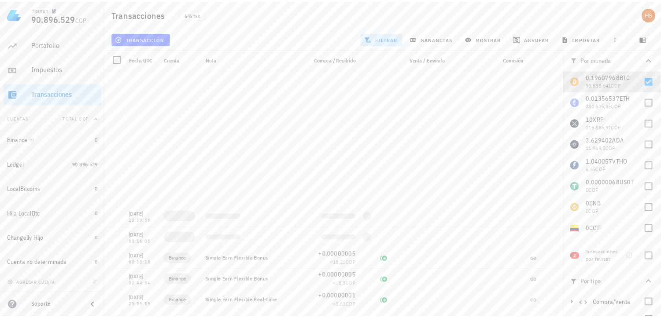
scroll to position [489, 0]
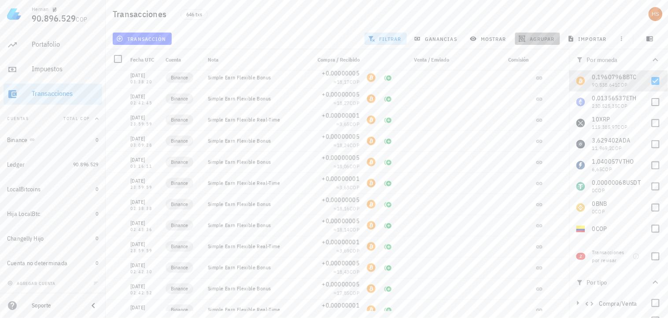
click at [534, 38] on span "agrupar" at bounding box center [537, 38] width 34 height 7
click at [533, 131] on div "Año" at bounding box center [542, 129] width 39 height 7
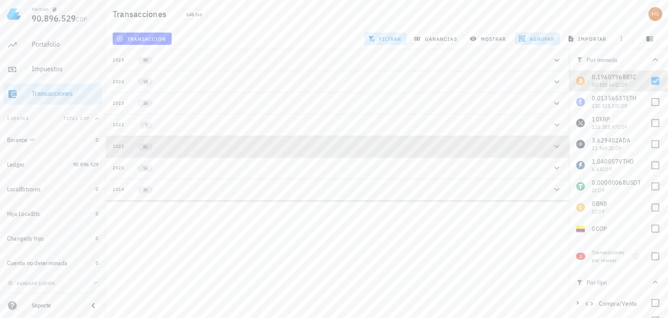
click at [123, 143] on div "2021" at bounding box center [119, 146] width 12 height 7
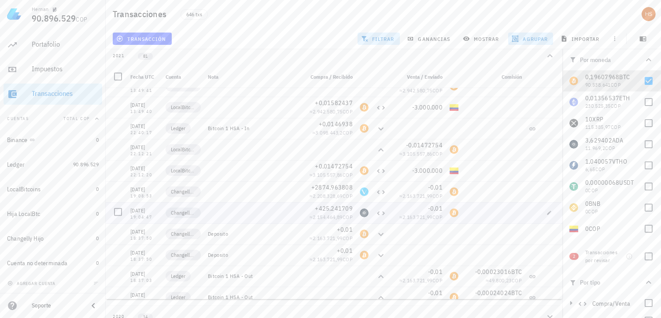
scroll to position [685, 0]
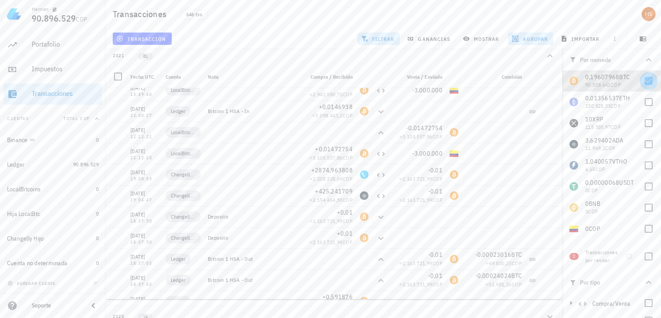
click at [641, 78] on div at bounding box center [648, 81] width 15 height 15
checkbox input "false"
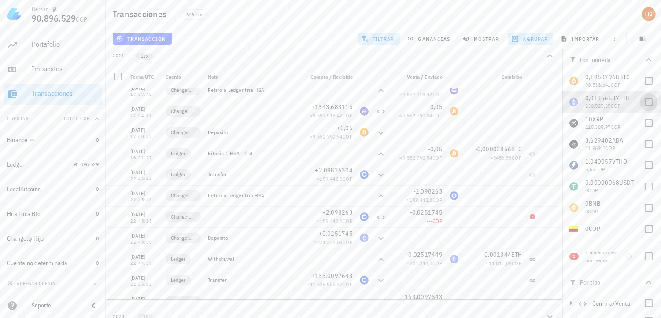
click at [641, 102] on div at bounding box center [648, 102] width 15 height 15
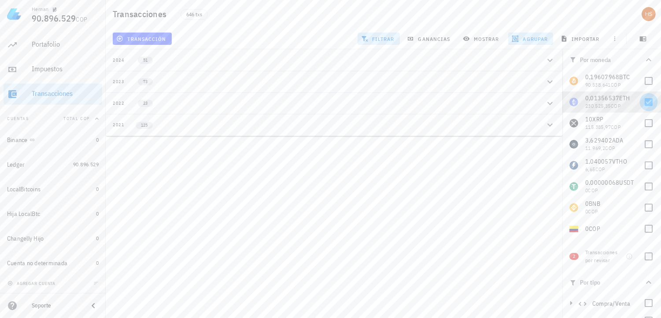
scroll to position [0, 0]
click at [127, 124] on div "125" at bounding box center [141, 124] width 32 height 7
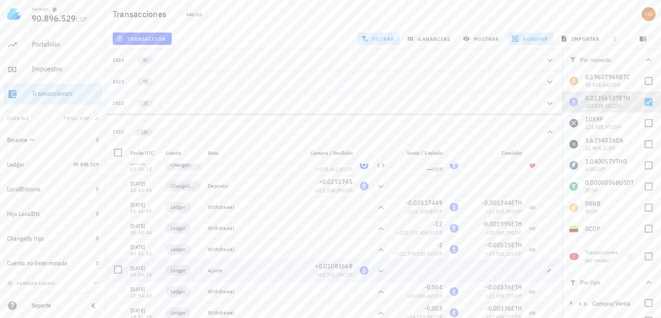
scroll to position [99, 0]
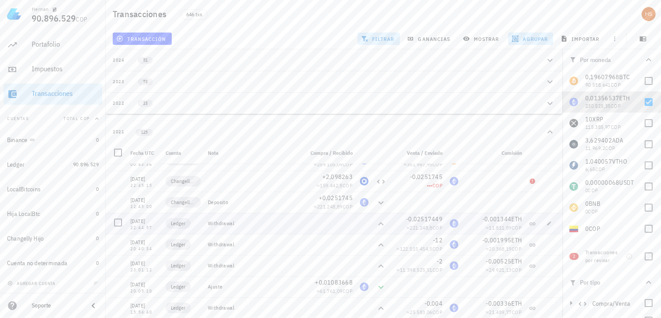
click at [253, 220] on div "Withdrawal" at bounding box center [252, 223] width 88 height 7
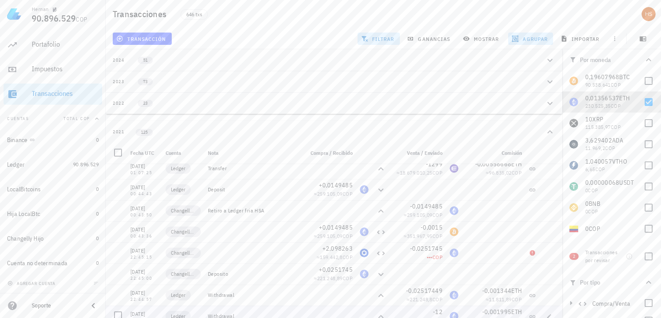
scroll to position [1, 0]
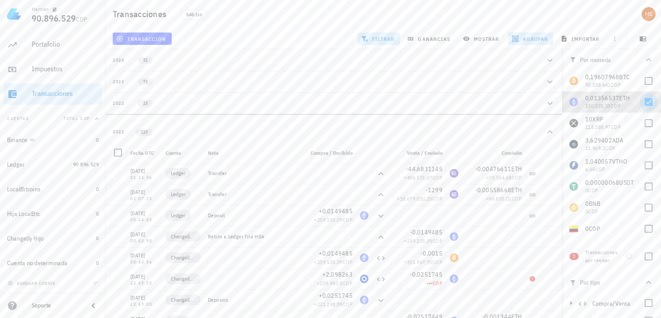
click at [641, 103] on div at bounding box center [648, 102] width 15 height 15
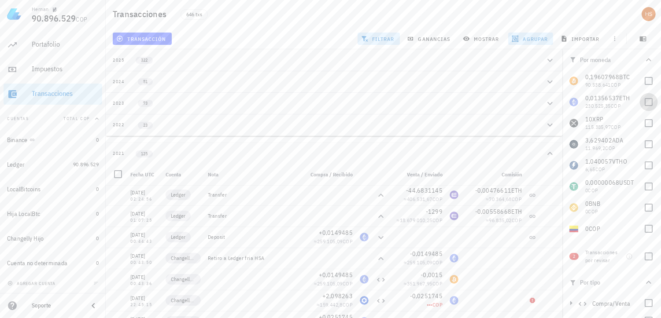
checkbox input "false"
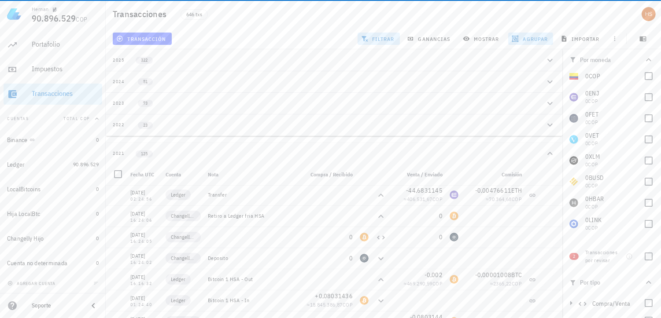
scroll to position [194, 0]
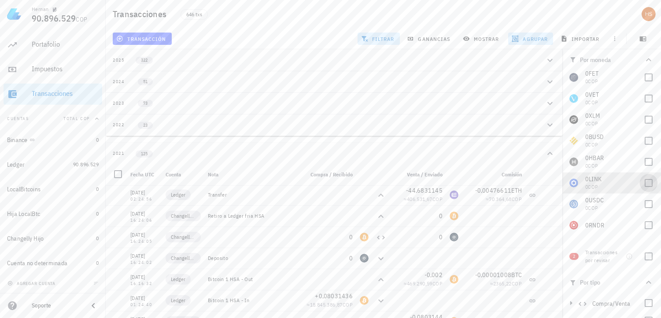
click at [641, 183] on div at bounding box center [648, 183] width 15 height 15
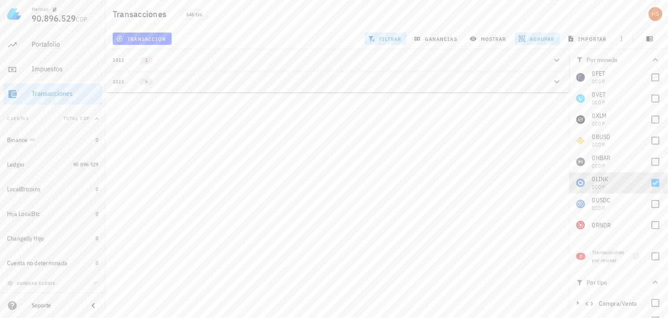
click at [133, 81] on div "6" at bounding box center [141, 81] width 32 height 7
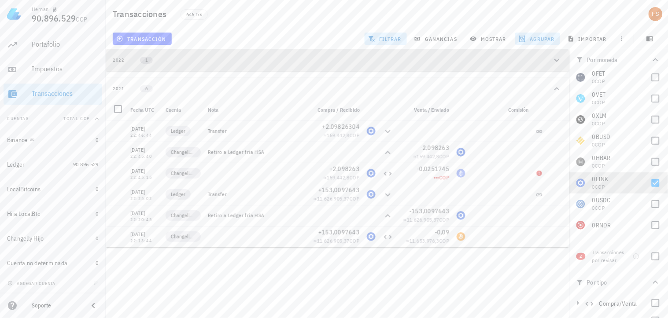
click at [144, 61] on span "1" at bounding box center [146, 60] width 13 height 7
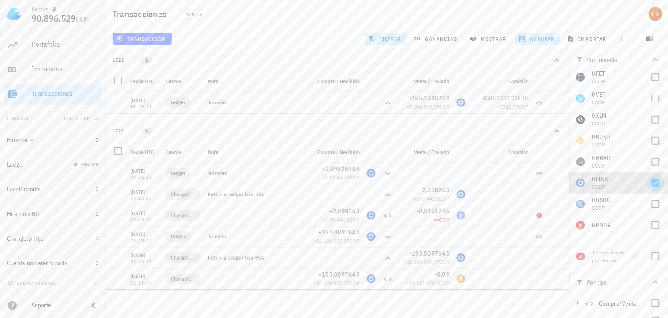
click at [648, 182] on div at bounding box center [655, 183] width 15 height 15
checkbox input "false"
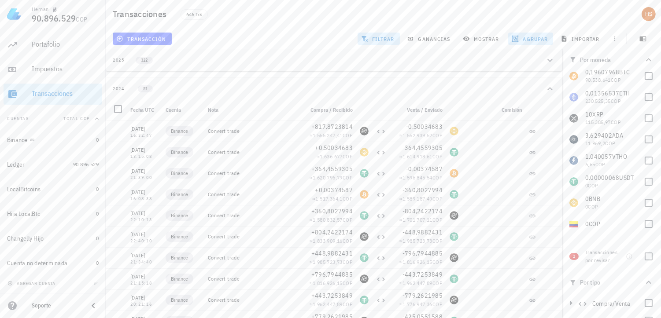
scroll to position [0, 0]
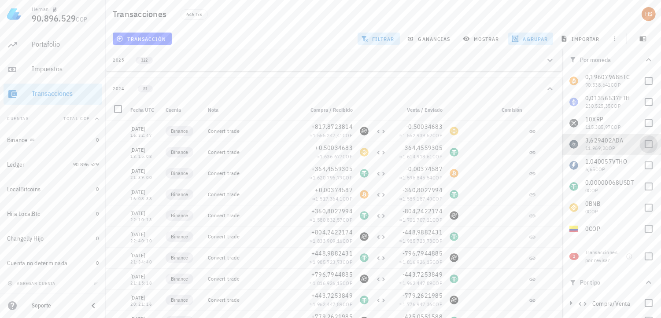
click at [641, 142] on div at bounding box center [648, 144] width 15 height 15
checkbox input "true"
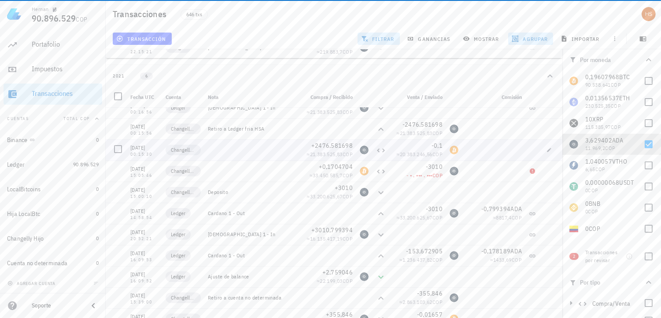
scroll to position [49, 0]
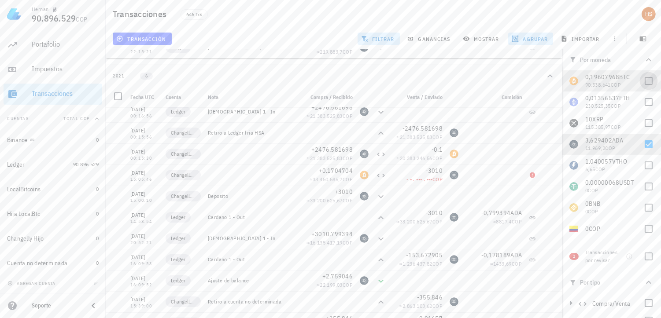
click at [643, 84] on div at bounding box center [648, 81] width 15 height 15
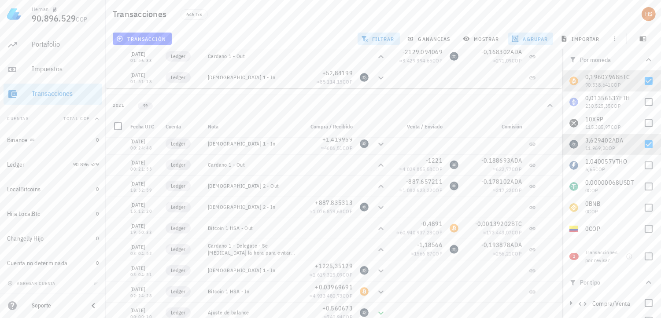
scroll to position [1565, 0]
drag, startPoint x: 115, startPoint y: 184, endPoint x: 4, endPoint y: 234, distance: 121.6
click at [115, 184] on div at bounding box center [118, 188] width 15 height 15
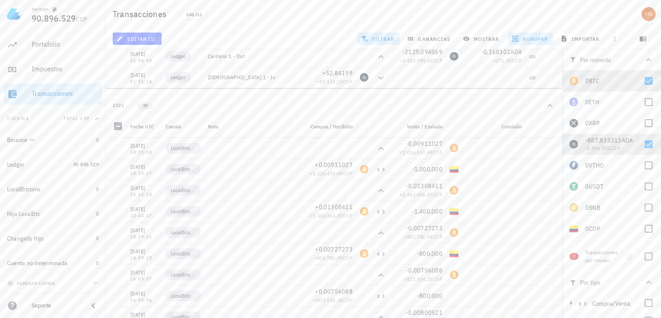
scroll to position [612, 0]
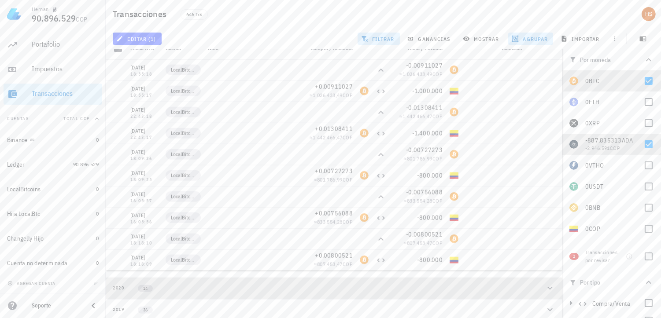
click at [142, 285] on span "14" at bounding box center [145, 288] width 15 height 7
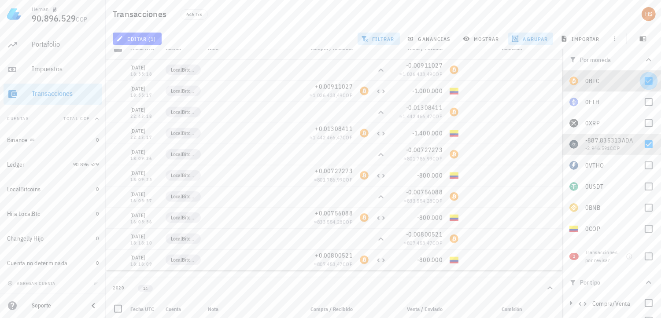
click at [641, 84] on div at bounding box center [648, 81] width 15 height 15
checkbox input "false"
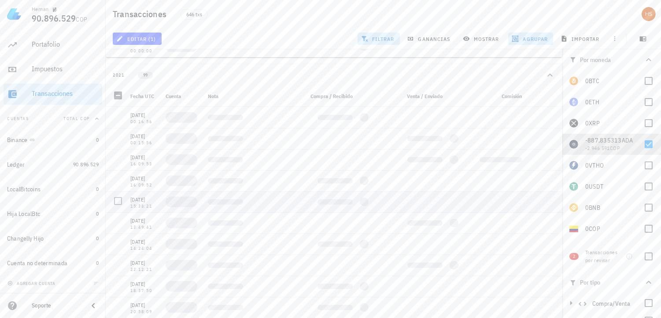
scroll to position [203, 0]
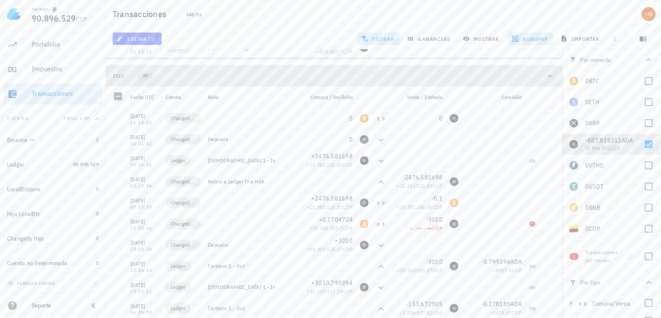
click at [124, 77] on div "2021" at bounding box center [119, 76] width 12 height 7
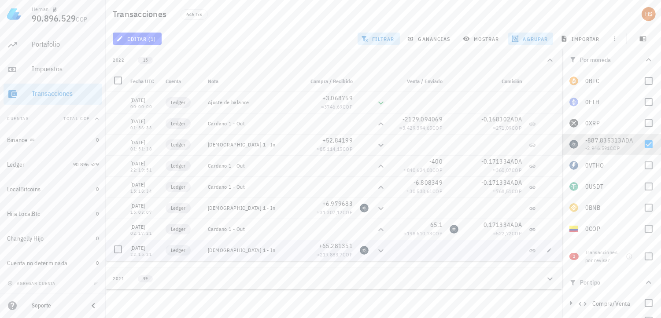
scroll to position [0, 0]
click at [119, 278] on div "2021" at bounding box center [119, 279] width 12 height 7
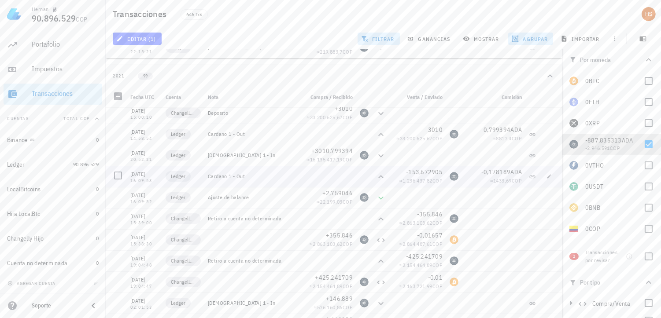
scroll to position [128, 0]
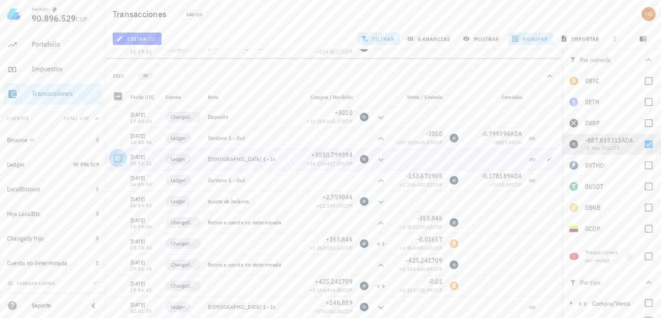
click at [118, 160] on div at bounding box center [118, 158] width 15 height 15
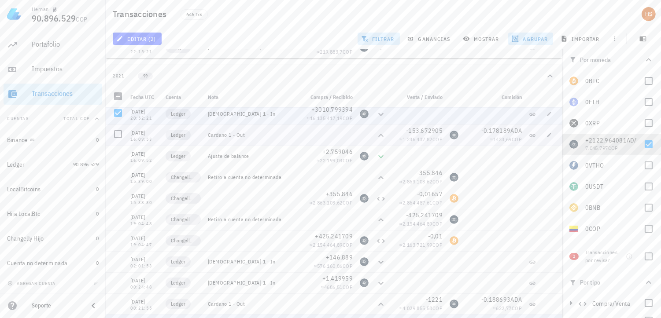
scroll to position [275, 0]
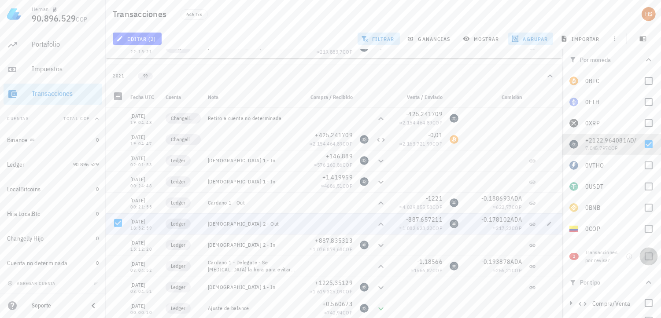
click at [643, 260] on div at bounding box center [648, 256] width 15 height 15
checkbox input "true"
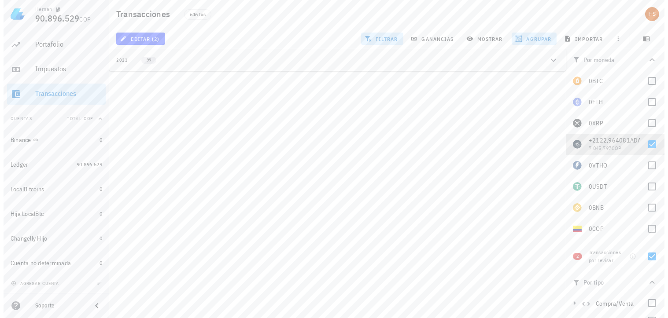
scroll to position [0, 0]
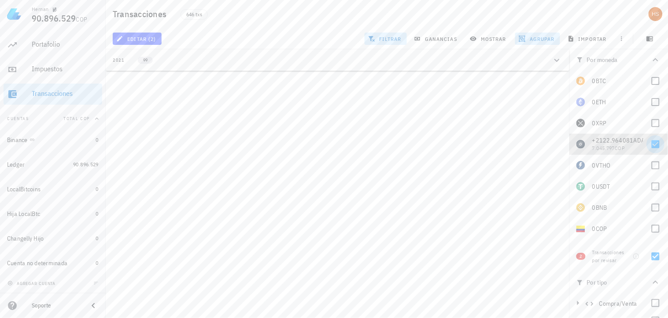
click at [648, 139] on div at bounding box center [655, 144] width 15 height 15
checkbox input "false"
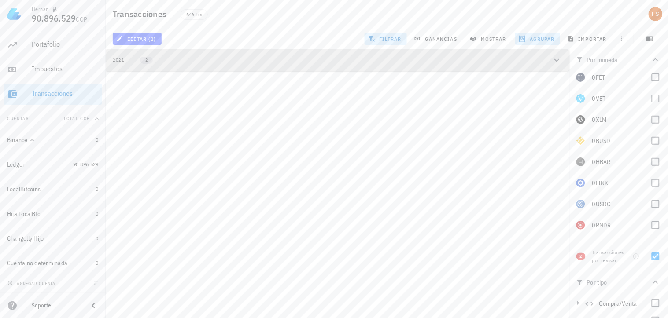
click at [557, 62] on icon "button" at bounding box center [557, 60] width 11 height 11
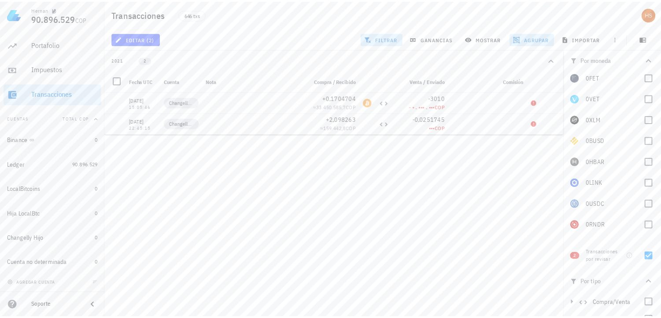
scroll to position [0, 0]
click at [538, 124] on icon at bounding box center [539, 123] width 5 height 5
click at [472, 169] on div "Hernan 90.896.529 COP Inicio Portafolio Impuestos Transacciones Cuentas Total C…" at bounding box center [334, 159] width 668 height 318
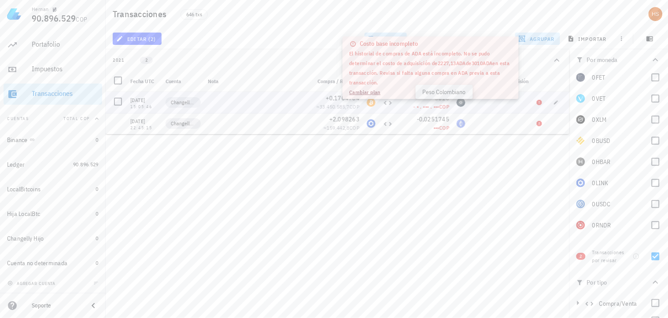
click at [441, 103] on span "COP" at bounding box center [444, 106] width 10 height 7
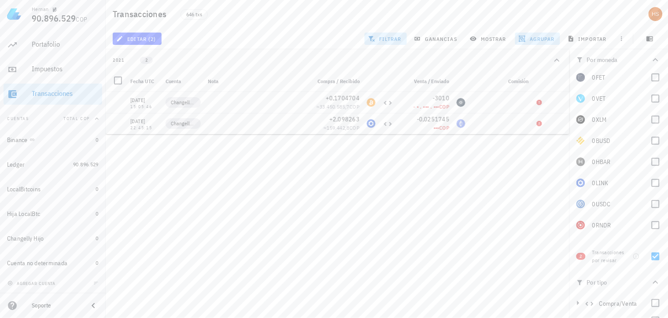
click at [453, 166] on div "Hernan 90.896.529 COP Inicio Portafolio Impuestos Transacciones Cuentas Total C…" at bounding box center [334, 159] width 668 height 318
click at [45, 94] on div "Transacciones" at bounding box center [65, 93] width 67 height 8
click at [54, 46] on div "Portafolio" at bounding box center [65, 44] width 67 height 8
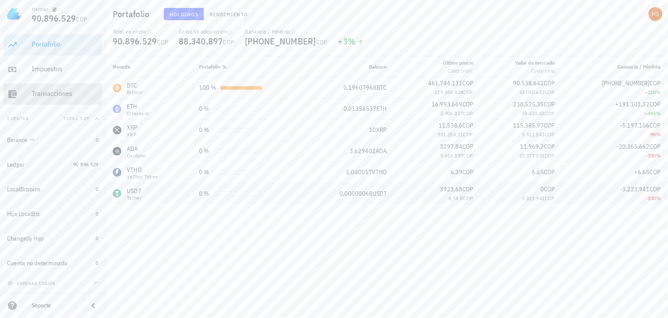
drag, startPoint x: 67, startPoint y: 94, endPoint x: 279, endPoint y: 203, distance: 237.9
click at [67, 94] on div "Transacciones" at bounding box center [65, 93] width 67 height 8
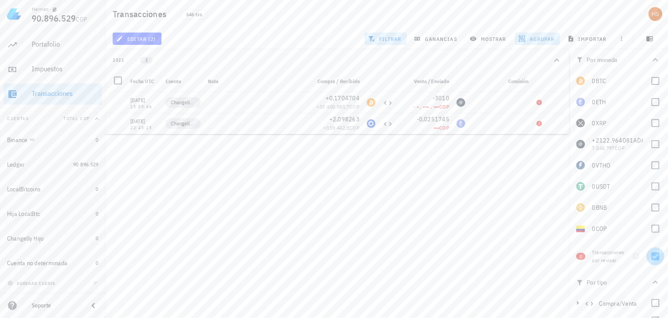
click at [650, 260] on div at bounding box center [655, 256] width 15 height 15
checkbox input "false"
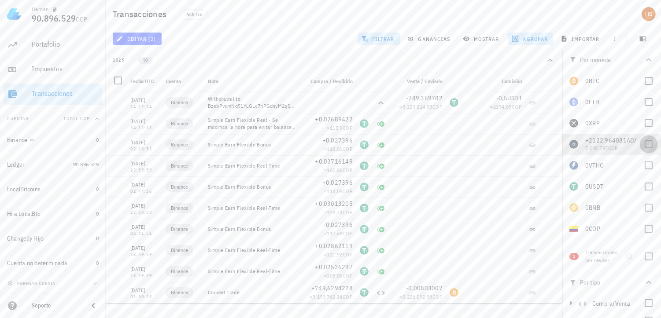
click at [641, 144] on div at bounding box center [648, 144] width 15 height 15
checkbox input "true"
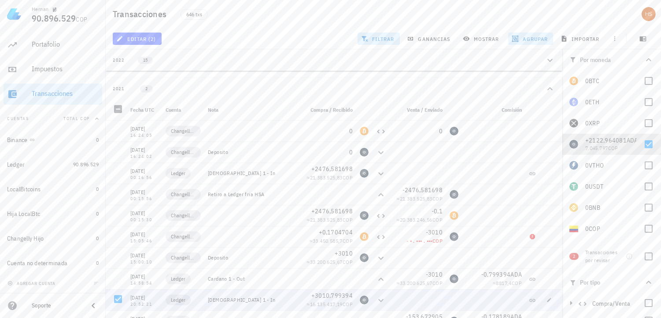
click at [533, 36] on span "agrupar" at bounding box center [530, 38] width 34 height 7
click at [537, 150] on span "resetear" at bounding box center [542, 150] width 22 height 6
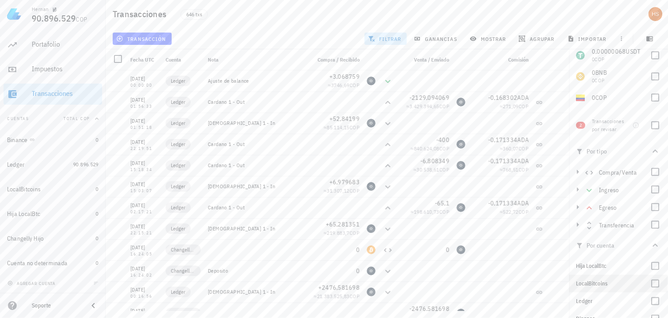
scroll to position [147, 0]
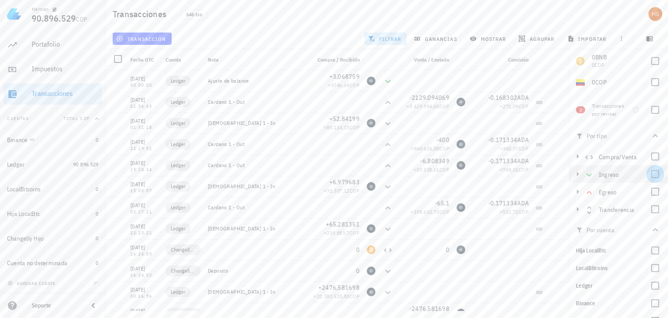
click at [649, 172] on div at bounding box center [655, 174] width 15 height 15
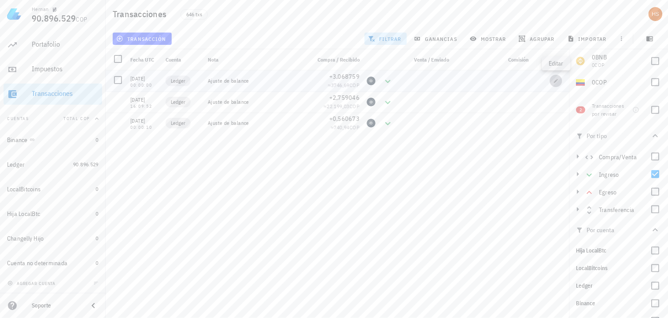
click at [557, 82] on icon "button" at bounding box center [555, 80] width 5 height 5
type input "2022-12-20"
type input "00:00:00"
type textarea "Ajuste de balance"
type input "3,068759"
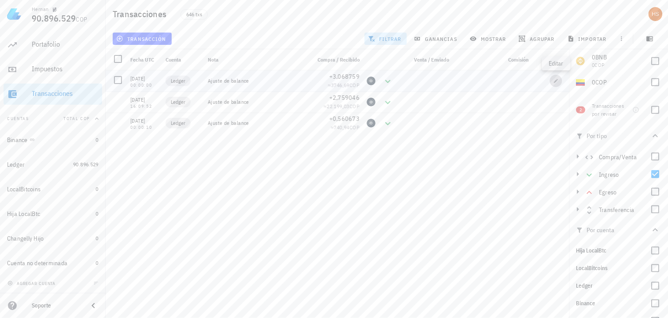
type input "ADA"
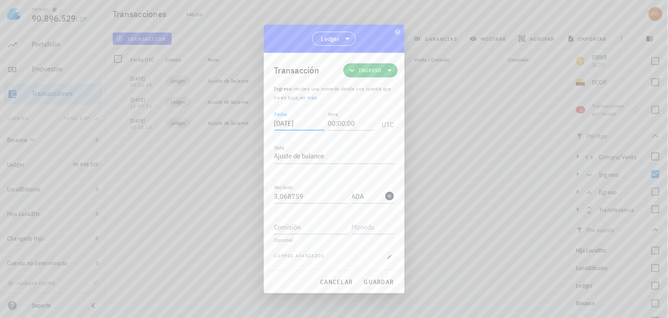
drag, startPoint x: 309, startPoint y: 121, endPoint x: 288, endPoint y: 122, distance: 21.2
click at [288, 122] on input "2022-12-20" at bounding box center [299, 123] width 50 height 14
type input "2022-11-13"
click at [327, 122] on input "00:00:00" at bounding box center [349, 123] width 50 height 14
type input "09:05:52"
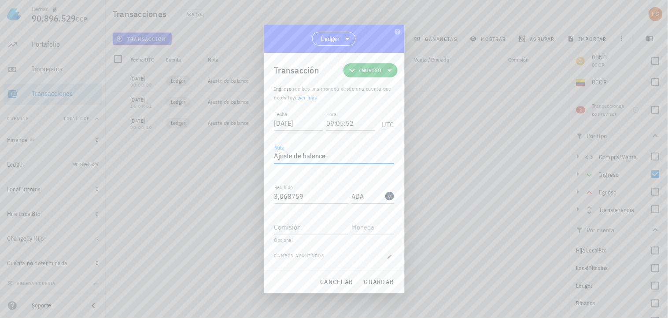
click at [338, 151] on textarea "Ajuste de balance" at bounding box center [334, 157] width 120 height 14
click at [372, 283] on span "guardar" at bounding box center [379, 282] width 30 height 8
type input "2022-12-20"
type input "00:00:00"
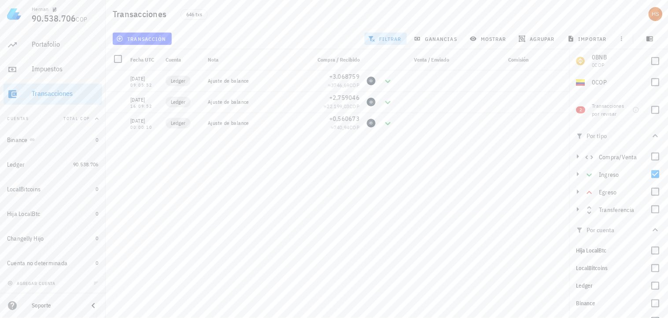
scroll to position [0, 0]
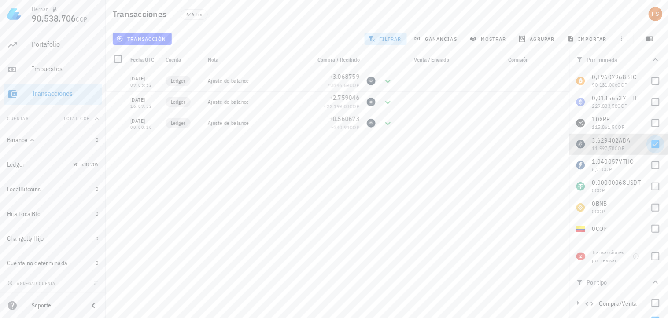
drag, startPoint x: 646, startPoint y: 145, endPoint x: 648, endPoint y: 137, distance: 8.5
click at [648, 145] on div at bounding box center [655, 144] width 15 height 15
checkbox input "false"
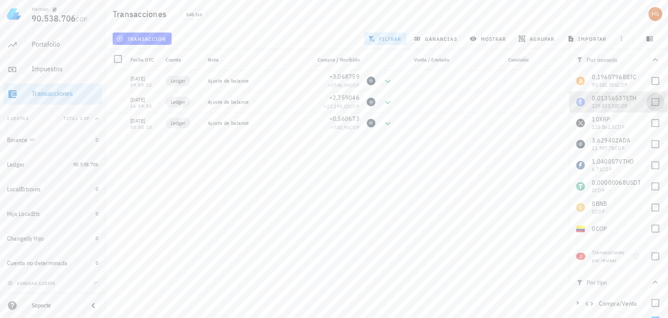
click at [648, 104] on div at bounding box center [655, 102] width 15 height 15
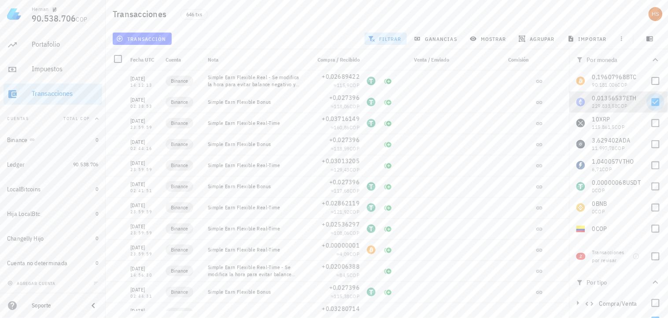
checkbox input "true"
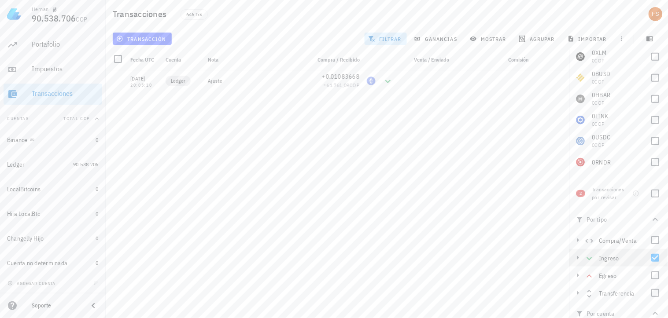
scroll to position [49, 0]
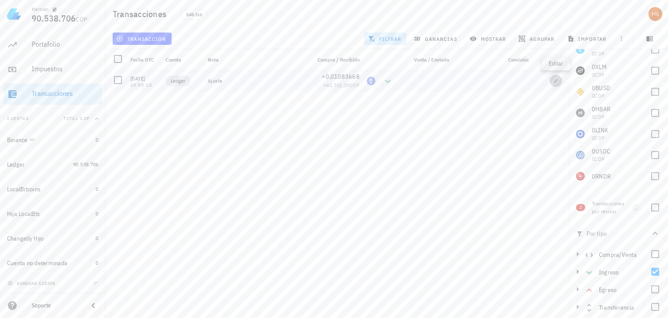
click at [557, 77] on button "button" at bounding box center [556, 81] width 12 height 12
type input "2021-03-24"
type input "20:05:10"
type textarea "Ajuste"
type input "0,01083668"
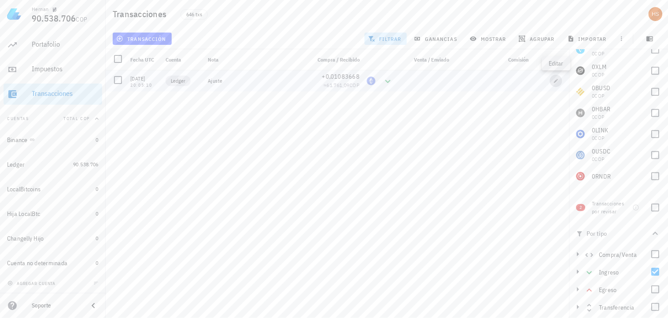
type input "ETH"
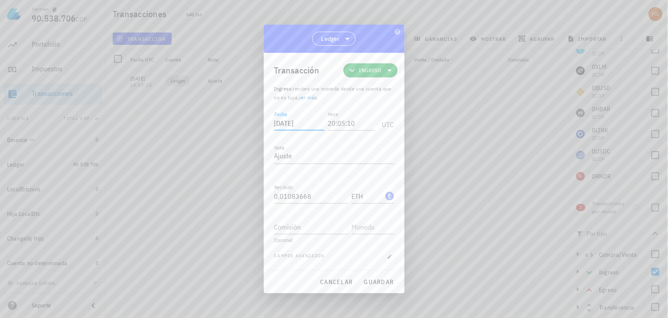
click at [311, 124] on input "2021-03-24" at bounding box center [299, 123] width 50 height 14
drag, startPoint x: 311, startPoint y: 124, endPoint x: 272, endPoint y: 124, distance: 39.6
click at [272, 124] on div "Transacción Ingreso Ingreso : recibes una moneda desde una cuenta que no es tuy…" at bounding box center [334, 161] width 141 height 217
drag, startPoint x: 310, startPoint y: 120, endPoint x: 303, endPoint y: 121, distance: 7.1
click at [303, 121] on input "2023-02-18" at bounding box center [299, 123] width 50 height 14
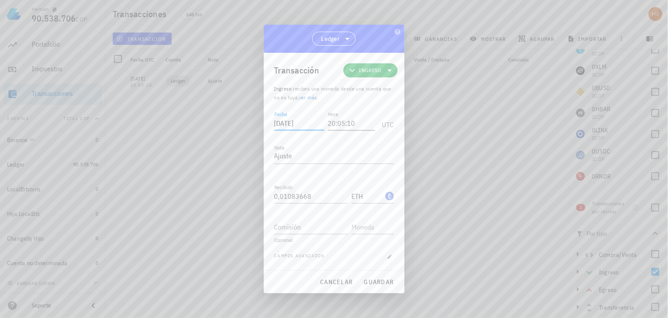
type input "2023-02-19"
click at [333, 124] on input "20:05:10" at bounding box center [349, 123] width 50 height 14
type input "10:05:10"
click at [378, 279] on span "guardar" at bounding box center [379, 282] width 30 height 8
type input "2021-03-24"
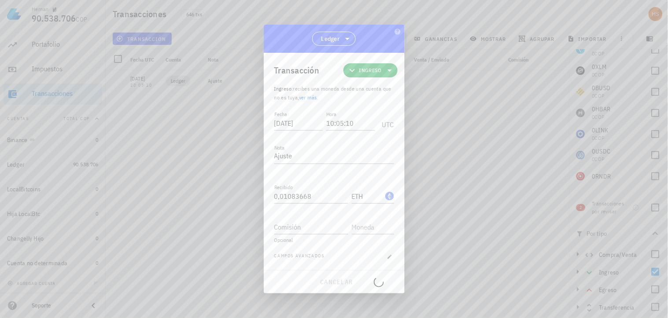
type input "20:05:10"
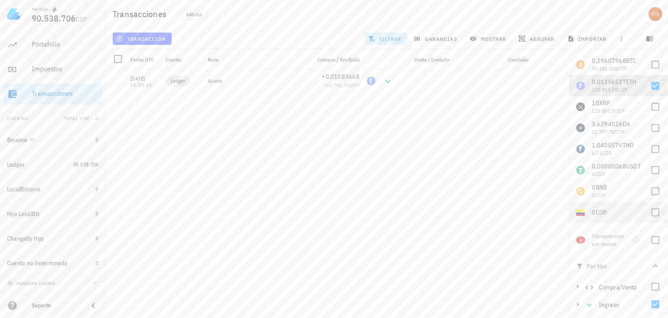
scroll to position [0, 0]
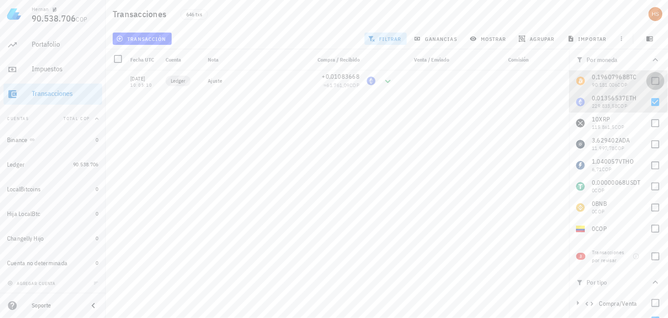
click at [648, 84] on div at bounding box center [655, 81] width 15 height 15
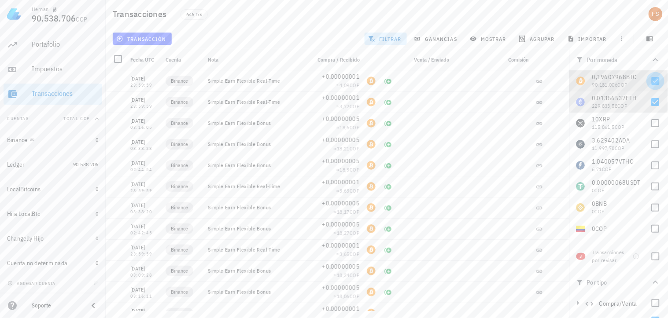
click at [648, 84] on div at bounding box center [655, 81] width 15 height 15
checkbox input "false"
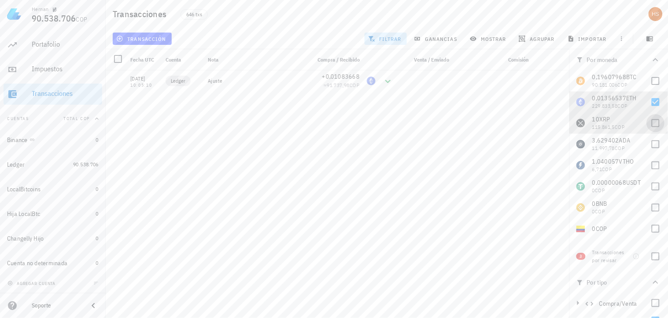
click at [649, 125] on div at bounding box center [655, 123] width 15 height 15
checkbox input "false"
click at [648, 141] on div at bounding box center [655, 144] width 15 height 15
checkbox input "true"
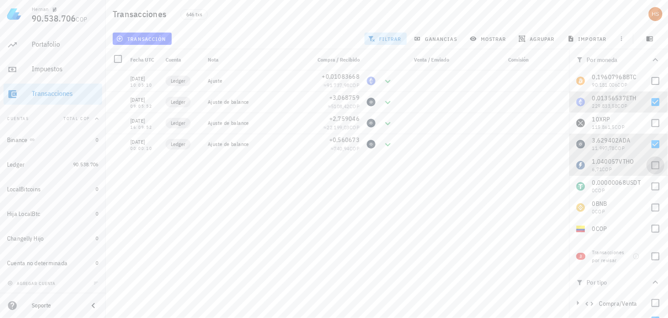
click at [648, 165] on div at bounding box center [655, 165] width 15 height 15
checkbox input "true"
drag, startPoint x: 238, startPoint y: 125, endPoint x: 207, endPoint y: 120, distance: 31.3
click at [208, 120] on div "Ajuste para cuadrar saldo real según Ledger Live" at bounding box center [256, 123] width 96 height 14
drag, startPoint x: 218, startPoint y: 118, endPoint x: 203, endPoint y: 217, distance: 100.7
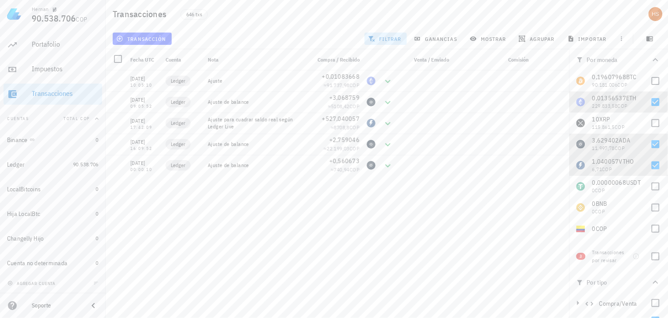
click at [203, 217] on div "04/05/2025 23:59:59 Binance Simple Earn Flexible Real-Time +0,00000001 ≈ 4,09 C…" at bounding box center [338, 190] width 464 height 241
click at [556, 120] on button "button" at bounding box center [556, 123] width 12 height 12
type input "2022-04-09"
type input "17:42:09"
type textarea "Ajuste para cuadrar saldo real según Ledger Live"
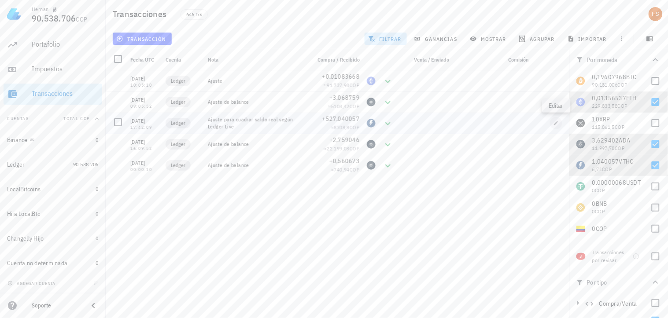
type input "527,040057"
type input "VTHO"
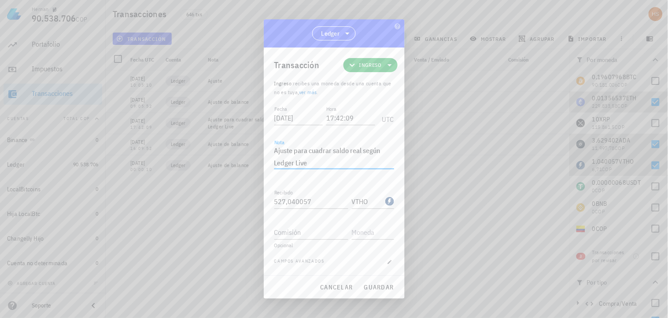
drag, startPoint x: 328, startPoint y: 163, endPoint x: 265, endPoint y: 153, distance: 64.1
click at [265, 153] on div "Transacción Ingreso Ingreso : recibes una moneda desde una cuenta que no es tuy…" at bounding box center [334, 162] width 141 height 228
click at [346, 286] on span "cancelar" at bounding box center [336, 288] width 33 height 8
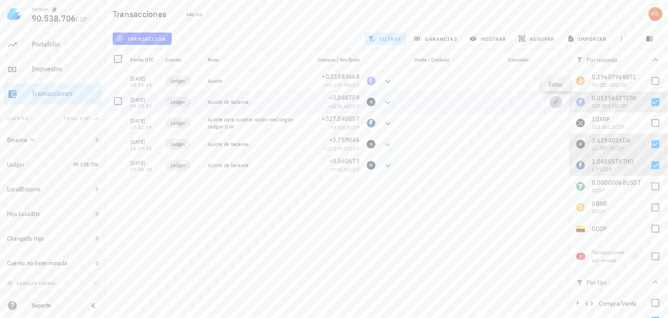
click at [558, 105] on button "button" at bounding box center [556, 102] width 12 height 12
type input "2022-11-13"
type input "09:05:52"
type textarea "Ajuste de balance"
type input "3,068759"
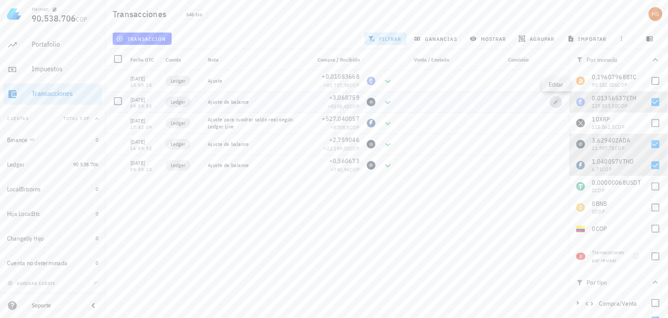
type input "ADA"
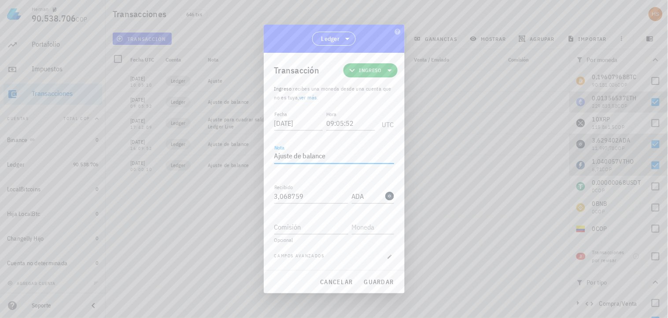
drag, startPoint x: 333, startPoint y: 155, endPoint x: 274, endPoint y: 157, distance: 59.5
click at [274, 157] on textarea "Ajuste de balance" at bounding box center [334, 157] width 120 height 14
paste textarea "para cuadrar saldo real según Ledger Liv"
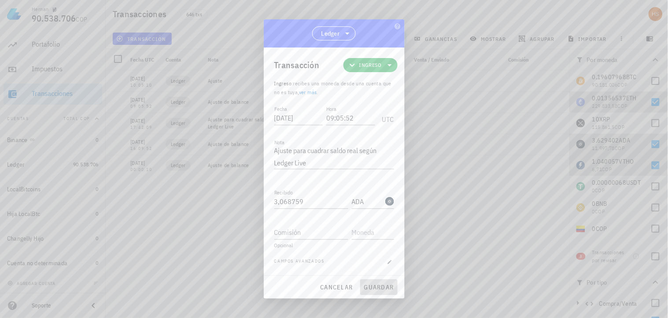
click at [369, 289] on span "guardar" at bounding box center [379, 288] width 30 height 8
type textarea "Ajuste de balance"
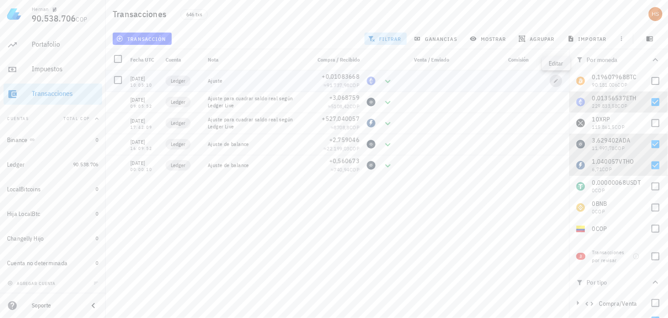
click at [556, 81] on icon "button" at bounding box center [556, 81] width 4 height 4
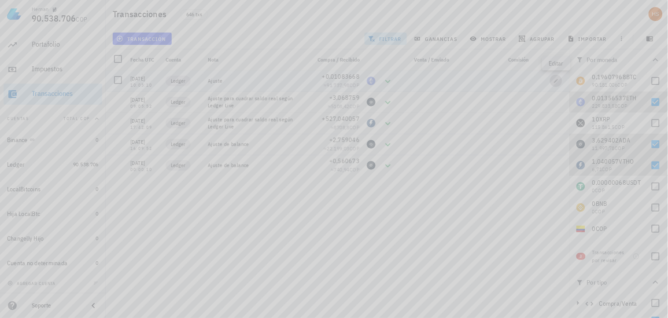
type input "2023-02-19"
type input "10:05:10"
type textarea "Ajuste"
type input "0,01083668"
type input "ETH"
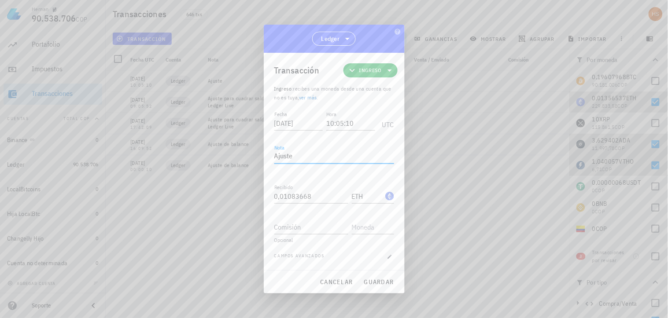
drag, startPoint x: 321, startPoint y: 160, endPoint x: 267, endPoint y: 157, distance: 53.3
click at [267, 157] on div "Transacción Ingreso Ingreso : recibes una moneda desde una cuenta que no es tuy…" at bounding box center [334, 161] width 141 height 217
paste textarea "para cuadrar saldo real según Ledger Live"
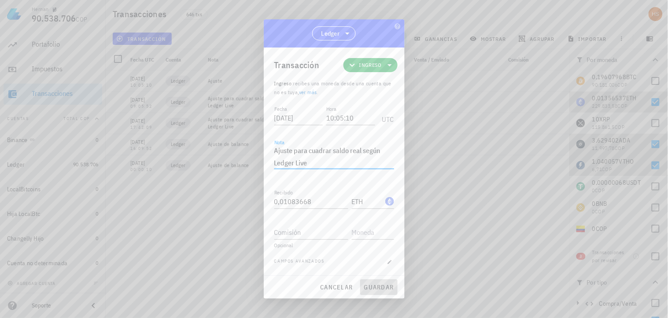
click at [375, 289] on span "guardar" at bounding box center [379, 288] width 30 height 8
type textarea "Ajuste"
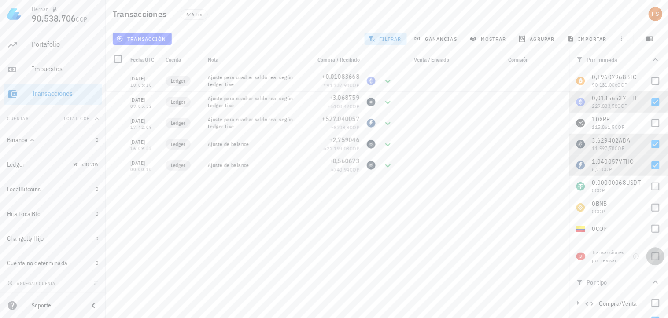
click at [652, 262] on div at bounding box center [655, 256] width 15 height 15
checkbox input "true"
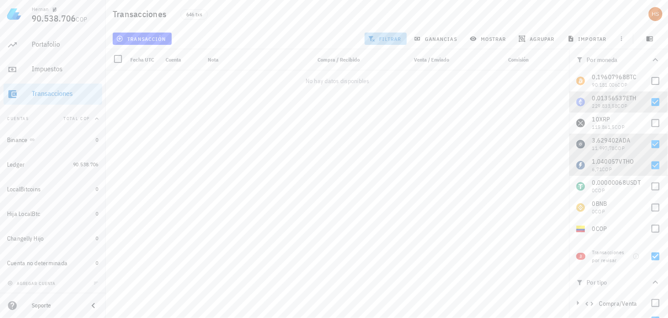
click at [384, 40] on span "filtrar" at bounding box center [386, 38] width 32 height 7
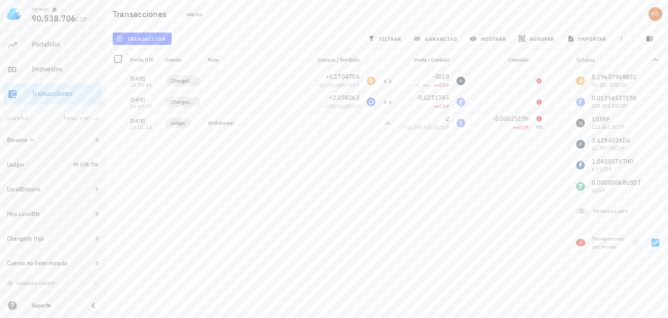
click at [483, 173] on div "05/09/2021 15:05:46 Changelly Hijo +0,1704704 ≈ 33.450.585,7 COP -3010 - • . ••…" at bounding box center [338, 190] width 464 height 241
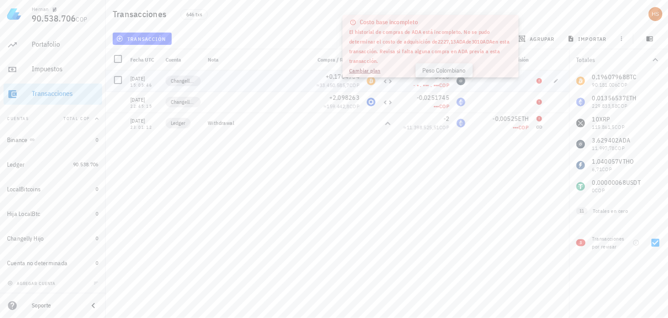
click at [443, 85] on span "COP" at bounding box center [444, 85] width 10 height 7
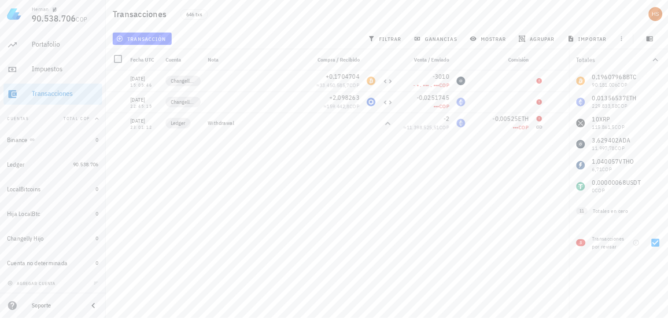
click at [294, 177] on div "05/09/2021 15:05:46 Changelly Hijo +0,1704704 ≈ 33.450.585,7 COP -3010 - • . ••…" at bounding box center [338, 190] width 464 height 241
click at [48, 41] on div "Portafolio" at bounding box center [65, 44] width 67 height 8
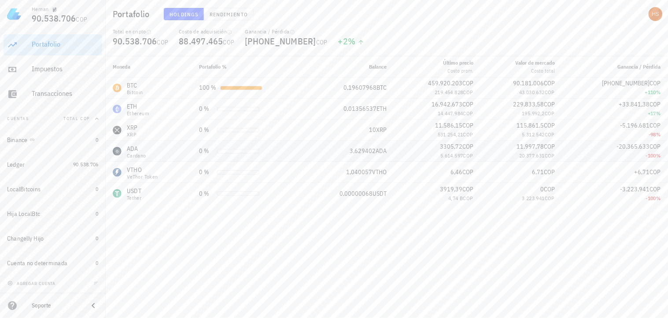
click at [392, 155] on td "3,629402 ADA" at bounding box center [349, 151] width 89 height 21
